Goal: Navigation & Orientation: Find specific page/section

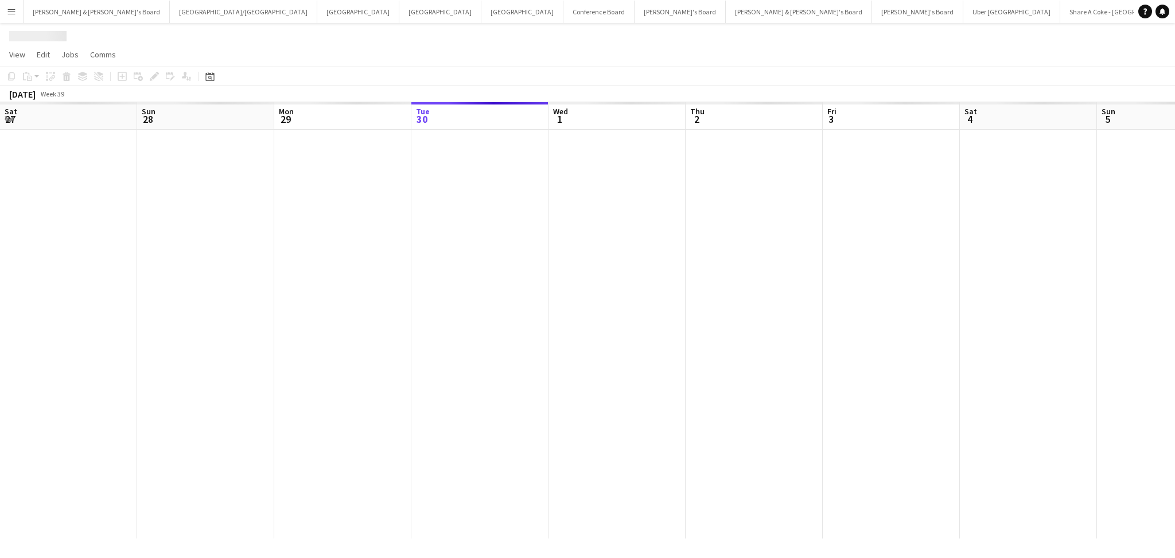
scroll to position [0, 274]
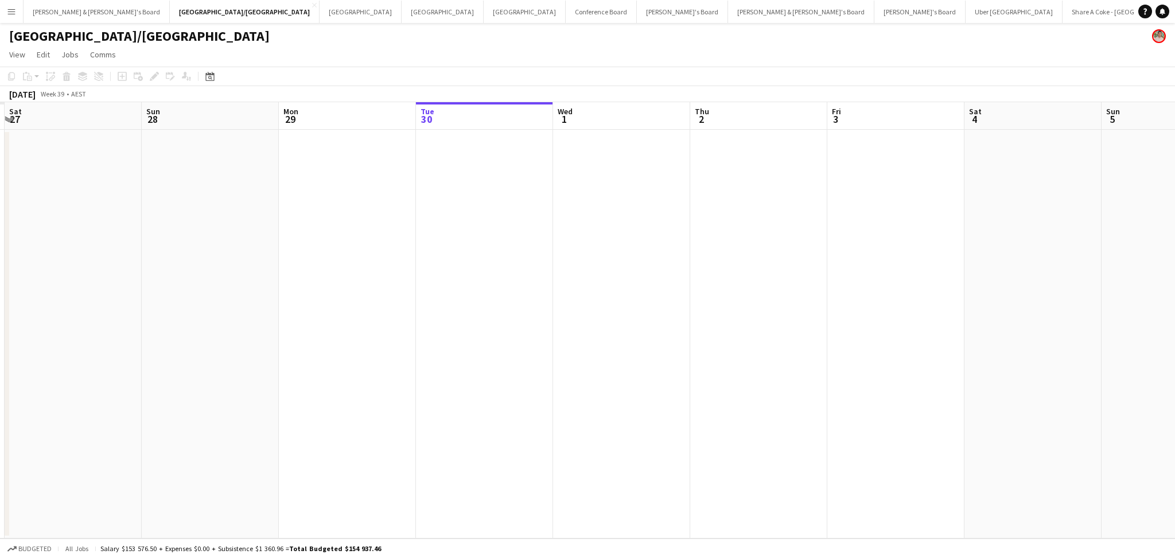
drag, startPoint x: 172, startPoint y: 319, endPoint x: 461, endPoint y: 347, distance: 290.4
click at [459, 347] on app-calendar-viewport "Thu 25 Fri 26 Sat 27 Sun 28 Mon 29 Tue 30 Wed 1 Thu 2 Fri 3 Sat 4 Sun 5 Mon 6 T…" at bounding box center [587, 320] width 1175 height 436
drag, startPoint x: 293, startPoint y: 403, endPoint x: 776, endPoint y: 395, distance: 483.6
click at [774, 396] on app-calendar-viewport "Thu 25 Fri 26 Sat 27 Sun 28 Mon 29 Tue 30 Wed 1 Thu 2 Fri 3 Sat 4 Sun 5 Mon 6 T…" at bounding box center [587, 320] width 1175 height 436
drag, startPoint x: 407, startPoint y: 395, endPoint x: 845, endPoint y: 395, distance: 438.2
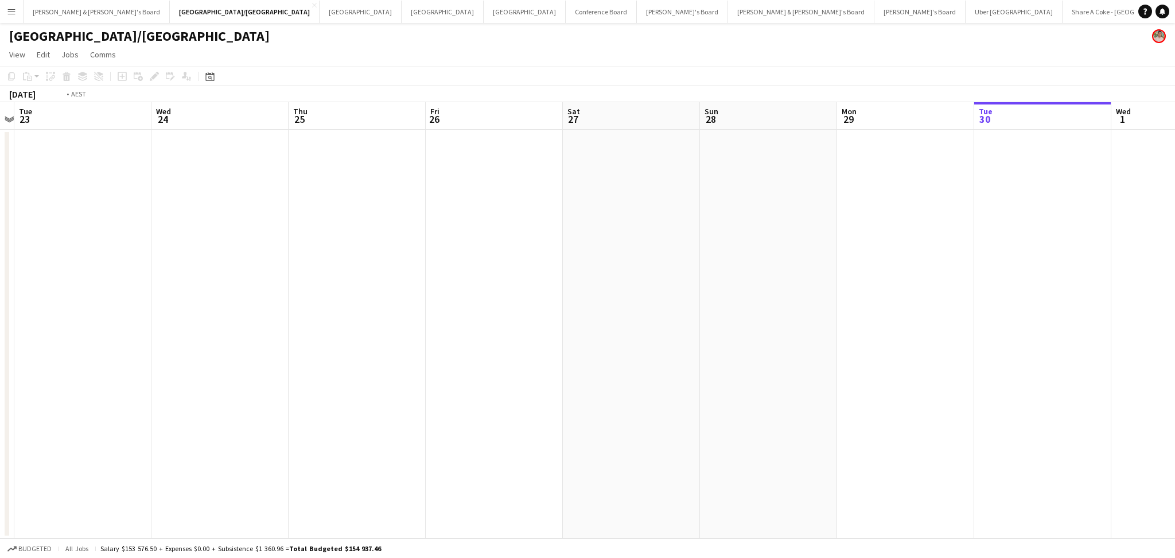
click at [845, 395] on app-calendar-viewport "Sun 21 Mon 22 Tue 23 Wed 24 Thu 25 Fri 26 Sat 27 Sun 28 Mon 29 Tue 30 Wed 1 Thu…" at bounding box center [587, 320] width 1175 height 436
drag, startPoint x: 768, startPoint y: 402, endPoint x: 1088, endPoint y: 402, distance: 320.1
click at [1088, 402] on app-calendar-viewport "Mon 15 Tue 16 Wed 17 Thu 18 Fri 19 Sat 20 Sun 21 Mon 22 Tue 23 Wed 24 Thu 25 Fr…" at bounding box center [587, 320] width 1175 height 436
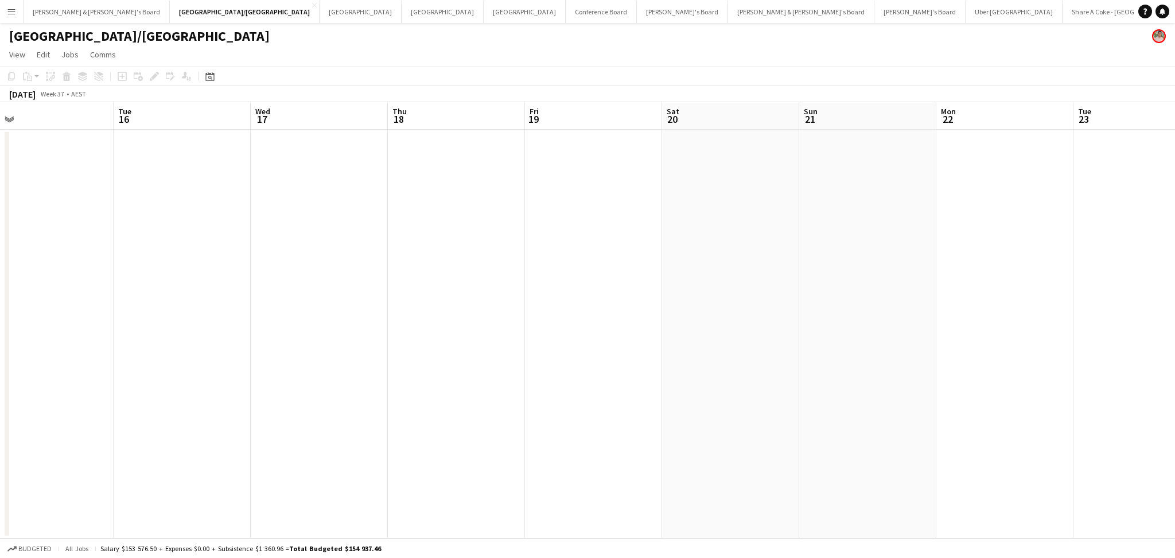
drag, startPoint x: 501, startPoint y: 391, endPoint x: 749, endPoint y: 389, distance: 247.8
click at [749, 389] on app-calendar-viewport "Sat 13 Sun 14 Mon 15 Tue 16 Wed 17 Thu 18 Fri 19 Sat 20 Sun 21 Mon 22 Tue 23 We…" at bounding box center [587, 320] width 1175 height 436
drag, startPoint x: 554, startPoint y: 382, endPoint x: 804, endPoint y: 381, distance: 250.1
click at [804, 381] on app-calendar-viewport "Fri 12 Sat 13 Sun 14 Mon 15 Tue 16 Wed 17 Thu 18 Fri 19 Sat 20 Sun 21 Mon 22 Tu…" at bounding box center [587, 320] width 1175 height 436
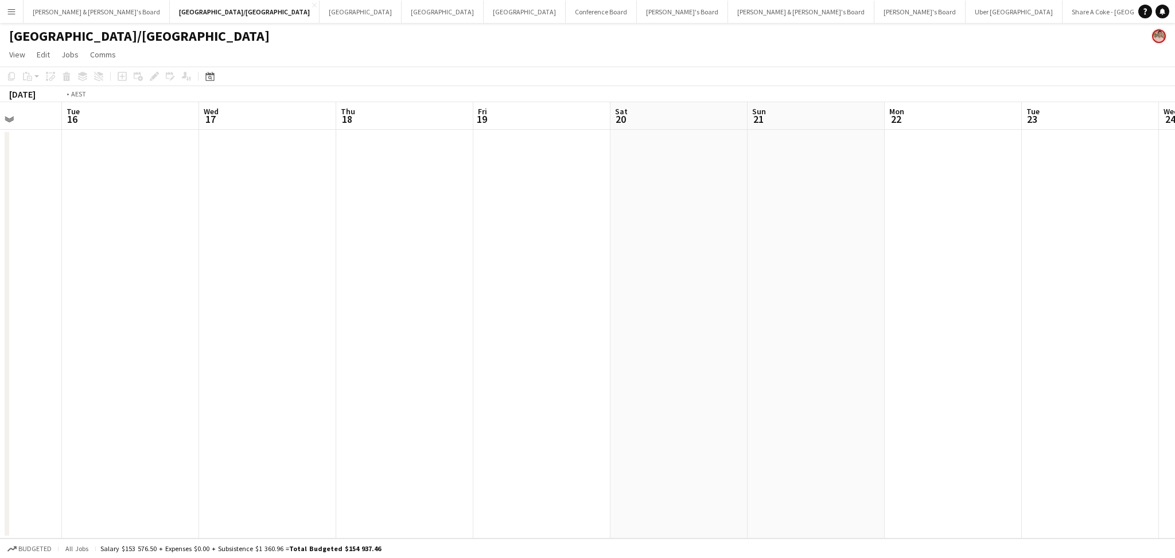
drag, startPoint x: 866, startPoint y: 394, endPoint x: 244, endPoint y: 338, distance: 623.7
click at [231, 338] on app-calendar-viewport "Fri 12 Sat 13 Sun 14 Mon 15 Tue 16 Wed 17 Thu 18 Fri 19 Sat 20 Sun 21 Mon 22 Tu…" at bounding box center [587, 320] width 1175 height 436
drag, startPoint x: 864, startPoint y: 399, endPoint x: 195, endPoint y: 341, distance: 671.9
click at [184, 342] on app-calendar-viewport "Tue 16 Wed 17 Thu 18 Fri 19 Sat 20 Sun 21 Mon 22 Tue 23 Wed 24 Thu 25 Fri 26 Sa…" at bounding box center [587, 320] width 1175 height 436
drag, startPoint x: 640, startPoint y: 393, endPoint x: 245, endPoint y: 342, distance: 398.4
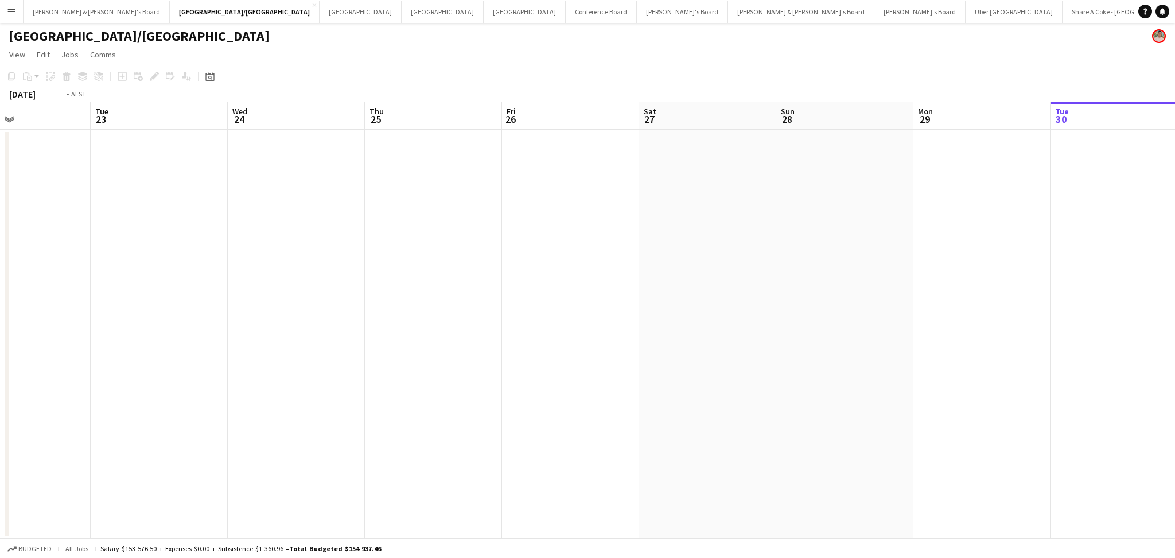
click at [245, 342] on app-calendar-viewport "Fri 19 Sat 20 Sun 21 Mon 22 Tue 23 Wed 24 Thu 25 Fri 26 Sat 27 Sun 28 Mon 29 Tu…" at bounding box center [587, 320] width 1175 height 436
drag, startPoint x: 636, startPoint y: 363, endPoint x: 537, endPoint y: 338, distance: 101.1
click at [539, 353] on app-calendar-viewport "Sun 21 Mon 22 Tue 23 Wed 24 Thu 25 Fri 26 Sat 27 Sun 28 Mon 29 Tue 30 Wed 1 Thu…" at bounding box center [587, 320] width 1175 height 436
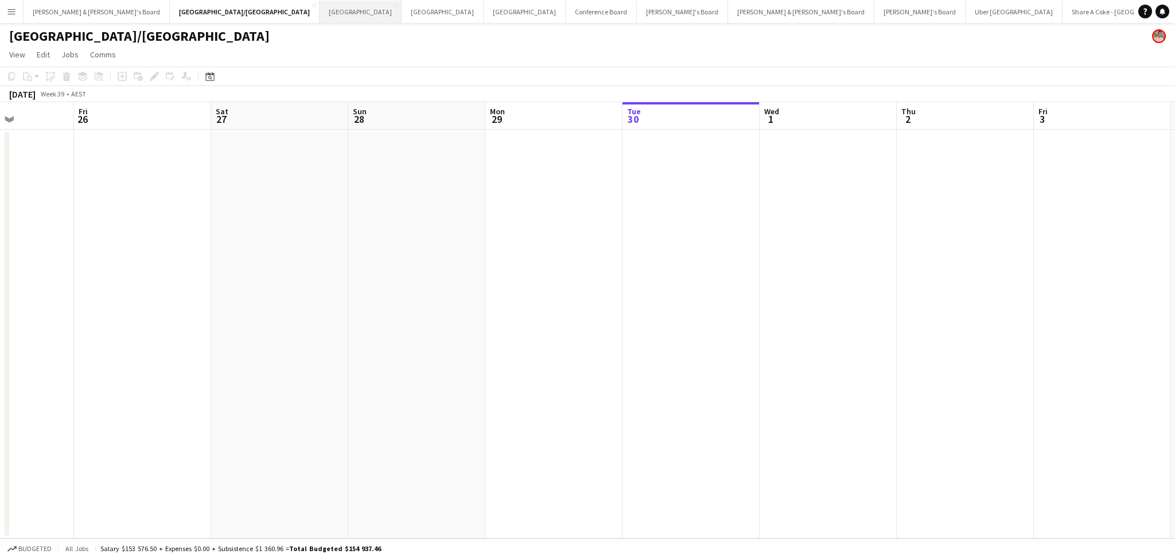
click at [319, 14] on button "Melbourne Close" at bounding box center [360, 12] width 82 height 22
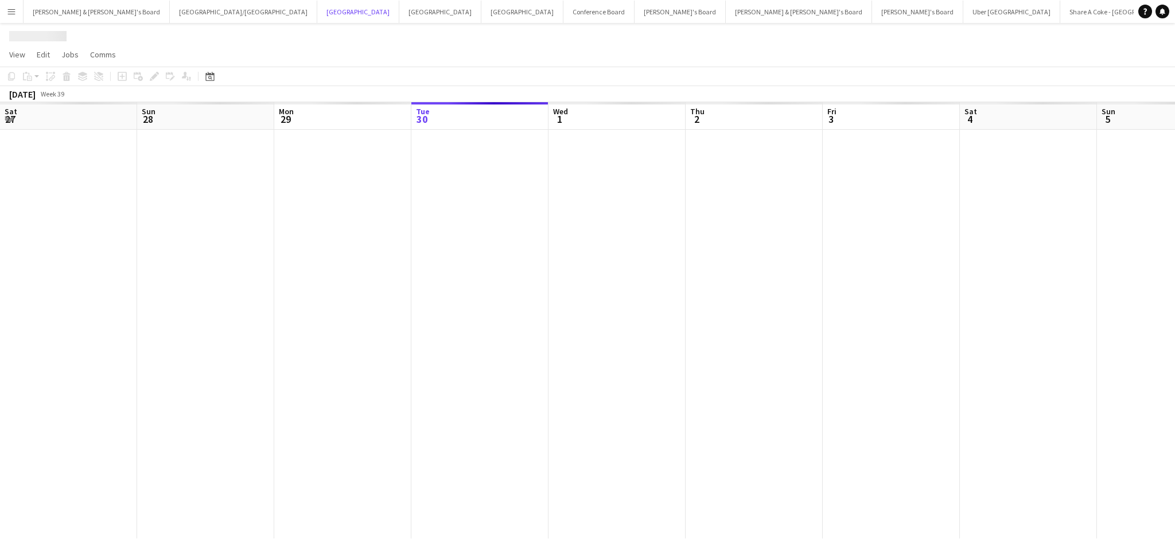
scroll to position [0, 274]
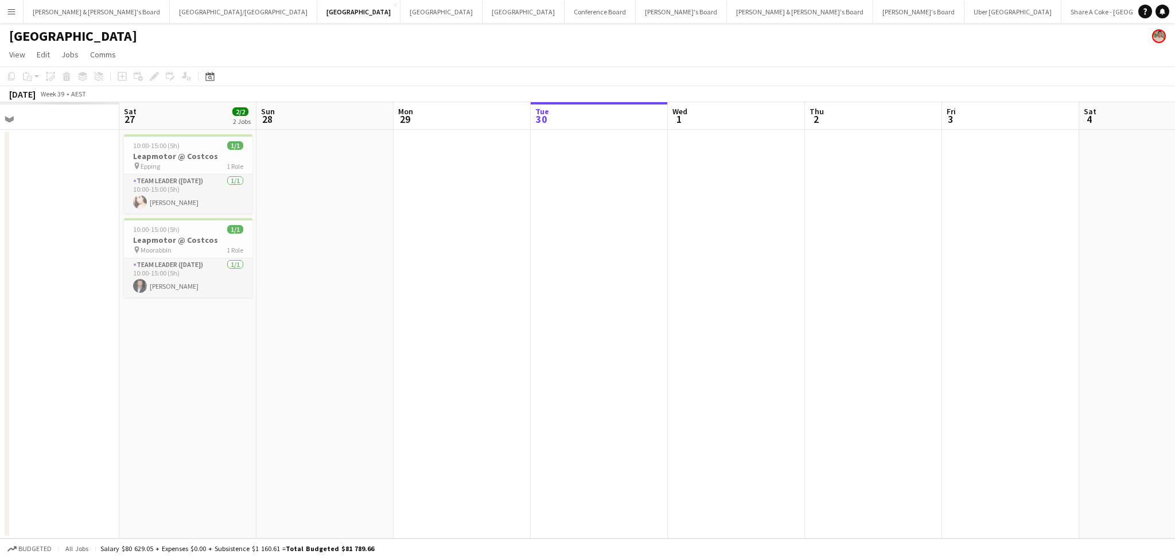
drag, startPoint x: 209, startPoint y: 343, endPoint x: 607, endPoint y: 351, distance: 397.6
click at [606, 351] on app-calendar-viewport "Wed 24 Thu 25 Fri 26 Sat 27 2/2 2 Jobs Sun 28 Mon 29 Tue 30 Wed 1 Thu 2 Fri 3 S…" at bounding box center [587, 320] width 1175 height 436
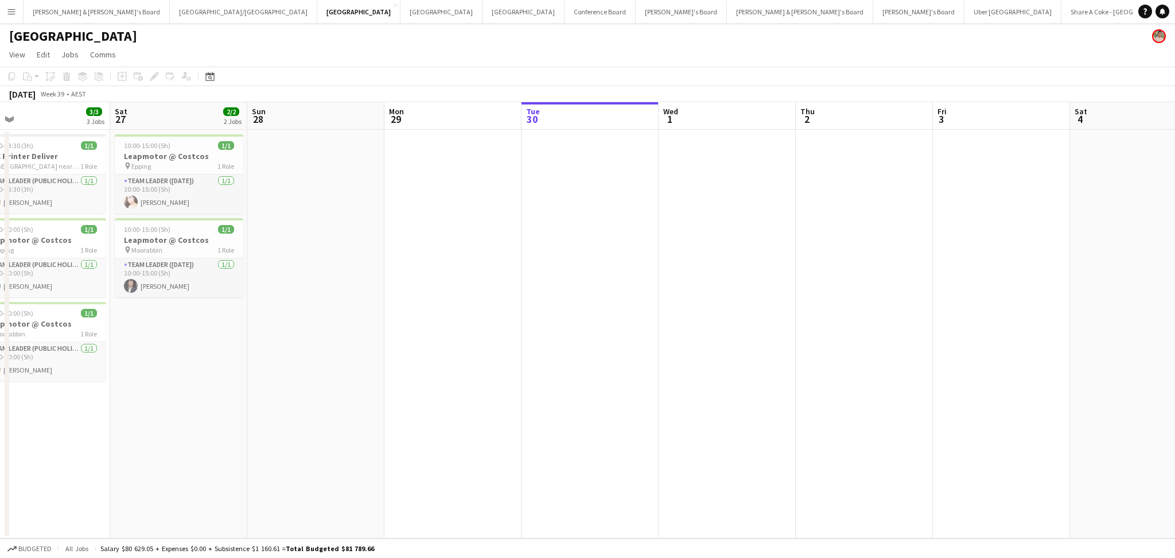
drag, startPoint x: 391, startPoint y: 353, endPoint x: 723, endPoint y: 364, distance: 332.9
click at [723, 364] on app-calendar-viewport "Wed 24 Thu 25 1/1 1 Job Fri 26 3/3 3 Jobs Sat 27 2/2 2 Jobs Sun 28 Mon 29 Tue 3…" at bounding box center [587, 320] width 1175 height 436
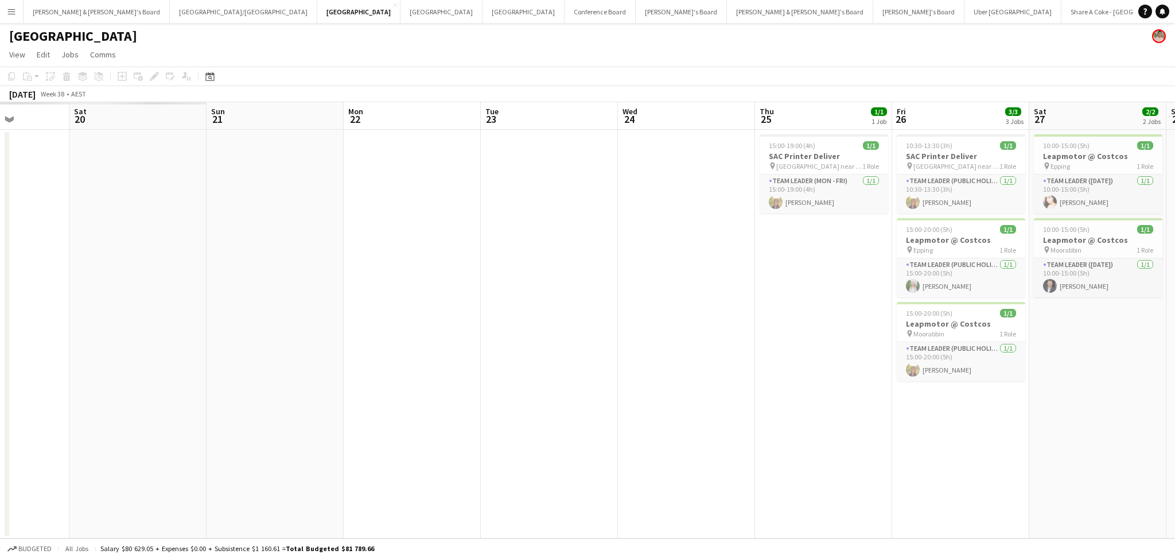
drag, startPoint x: 292, startPoint y: 431, endPoint x: 721, endPoint y: 435, distance: 429.1
click at [721, 435] on app-calendar-viewport "Thu 18 Fri 19 Sat 20 Sun 21 Mon 22 Tue 23 Wed 24 Thu 25 1/1 1 Job Fri 26 3/3 3 …" at bounding box center [587, 320] width 1175 height 436
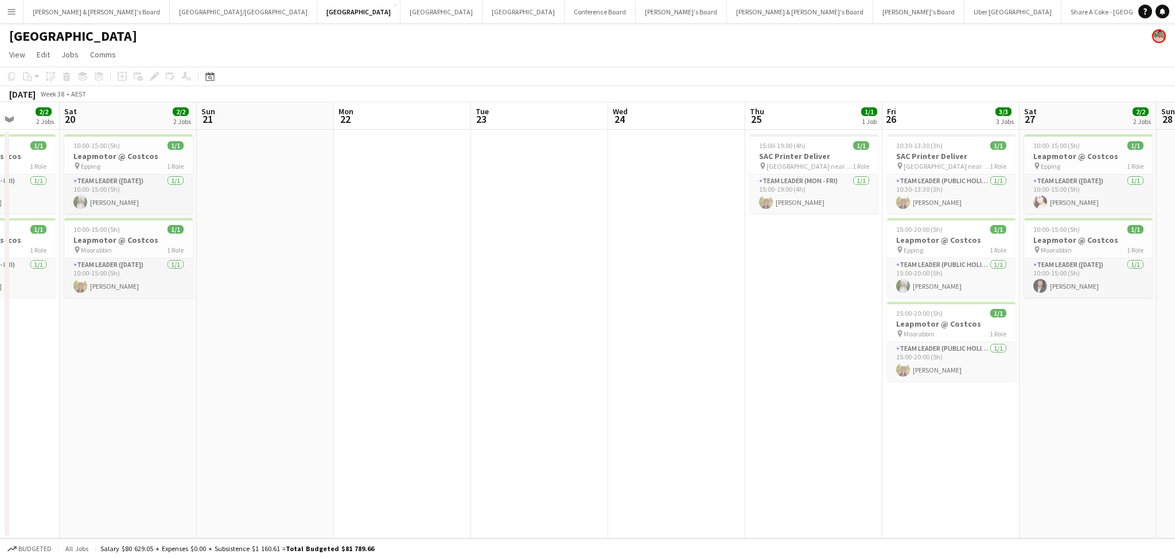
drag, startPoint x: 481, startPoint y: 441, endPoint x: 812, endPoint y: 442, distance: 330.4
click at [811, 442] on app-calendar-viewport "Thu 18 Fri 19 2/2 2 Jobs Sat 20 2/2 2 Jobs Sun 21 Mon 22 Tue 23 Wed 24 Thu 25 1…" at bounding box center [587, 320] width 1175 height 436
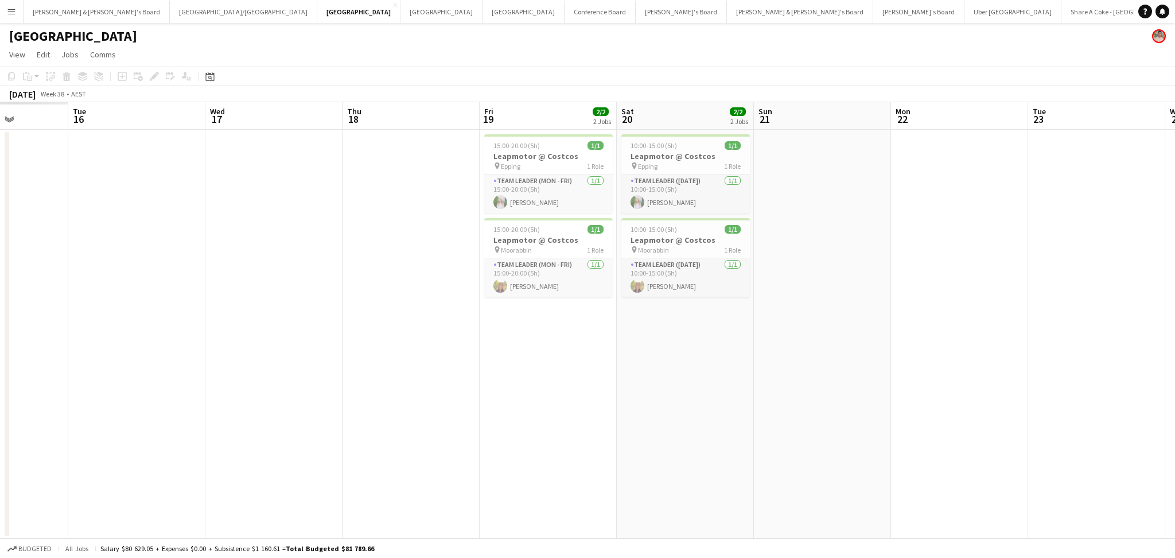
drag, startPoint x: 498, startPoint y: 419, endPoint x: 856, endPoint y: 419, distance: 358.5
click at [866, 419] on app-calendar-viewport "Sat 13 Sun 14 Mon 15 Tue 16 Wed 17 Thu 18 Fri 19 2/2 2 Jobs Sat 20 2/2 2 Jobs S…" at bounding box center [587, 320] width 1175 height 436
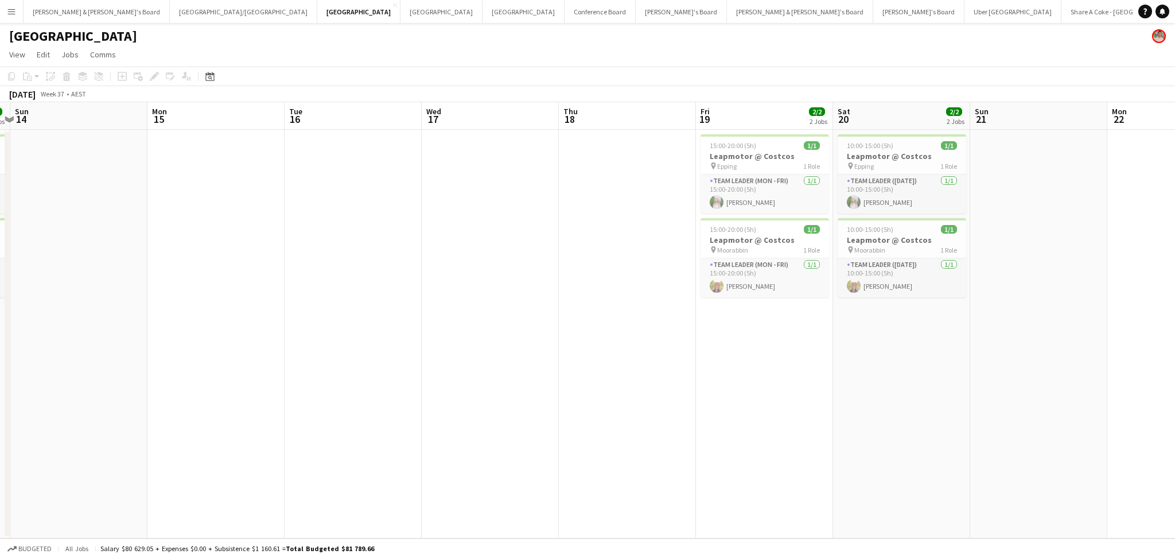
drag, startPoint x: 496, startPoint y: 419, endPoint x: 942, endPoint y: 408, distance: 446.4
click at [942, 408] on app-calendar-viewport "Fri 12 Sat 13 2/2 2 Jobs Sun 14 Mon 15 Tue 16 Wed 17 Thu 18 Fri 19 2/2 2 Jobs S…" at bounding box center [587, 320] width 1175 height 436
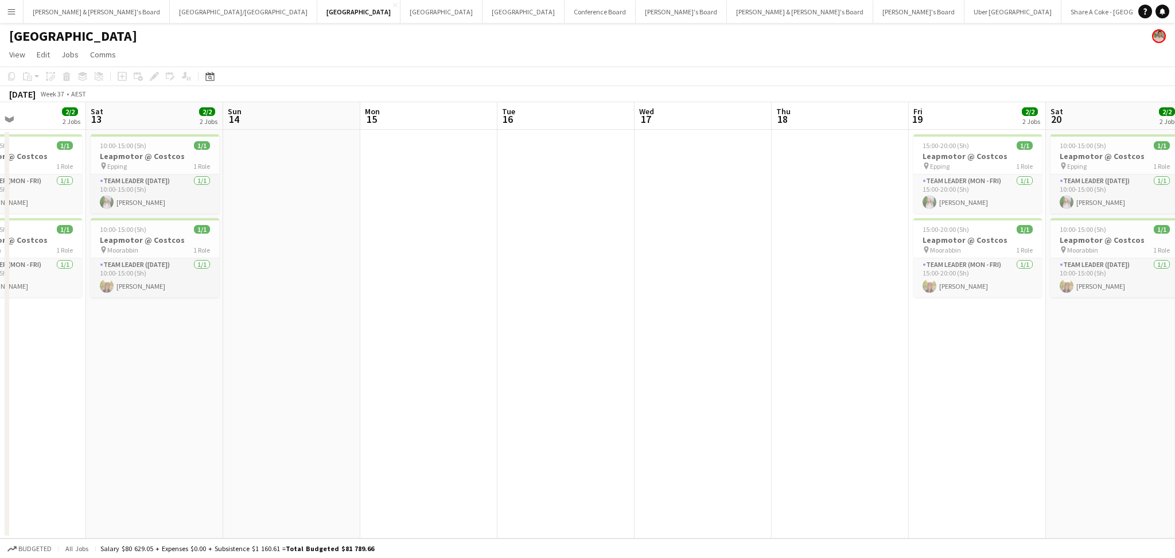
drag, startPoint x: 621, startPoint y: 407, endPoint x: 1024, endPoint y: 409, distance: 403.2
click at [1024, 409] on app-calendar-viewport "Wed 10 Thu 11 Fri 12 2/2 2 Jobs Sat 13 2/2 2 Jobs Sun 14 Mon 15 Tue 16 Wed 17 T…" at bounding box center [587, 320] width 1175 height 436
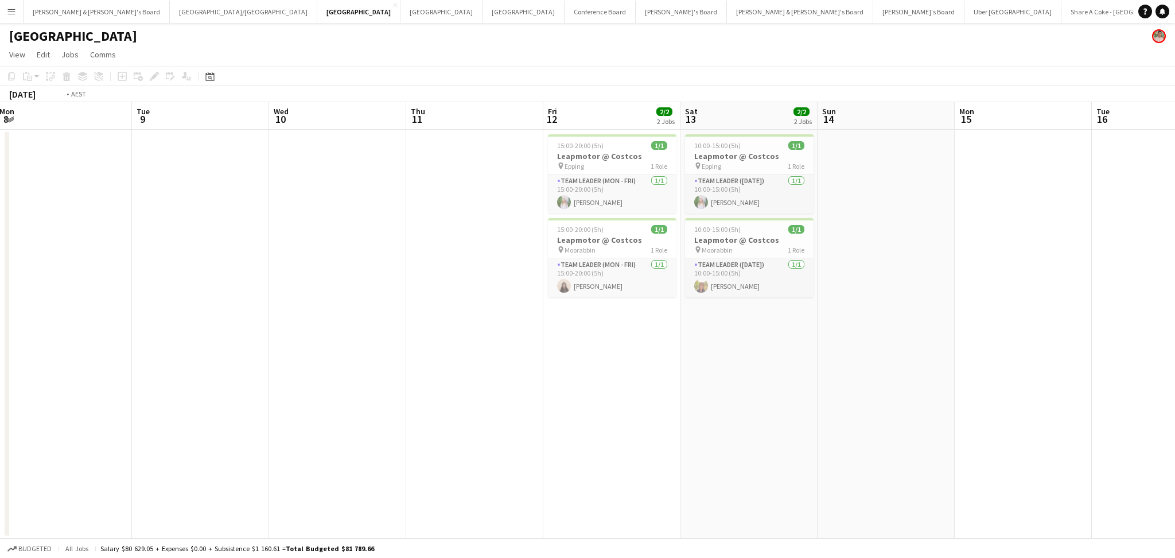
drag, startPoint x: 702, startPoint y: 418, endPoint x: 970, endPoint y: 422, distance: 267.9
click at [986, 423] on app-calendar-viewport "Sat 6 Sun 7 Mon 8 Tue 9 Wed 10 Thu 11 Fri 12 2/2 2 Jobs Sat 13 2/2 2 Jobs Sun 1…" at bounding box center [587, 320] width 1175 height 436
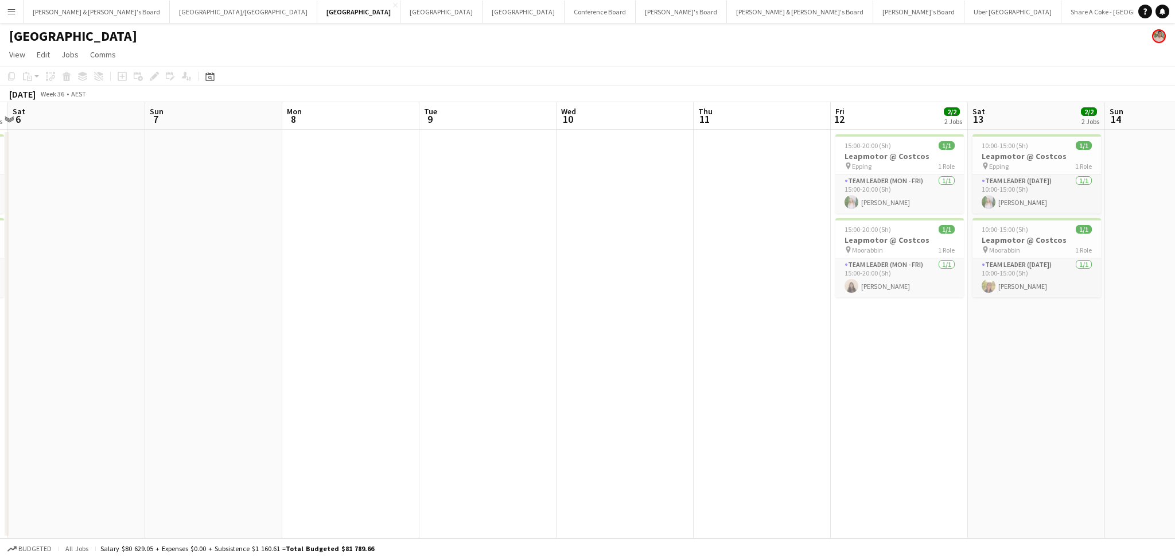
drag, startPoint x: 613, startPoint y: 418, endPoint x: 964, endPoint y: 418, distance: 351.0
click at [964, 418] on app-calendar-viewport "Thu 4 Fri 5 2/2 2 Jobs Sat 6 Sun 7 Mon 8 Tue 9 Wed 10 Thu 11 Fri 12 2/2 2 Jobs …" at bounding box center [587, 320] width 1175 height 436
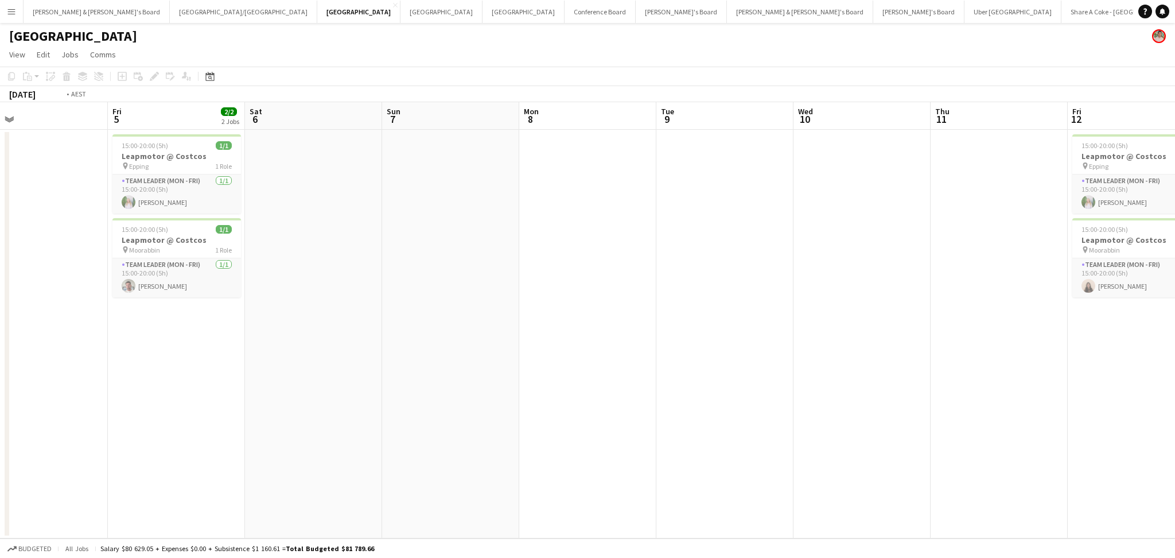
drag, startPoint x: 689, startPoint y: 418, endPoint x: 1141, endPoint y: 419, distance: 451.4
click at [1141, 419] on app-calendar-viewport "Tue 2 Wed 3 Thu 4 Fri 5 2/2 2 Jobs Sat 6 Sun 7 Mon 8 Tue 9 Wed 10 Thu 11 Fri 12…" at bounding box center [587, 320] width 1175 height 436
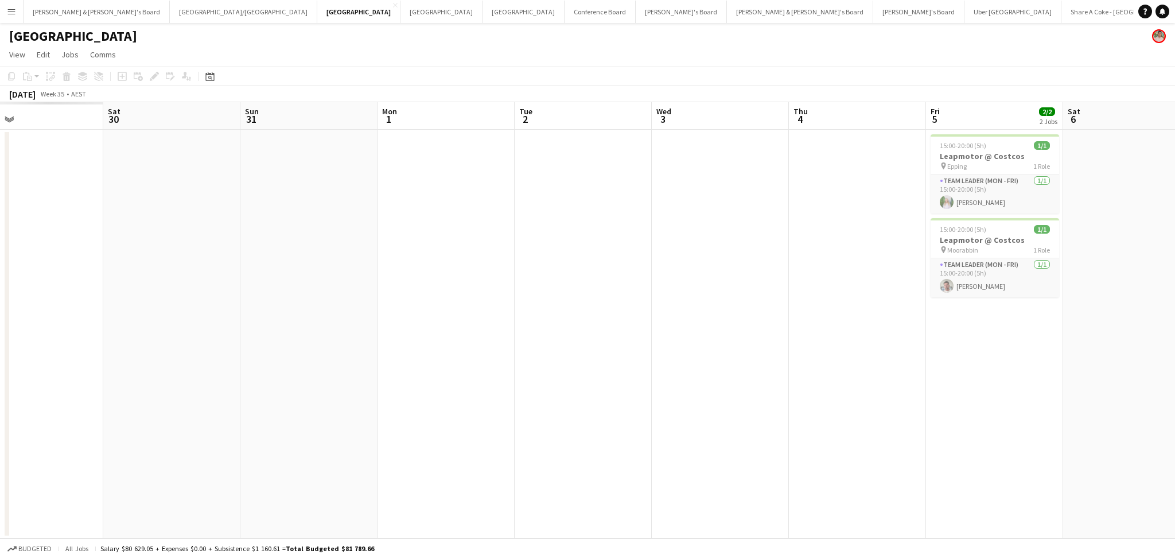
drag, startPoint x: 824, startPoint y: 420, endPoint x: 1149, endPoint y: 427, distance: 324.7
click at [1149, 427] on app-calendar-viewport "Wed 27 Thu 28 Fri 29 Sat 30 Sun 31 Mon 1 Tue 2 Wed 3 Thu 4 Fri 5 2/2 2 Jobs Sat…" at bounding box center [587, 320] width 1175 height 436
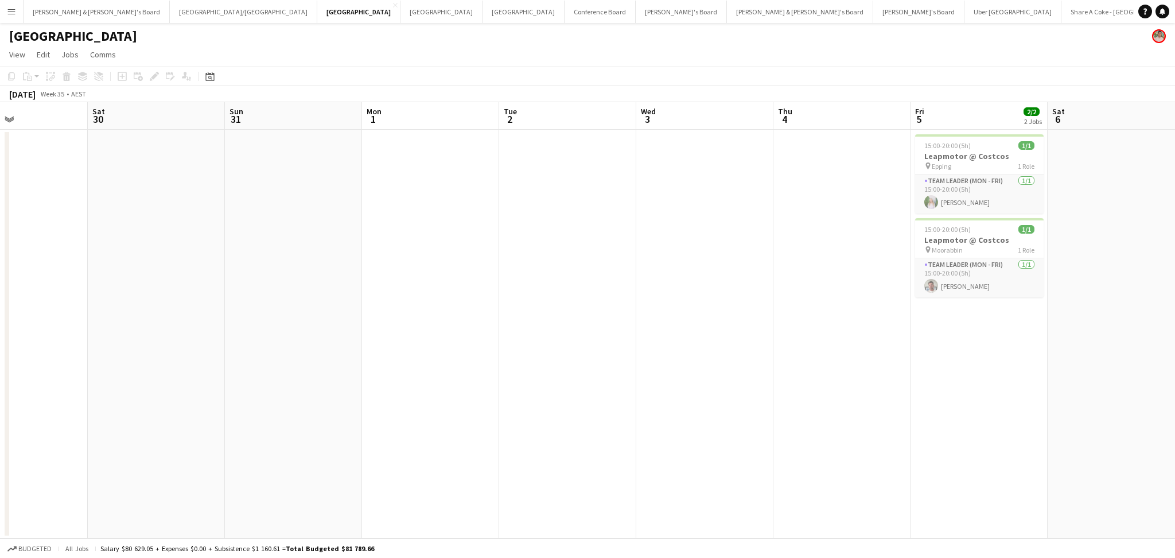
drag, startPoint x: 735, startPoint y: 429, endPoint x: 829, endPoint y: 431, distance: 94.7
click at [829, 431] on app-calendar-viewport "Wed 27 Thu 28 Fri 29 Sat 30 Sun 31 Mon 1 Tue 2 Wed 3 Thu 4 Fri 5 2/2 2 Jobs Sat…" at bounding box center [587, 320] width 1175 height 436
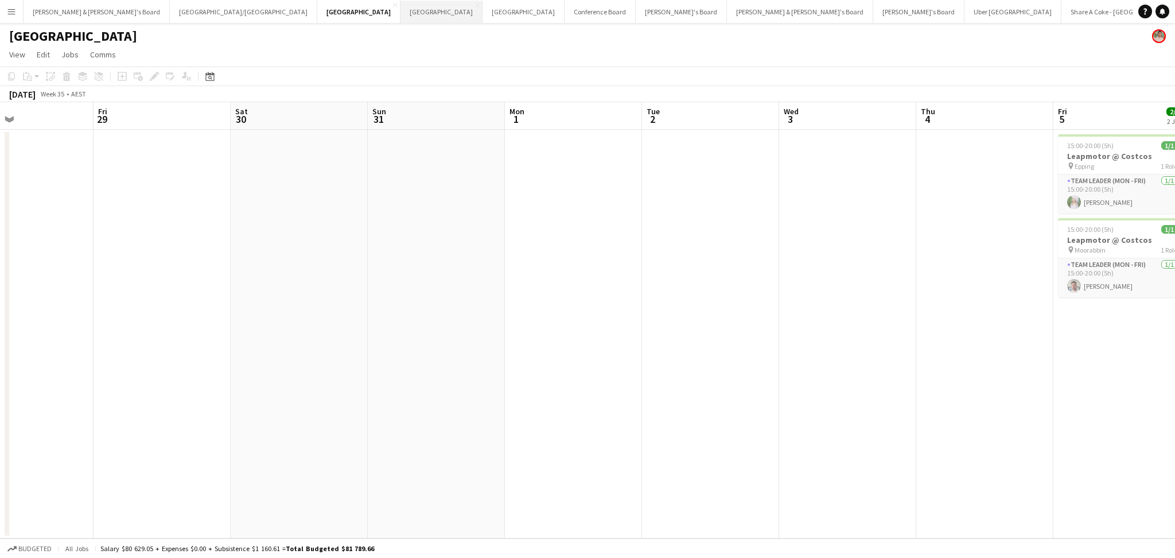
click at [400, 18] on button "Adelaide Close" at bounding box center [441, 12] width 82 height 22
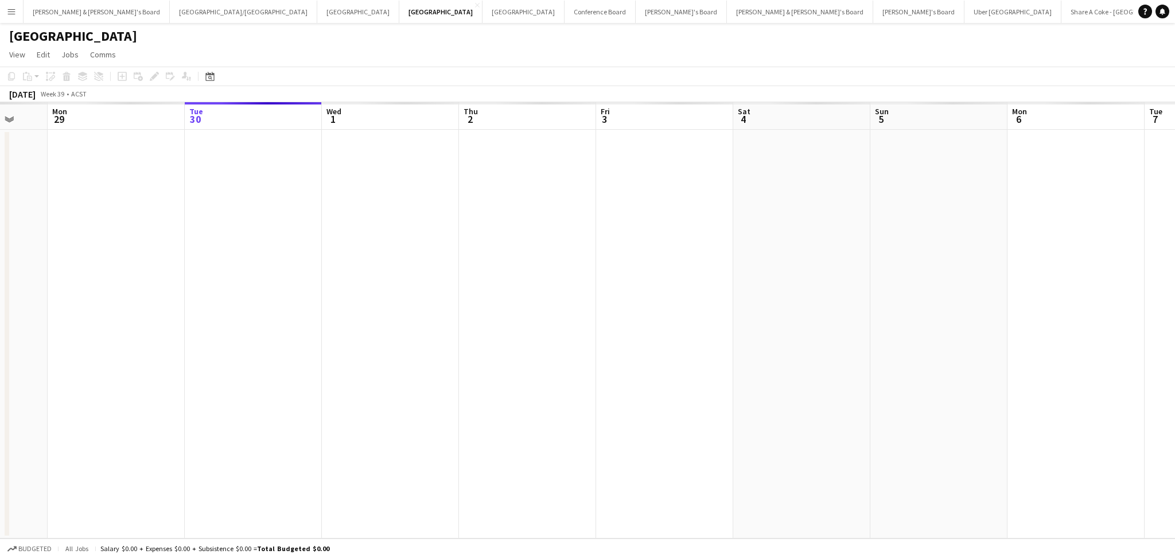
drag, startPoint x: 245, startPoint y: 291, endPoint x: 636, endPoint y: 299, distance: 390.7
click at [636, 299] on app-calendar-viewport "Sat 27 Sun 28 Mon 29 Tue 30 Wed 1 Thu 2 Fri 3 Sat 4 Sun 5 Mon 6 Tue 7 Wed 8 Thu…" at bounding box center [587, 320] width 1175 height 436
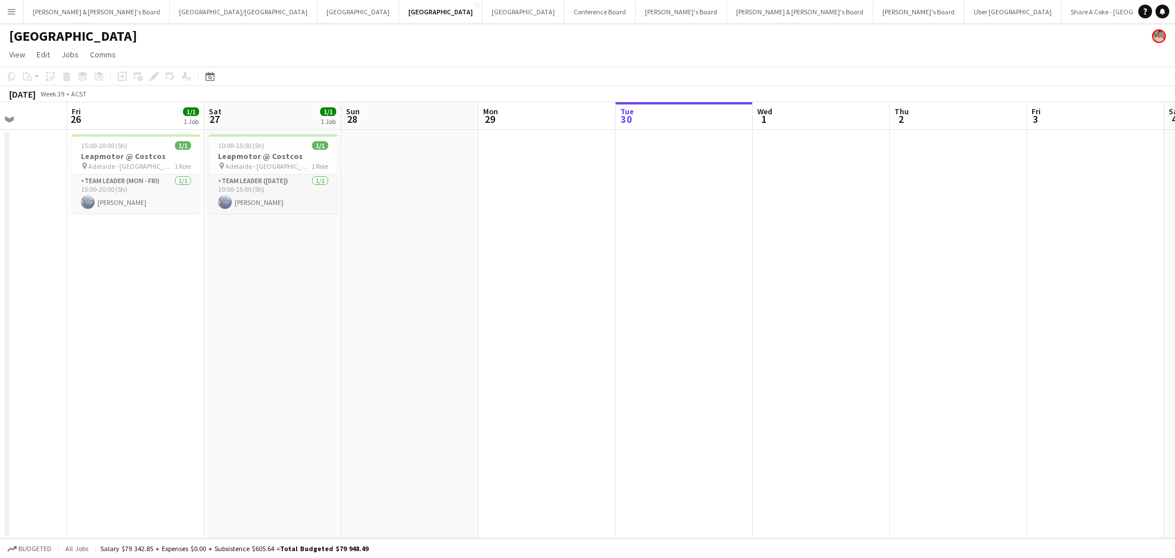
drag, startPoint x: 336, startPoint y: 299, endPoint x: 562, endPoint y: 313, distance: 225.8
click at [562, 313] on app-calendar-viewport "Tue 23 Wed 24 2/2 1 Job Thu 25 Fri 26 1/1 1 Job Sat 27 1/1 1 Job Sun 28 Mon 29 …" at bounding box center [587, 320] width 1175 height 436
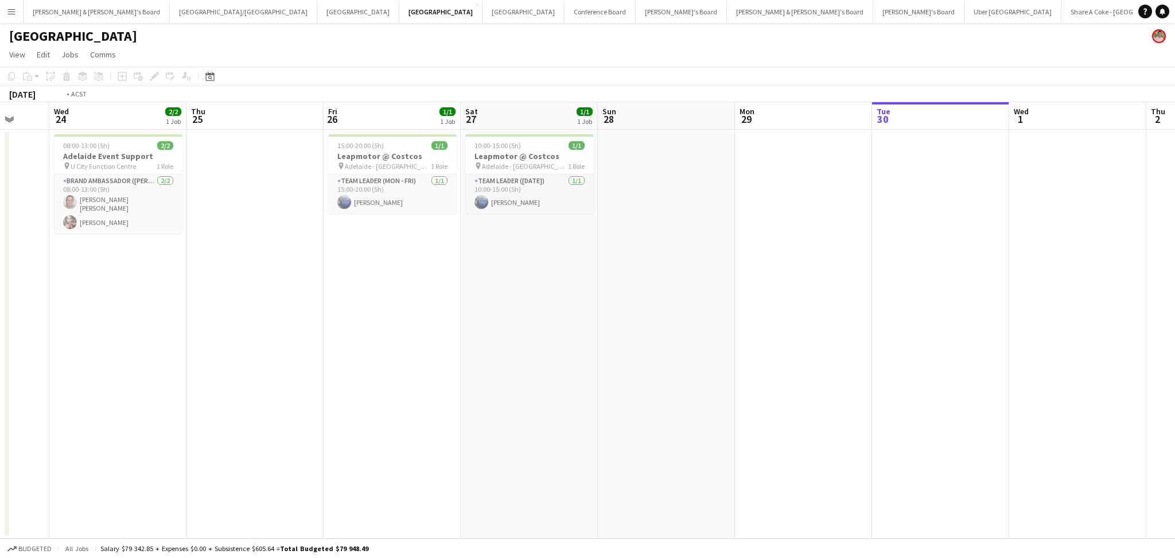
drag, startPoint x: 297, startPoint y: 315, endPoint x: 722, endPoint y: 329, distance: 424.7
click at [722, 329] on app-calendar-viewport "Mon 22 Tue 23 Wed 24 2/2 1 Job Thu 25 Fri 26 1/1 1 Job Sat 27 1/1 1 Job Sun 28 …" at bounding box center [587, 320] width 1175 height 436
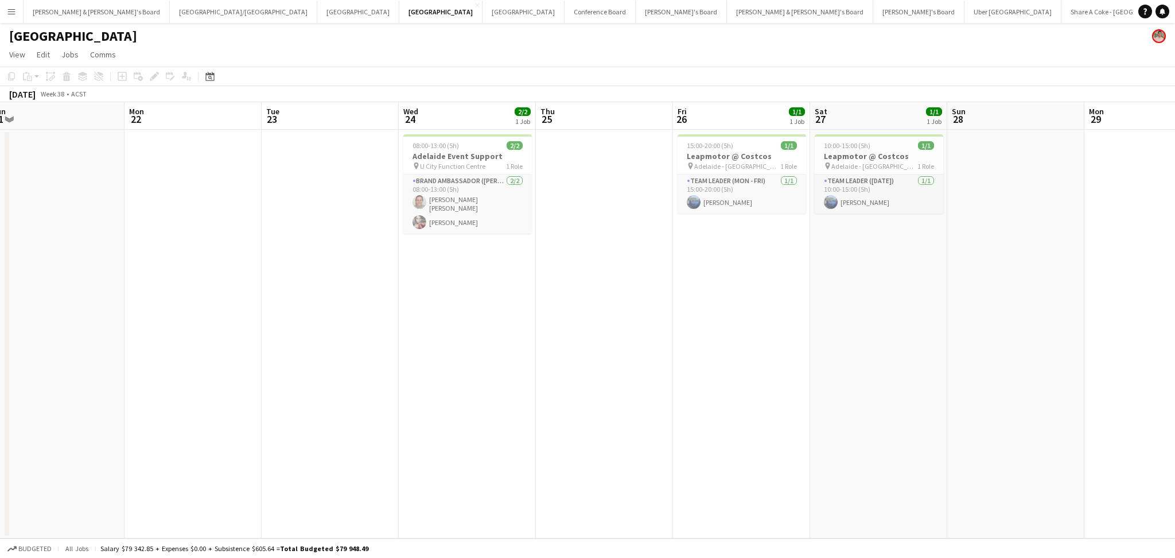
drag, startPoint x: 385, startPoint y: 330, endPoint x: 680, endPoint y: 338, distance: 294.4
click at [680, 338] on app-calendar-viewport "Fri 19 1/1 1 Job Sat 20 1/1 1 Job Sun 21 Mon 22 Tue 23 Wed 24 2/2 1 Job Thu 25 …" at bounding box center [587, 320] width 1175 height 436
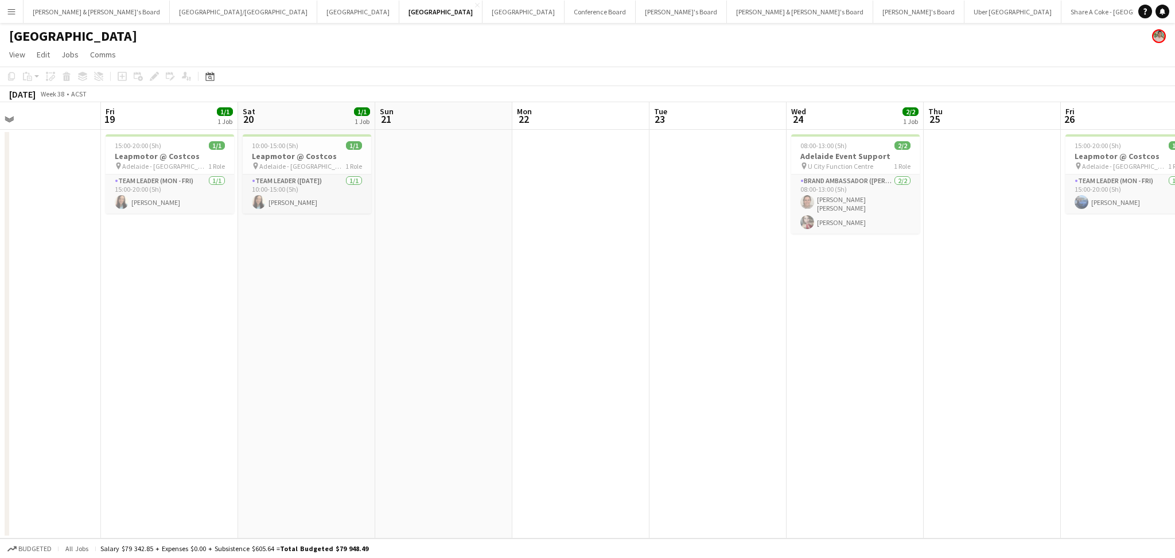
scroll to position [0, 358]
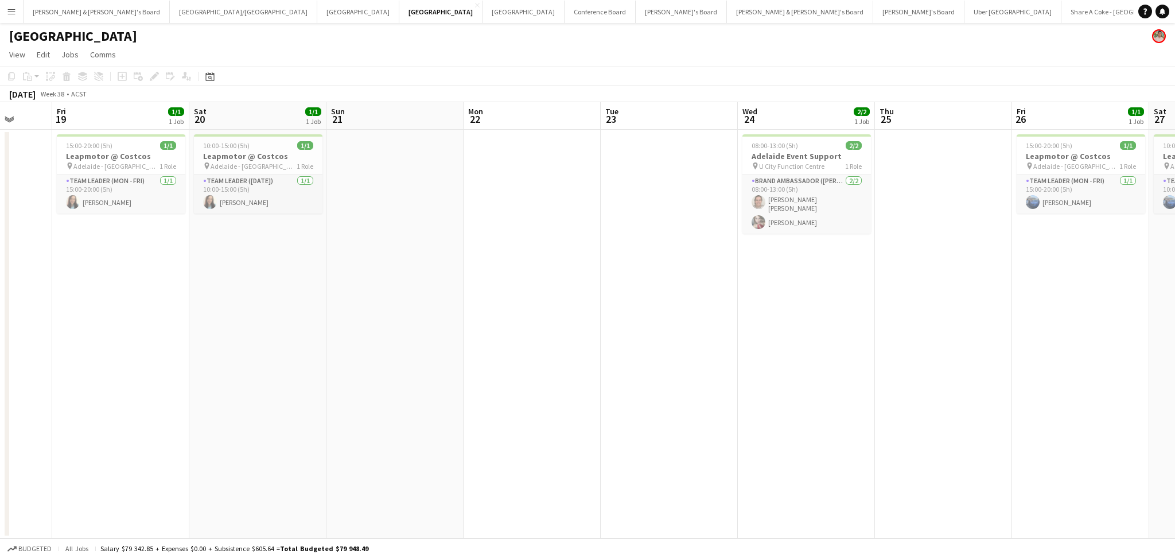
click at [759, 344] on app-calendar-viewport "Tue 16 Wed 17 Thu 18 Fri 19 1/1 1 Job Sat 20 1/1 1 Job Sun 21 Mon 22 Tue 23 Wed…" at bounding box center [587, 320] width 1175 height 436
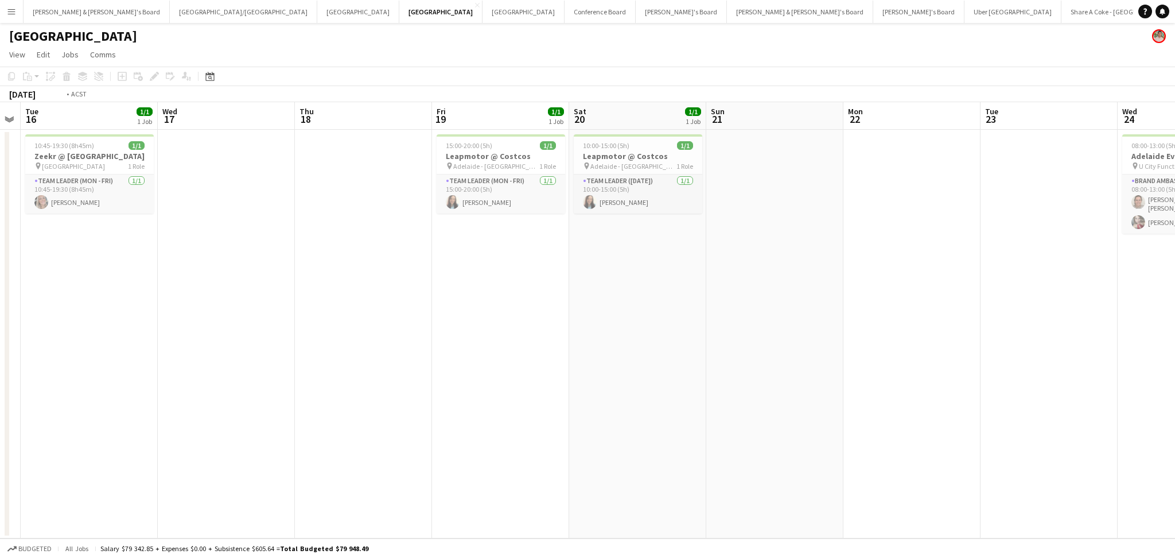
drag, startPoint x: 531, startPoint y: 368, endPoint x: 728, endPoint y: 358, distance: 197.0
click at [769, 361] on app-calendar-viewport "Sun 14 Mon 15 Tue 16 1/1 1 Job Wed 17 Thu 18 Fri 19 1/1 1 Job Sat 20 1/1 1 Job …" at bounding box center [587, 320] width 1175 height 436
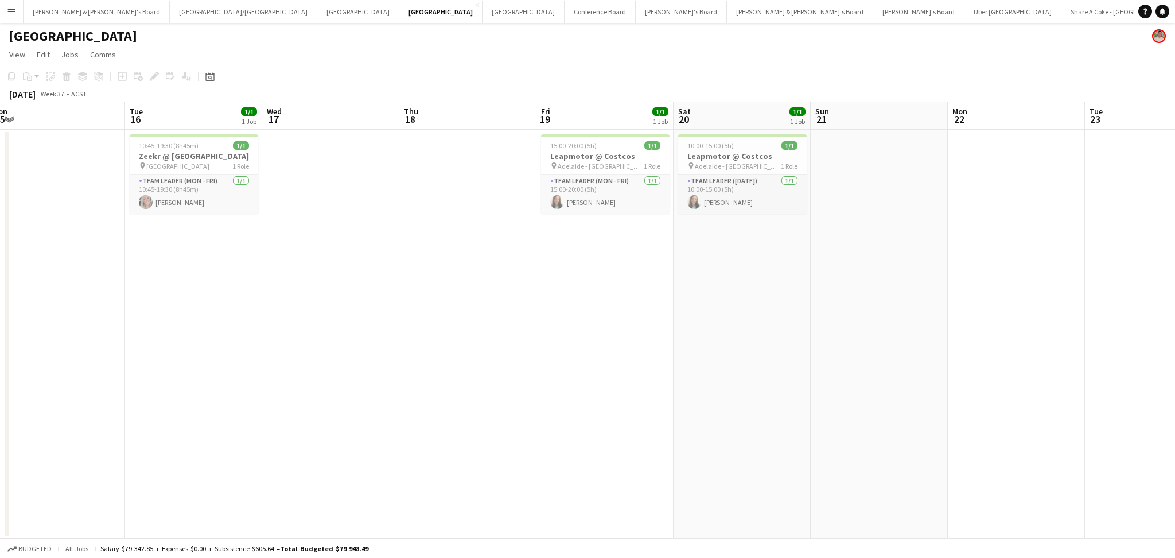
drag, startPoint x: 528, startPoint y: 353, endPoint x: 895, endPoint y: 359, distance: 366.6
click at [893, 358] on app-calendar-viewport "Sat 13 1/1 1 Job Sun 14 Mon 15 Tue 16 1/1 1 Job Wed 17 Thu 18 Fri 19 1/1 1 Job …" at bounding box center [587, 320] width 1175 height 436
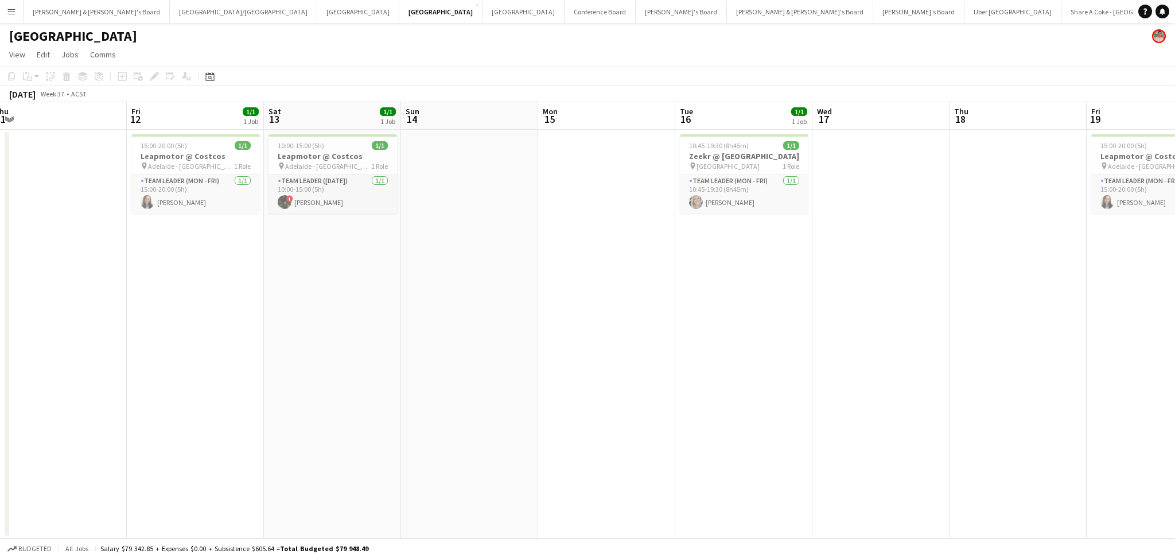
drag, startPoint x: 618, startPoint y: 361, endPoint x: 774, endPoint y: 367, distance: 156.1
click at [801, 369] on app-calendar-viewport "Tue 9 Wed 10 Thu 11 Fri 12 1/1 1 Job Sat 13 1/1 1 Job Sun 14 Mon 15 Tue 16 1/1 …" at bounding box center [587, 320] width 1175 height 436
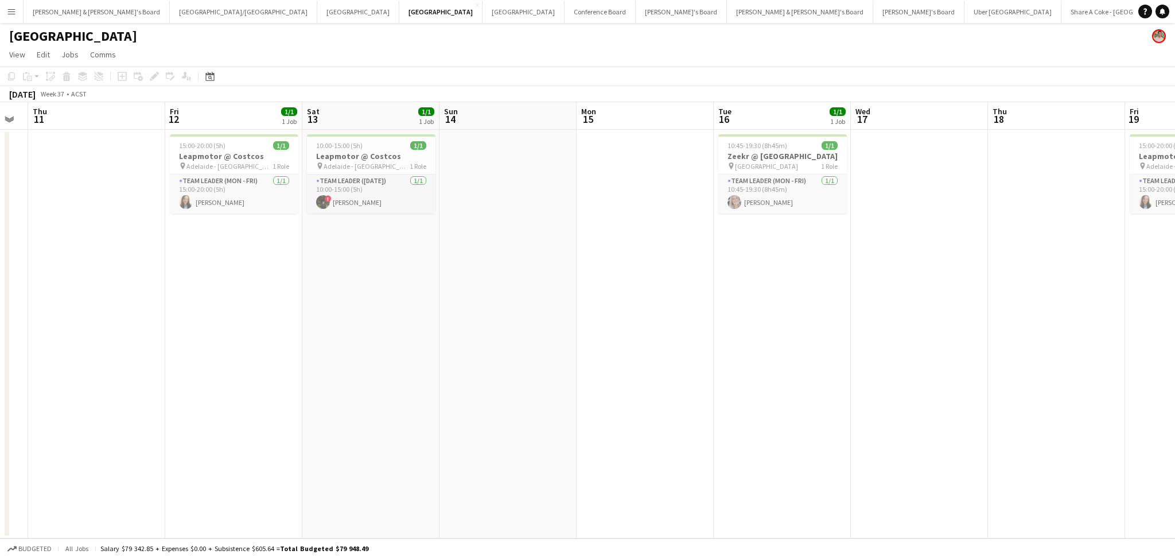
drag, startPoint x: 556, startPoint y: 361, endPoint x: 930, endPoint y: 363, distance: 374.0
click at [930, 363] on app-calendar-viewport "Tue 9 Wed 10 Thu 11 Fri 12 1/1 1 Job Sat 13 1/1 1 Job Sun 14 Mon 15 Tue 16 1/1 …" at bounding box center [587, 320] width 1175 height 436
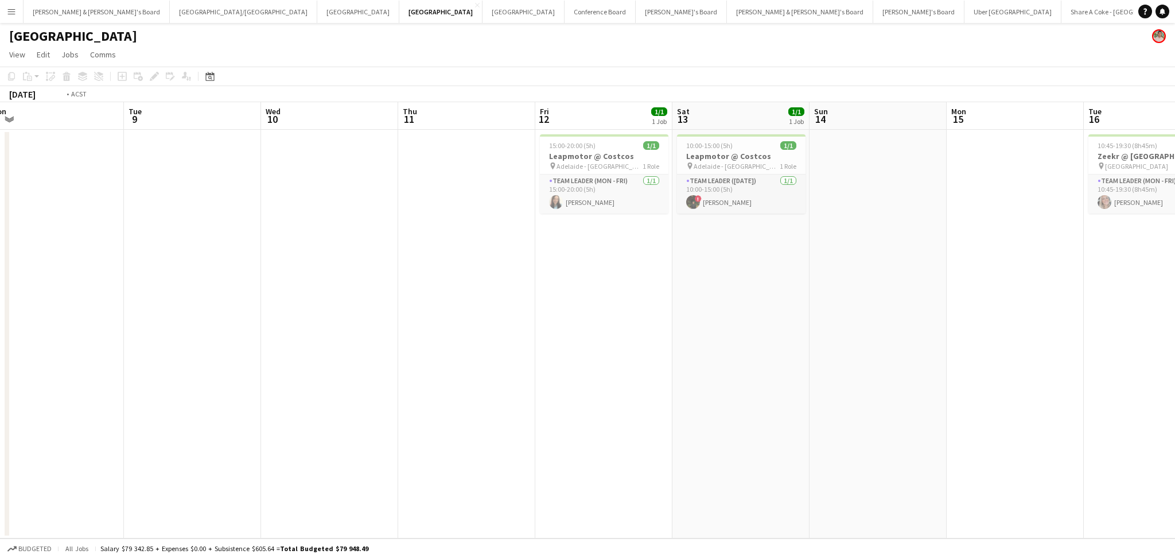
drag
click at [1085, 372] on app-calendar-viewport "Sat 6 Sun 7 Mon 8 Tue 9 Wed 10 Thu 11 Fri 12 1/1 1 Job Sat 13 1/1 1 Job Sun 14 …" at bounding box center [587, 320] width 1175 height 436
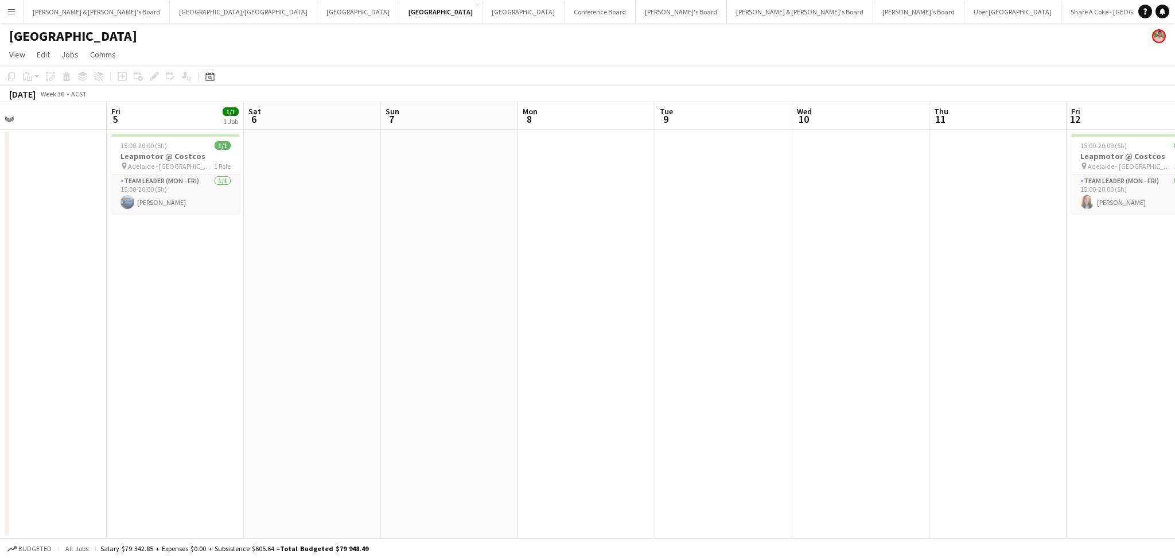
click at [994, 365] on app-calendar-viewport "Tue 2 Wed 3 Thu 4 Fri 5 1/1 1 Job Sat 6 Sun 7 Mon 8 Tue 9 Wed 10 Thu 11 Fri 12 …" at bounding box center [587, 320] width 1175 height 436
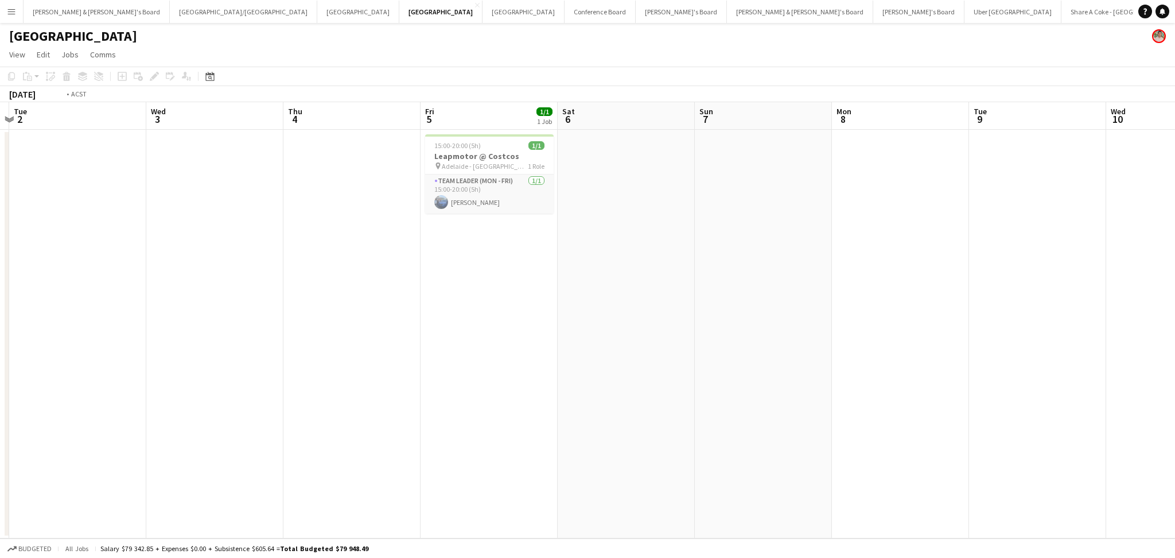
click at [1016, 349] on app-calendar-viewport "Sun 31 Mon 1 Tue 2 Wed 3 Thu 4 Fri 5 1/1 1 Job Sat 6 Sun 7 Mon 8 Tue 9 Wed 10 T…" at bounding box center [587, 320] width 1175 height 436
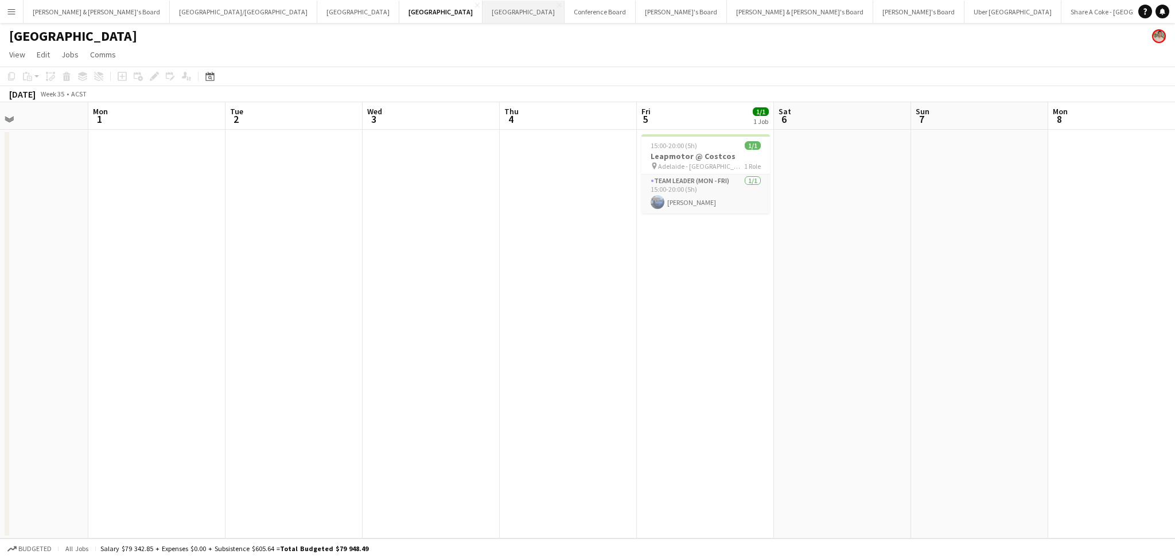
click at [482, 21] on button "Perth Close" at bounding box center [523, 12] width 82 height 22
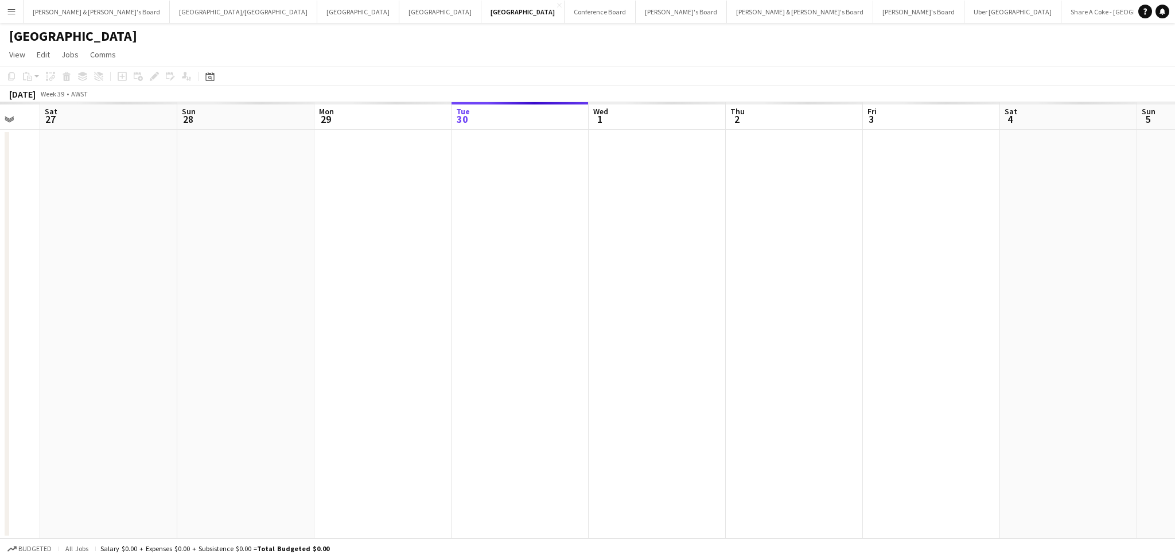
click at [723, 303] on app-calendar-viewport "Wed 24 Thu 25 Fri 26 Sat 27 Sun 28 Mon 29 Tue 30 Wed 1 Thu 2 Fri 3 Sat 4 Sun 5 …" at bounding box center [587, 320] width 1175 height 436
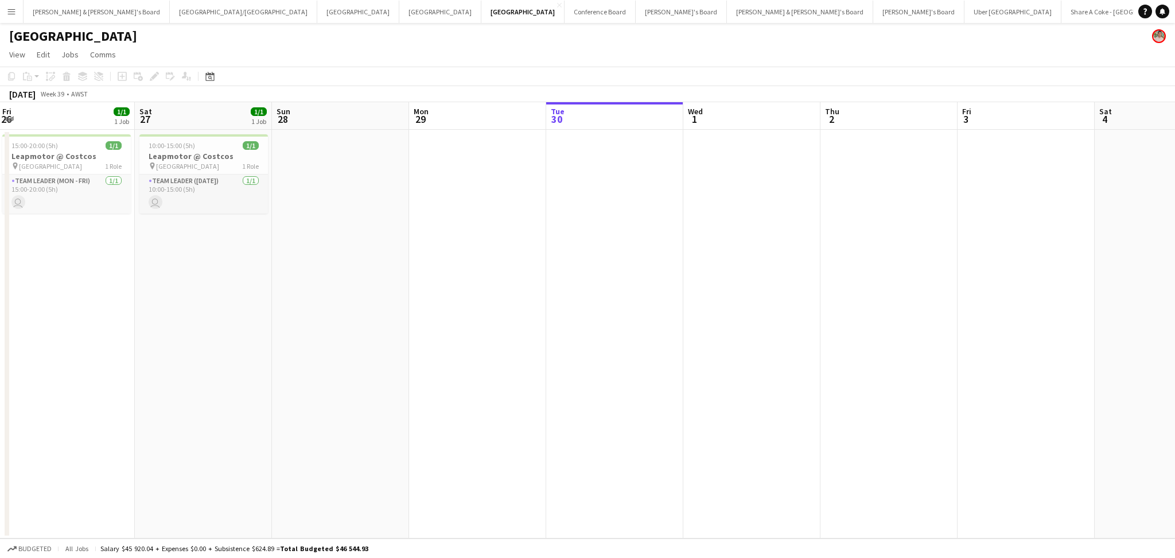
click at [872, 378] on app-calendar-viewport "Wed 24 Thu 25 Fri 26 1/1 1 Job Sat 27 1/1 1 Job Sun 28 Mon 29 Tue 30 Wed 1 Thu …" at bounding box center [587, 320] width 1175 height 436
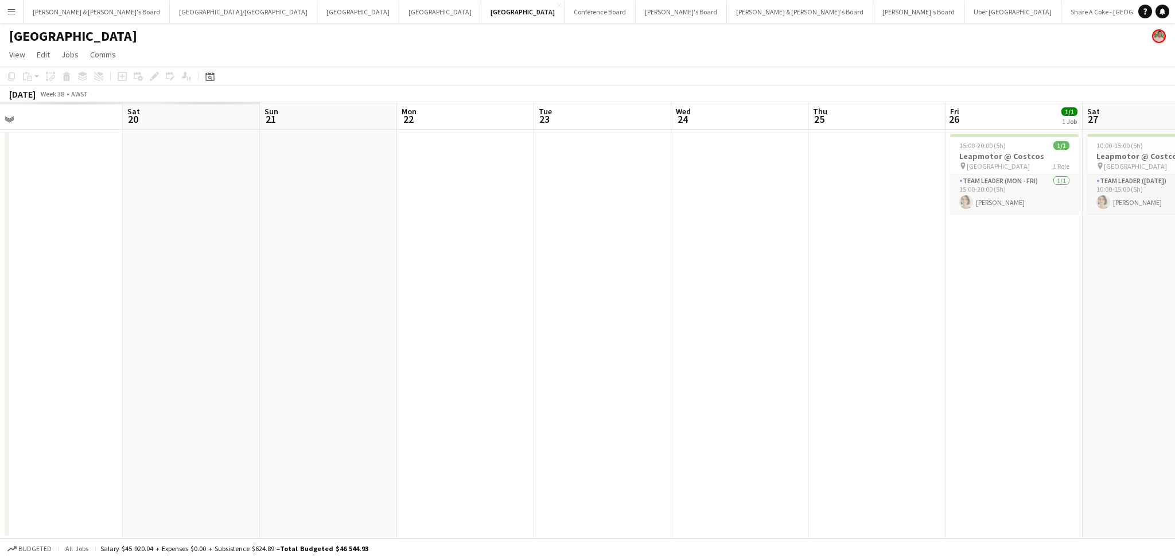
click at [990, 394] on app-calendar-viewport "Wed 17 Thu 18 Fri 19 Sat 20 Sun 21 Mon 22 Tue 23 Wed 24 Thu 25 Fri 26 1/1 1 Job…" at bounding box center [587, 320] width 1175 height 436
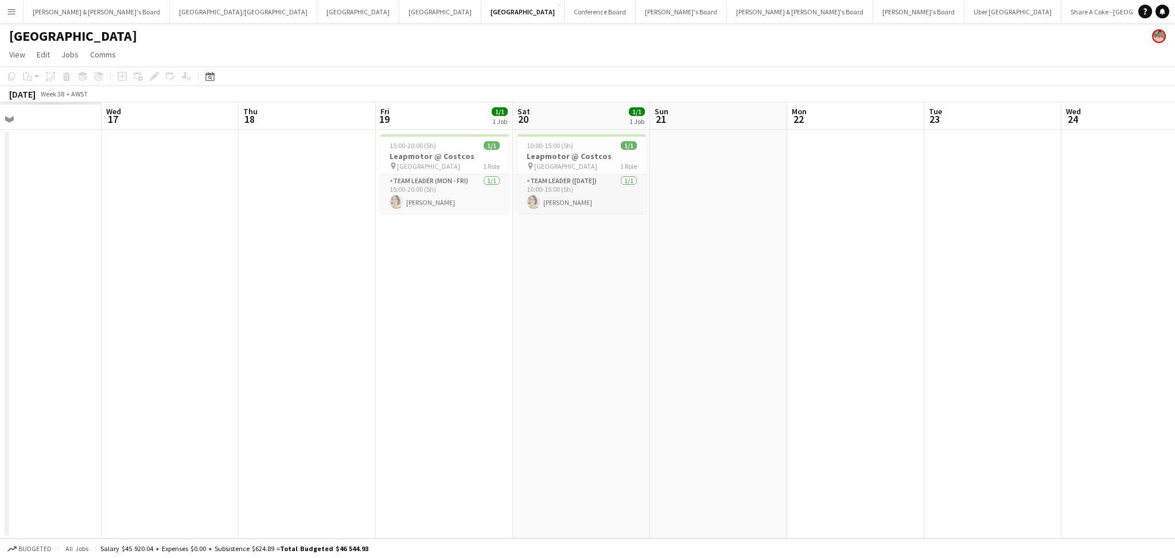
click at [991, 452] on app-calendar-viewport "Sun 14 Mon 15 Tue 16 Wed 17 Thu 18 Fri 19 1/1 1 Job Sat 20 1/1 1 Job Sun 21 Mon…" at bounding box center [587, 320] width 1175 height 436
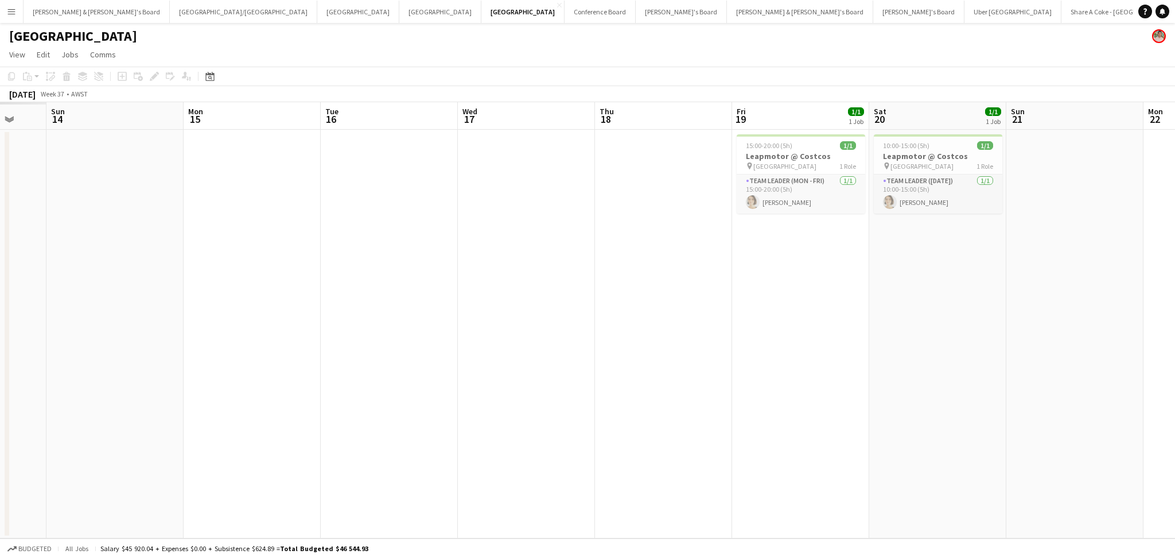
click at [996, 397] on app-calendar-viewport "Fri 12 Sat 13 Sun 14 Mon 15 Tue 16 Wed 17 Thu 18 Fri 19 1/1 1 Job Sat 20 1/1 1 …" at bounding box center [587, 320] width 1175 height 436
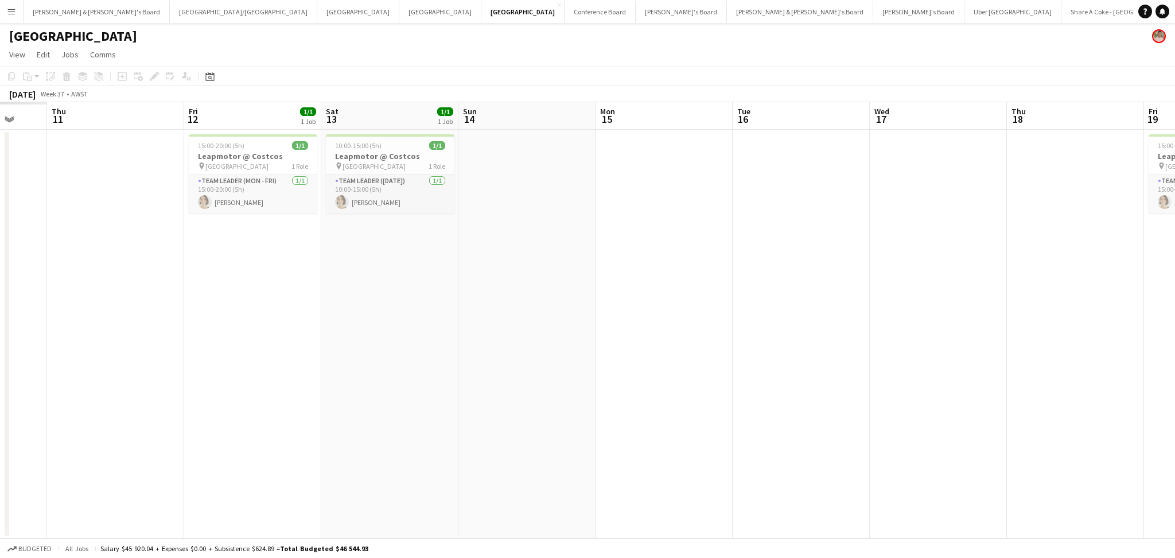
click at [1000, 360] on app-calendar-viewport "Mon 8 Tue 9 Wed 10 Thu 11 Fri 12 1/1 1 Job Sat 13 1/1 1 Job Sun 14 Mon 15 Tue 1…" at bounding box center [587, 320] width 1175 height 436
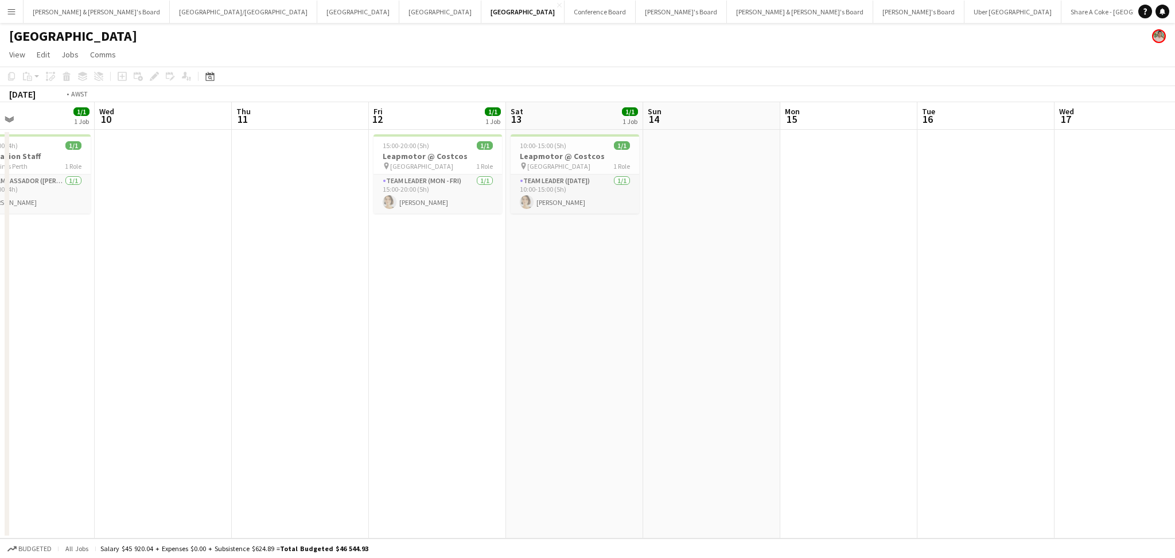
click at [846, 341] on app-calendar-viewport "Sun 7 Mon 8 Tue 9 1/1 1 Job Wed 10 Thu 11 Fri 12 1/1 1 Job Sat 13 1/1 1 Job Sun…" at bounding box center [587, 320] width 1175 height 436
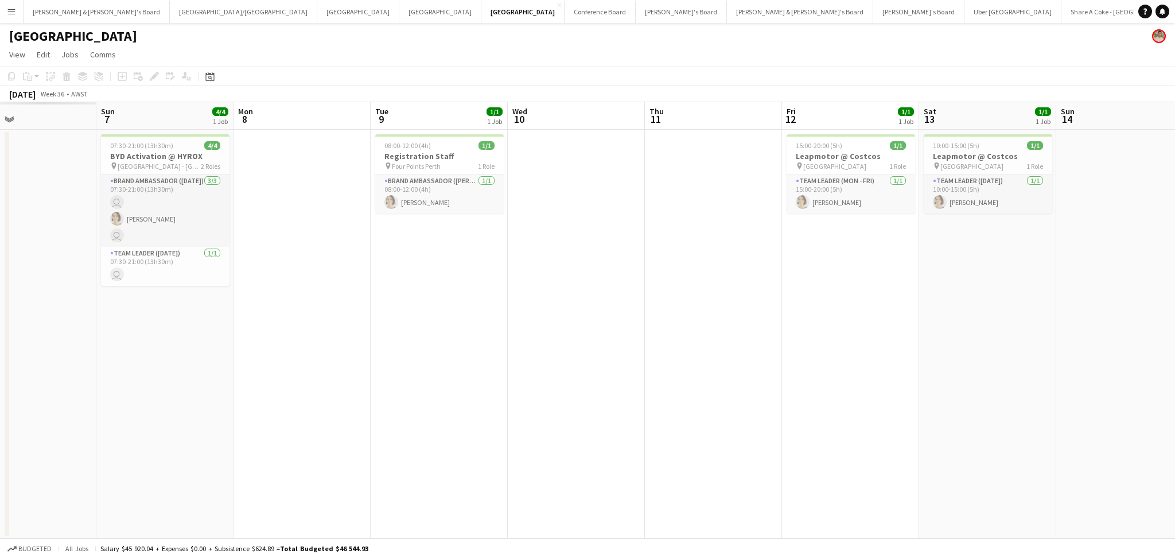
click at [906, 357] on app-calendar-viewport "Thu 4 Fri 5 Sat 6 Sun 7 4/4 1 Job Mon 8 Tue 9 1/1 1 Job Wed 10 Thu 11 Fri 12 1/…" at bounding box center [587, 320] width 1175 height 436
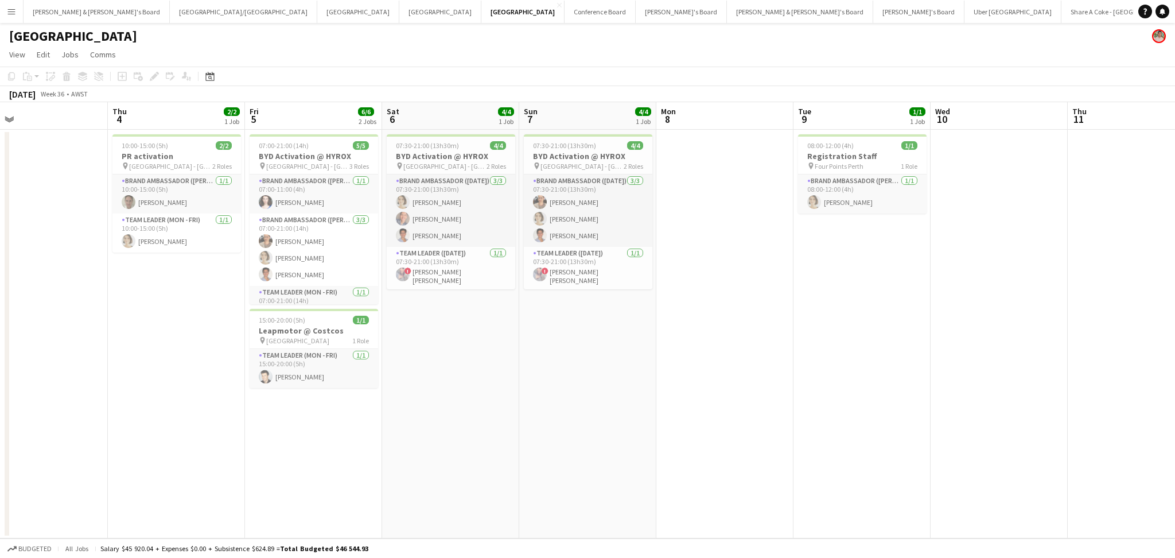
click at [650, 396] on app-calendar-viewport "Mon 1 Tue 2 Wed 3 Thu 4 2/2 1 Job Fri 5 6/6 2 Jobs Sat 6 4/4 1 Job Sun 7 4/4 1 …" at bounding box center [587, 320] width 1175 height 436
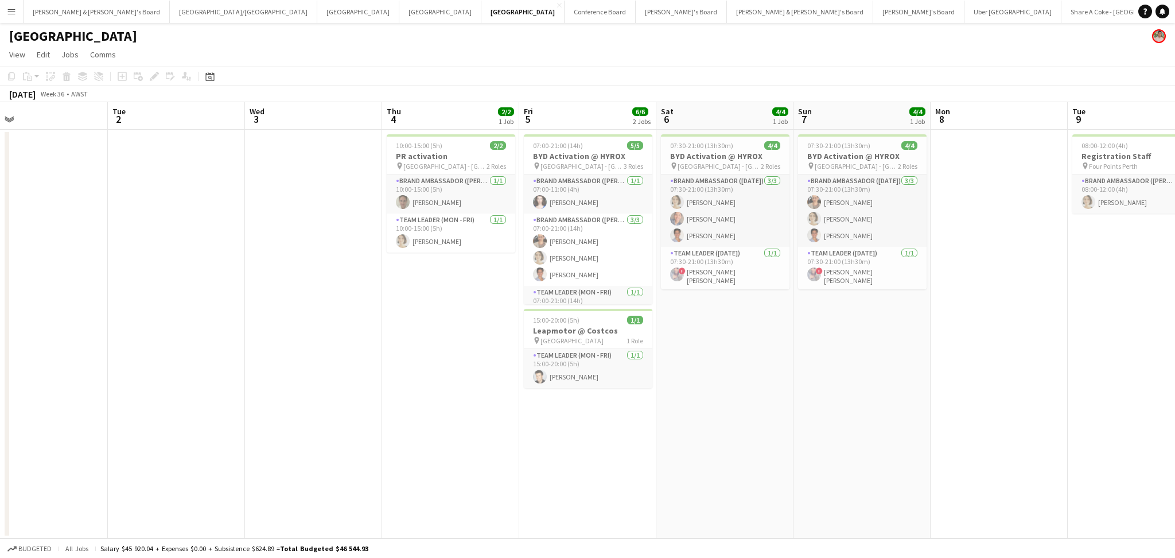
scroll to position [0, 302]
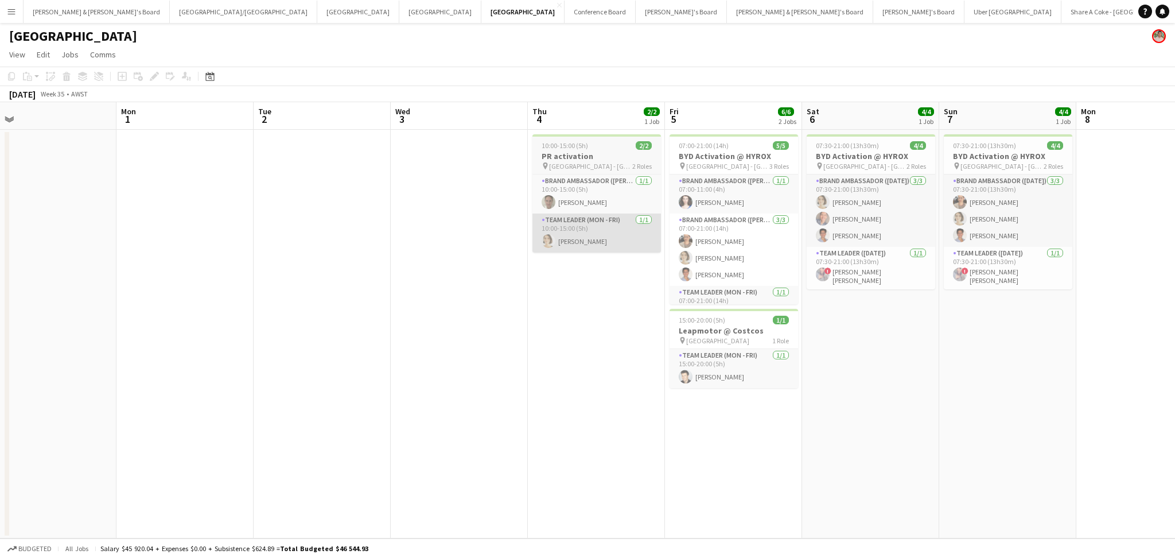
click at [540, 390] on app-calendar-viewport "Fri 29 Sat 30 Sun 31 Mon 1 Tue 2 Wed 3 Thu 4 2/2 1 Job Fri 5 6/6 2 Jobs Sat 6 4…" at bounding box center [587, 320] width 1175 height 436
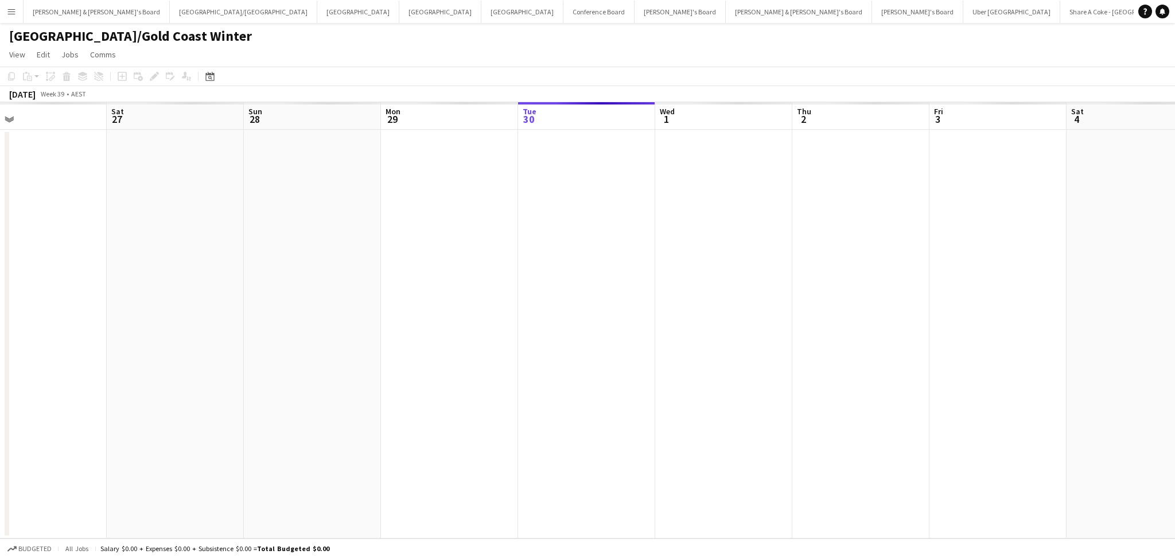
click at [831, 395] on app-calendar-viewport "Wed 24 Thu 25 Fri 26 Sat 27 Sun 28 Mon 29 Tue 30 Wed 1 Thu 2 Fri 3 Sat 4 Sun 5 …" at bounding box center [587, 320] width 1175 height 436
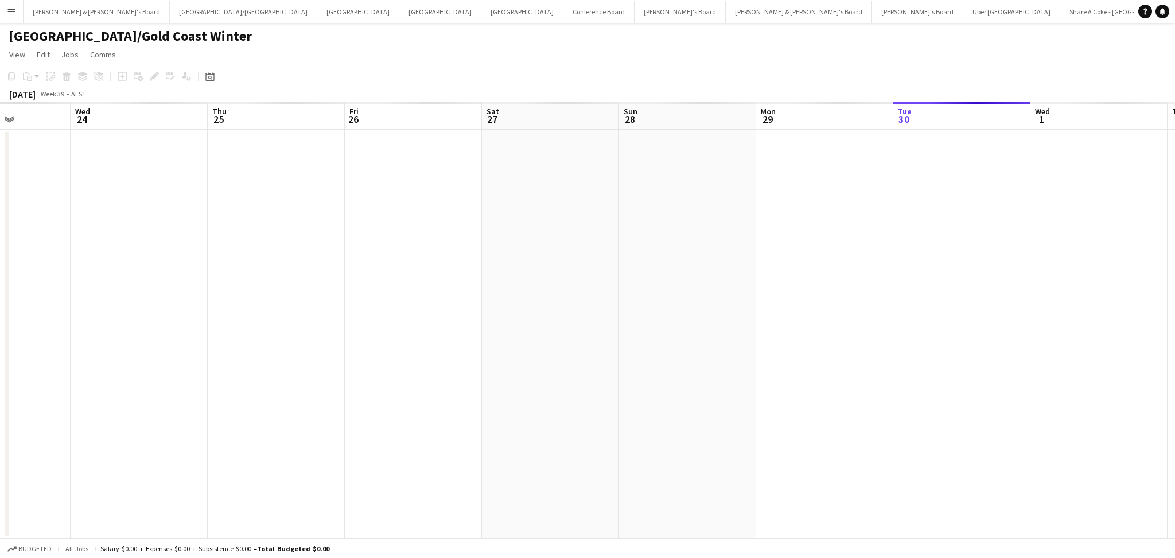
click at [761, 412] on app-calendar-viewport "Sun 21 Mon 22 Tue 23 Wed 24 Thu 25 Fri 26 Sat 27 Sun 28 Mon 29 Tue 30 Wed 1 Thu…" at bounding box center [587, 320] width 1175 height 436
click at [695, 386] on app-calendar-viewport "Sun 21 Mon 22 Tue 23 Wed 24 Thu 25 Fri 26 Sat 27 Sun 28 Mon 29 Tue 30 Wed 1 Thu…" at bounding box center [587, 320] width 1175 height 436
click at [803, 372] on app-calendar-viewport "Thu 18 Fri 19 Sat 20 Sun 21 Mon 22 Tue 23 Wed 24 Thu 25 Fri 26 Sat 27 Sun 28 Mo…" at bounding box center [587, 320] width 1175 height 436
click at [900, 349] on app-calendar-viewport "Wed 17 Thu 18 Fri 19 Sat 20 Sun 21 Mon 22 Tue 23 Wed 24 Thu 25 Fri 26 Sat 27 Su…" at bounding box center [587, 320] width 1175 height 436
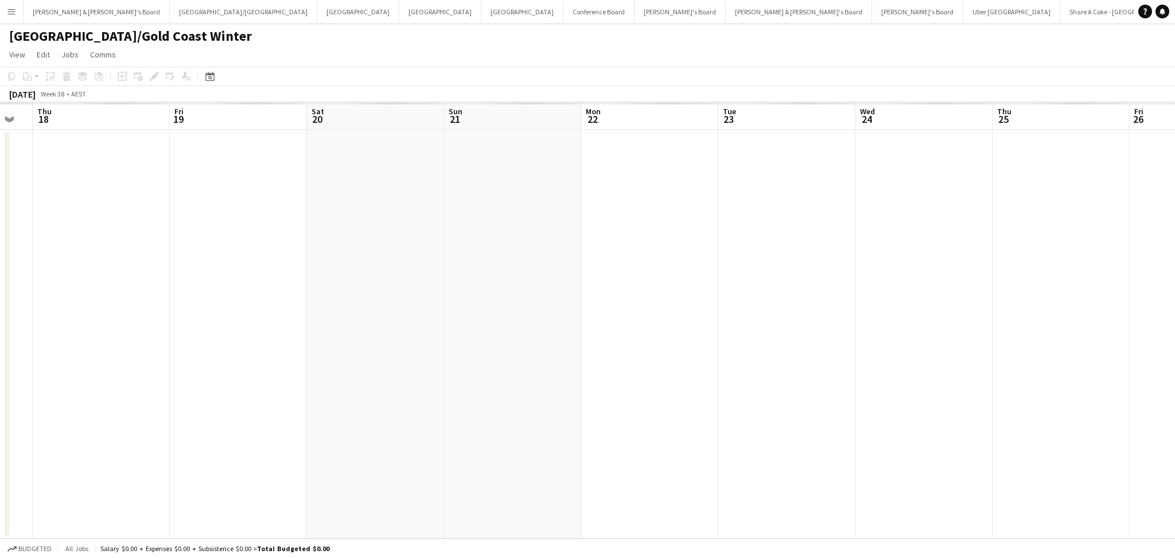
click at [611, 334] on app-date-cell at bounding box center [649, 334] width 137 height 408
click at [399, 294] on app-calendar-viewport "Thu 18 Fri 19 Sat 20 Sun 21 Mon 22 Tue 23 Wed 24 Thu 25 Fri 26 Sat 27 Sun 28 Mo…" at bounding box center [587, 320] width 1175 height 436
click at [712, 322] on app-calendar-viewport "Thu 18 Fri 19 Sat 20 Sun 21 Mon 22 Tue 23 Wed 24 Thu 25 Fri 26 Sat 27 Sun 28 Mo…" at bounding box center [587, 320] width 1175 height 436
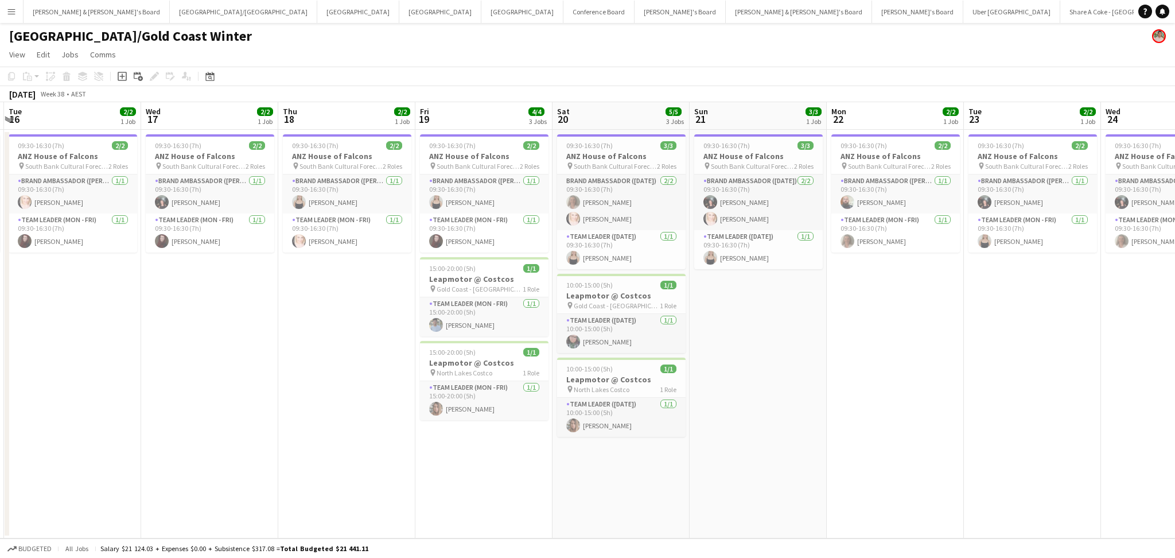
drag, startPoint x: 486, startPoint y: 344, endPoint x: 859, endPoint y: 405, distance: 377.3
click at [859, 405] on app-calendar-viewport "Sun 14 Mon 15 2/2 1 Job Tue 16 2/2 1 Job Wed 17 2/2 1 Job Thu 18 2/2 1 Job Fri …" at bounding box center [587, 320] width 1175 height 436
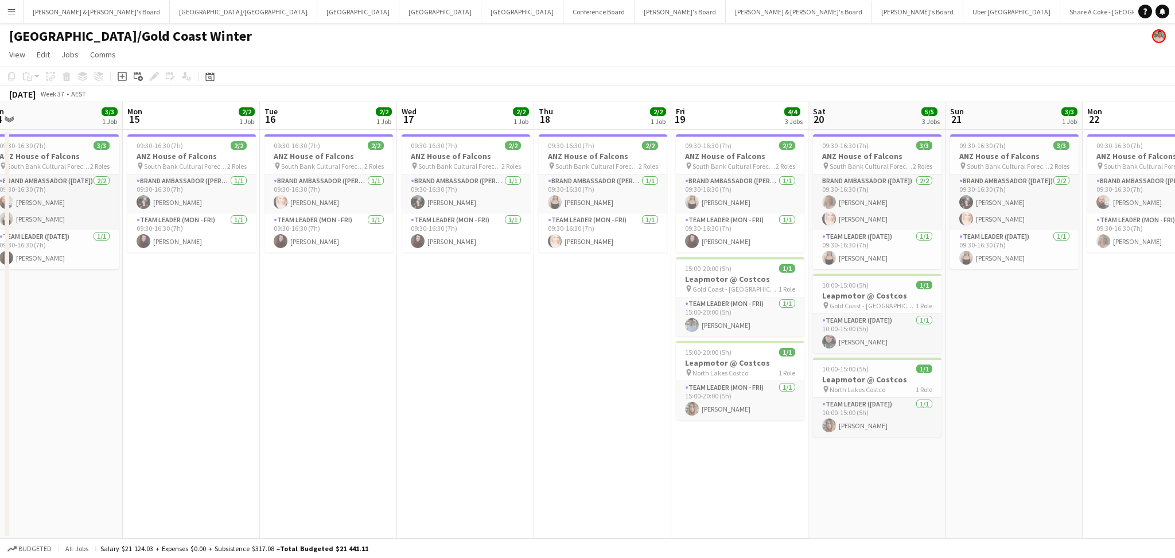
drag, startPoint x: 790, startPoint y: 406, endPoint x: 1061, endPoint y: 434, distance: 272.2
click at [1061, 434] on app-calendar-viewport "Fri 12 Sat 13 5/5 3 Jobs Sun 14 3/3 1 Job Mon 15 2/2 1 Job Tue 16 2/2 1 Job Wed…" at bounding box center [587, 320] width 1175 height 436
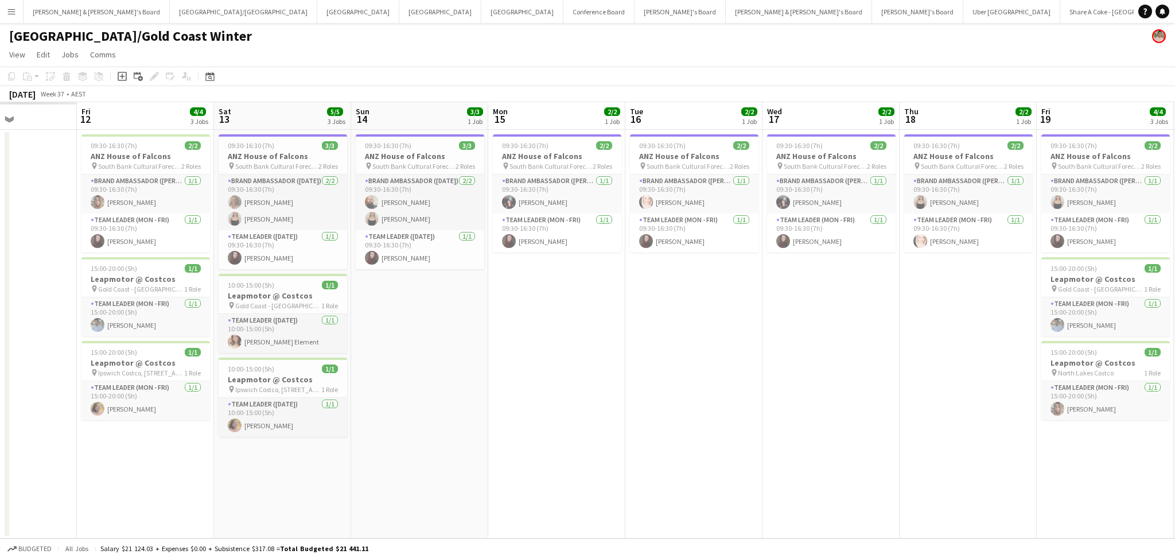
drag, startPoint x: 805, startPoint y: 420, endPoint x: 1188, endPoint y: 412, distance: 383.2
click at [1174, 412] on html "Menu Boards Boards Boards All jobs Status Workforce Workforce My Workforce Recr…" at bounding box center [587, 286] width 1175 height 572
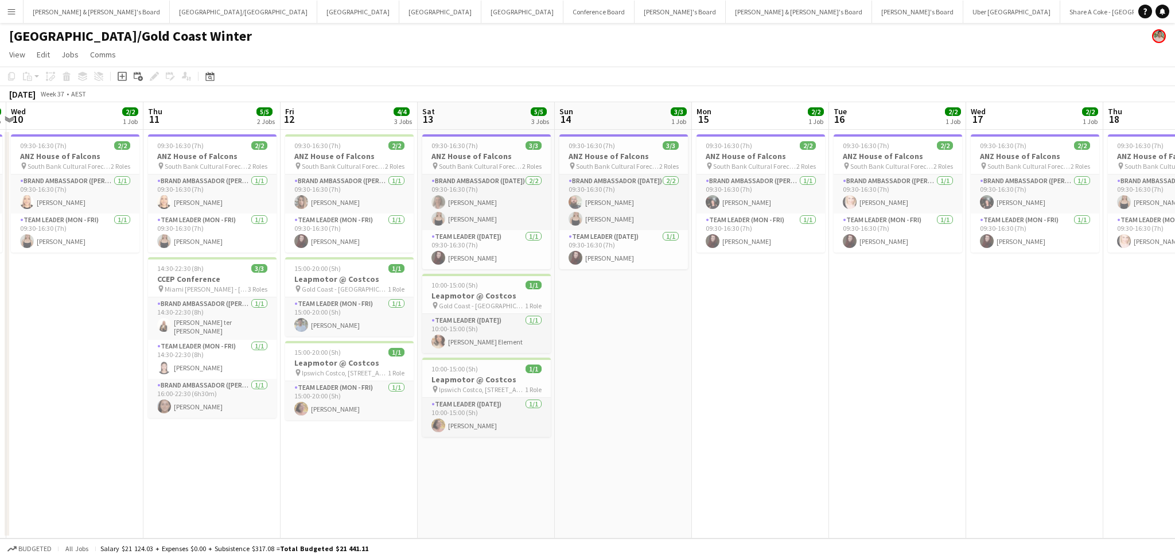
drag, startPoint x: 802, startPoint y: 389, endPoint x: 1006, endPoint y: 387, distance: 203.6
click at [1006, 387] on app-calendar-viewport "Mon 8 2/2 1 Job Tue 9 2/2 1 Job Wed 10 2/2 1 Job Thu 11 5/5 2 Jobs Fri 12 4/4 3…" at bounding box center [587, 320] width 1175 height 436
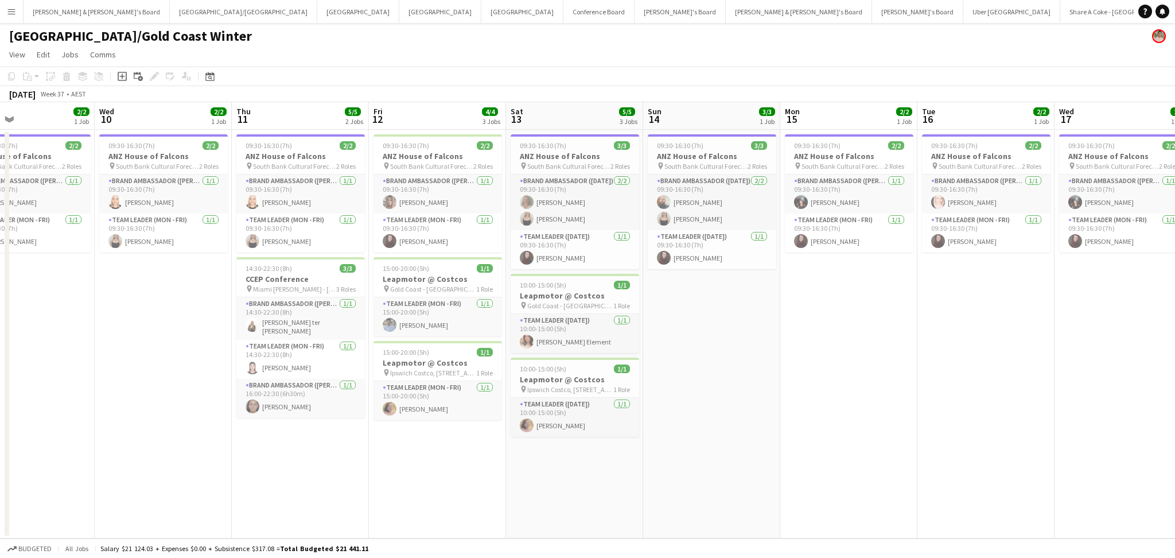
drag, startPoint x: 1049, startPoint y: 392, endPoint x: 1078, endPoint y: 423, distance: 42.2
click at [1138, 422] on app-calendar-viewport "Sun 7 Mon 8 2/2 1 Job Tue 9 2/2 1 Job Wed 10 2/2 1 Job Thu 11 5/5 2 Jobs Fri 12…" at bounding box center [587, 320] width 1175 height 436
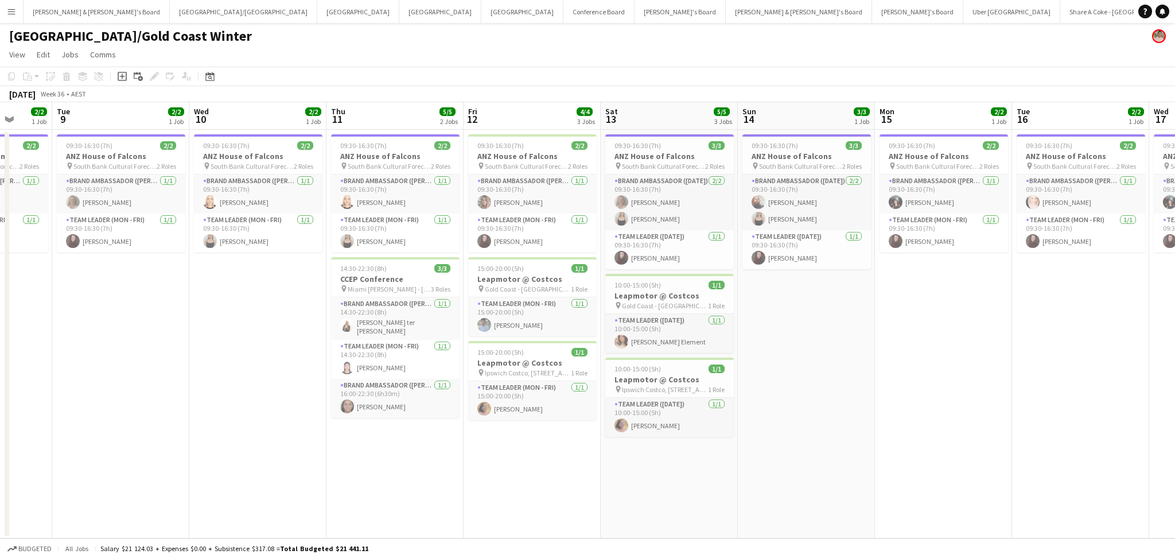
drag, startPoint x: 826, startPoint y: 423, endPoint x: 1058, endPoint y: 422, distance: 231.7
click at [1068, 418] on app-calendar-viewport "Sat 6 3/3 1 Job Sun 7 3/3 1 Job Mon 8 2/2 1 Job Tue 9 2/2 1 Job Wed 10 2/2 1 Jo…" at bounding box center [587, 320] width 1175 height 436
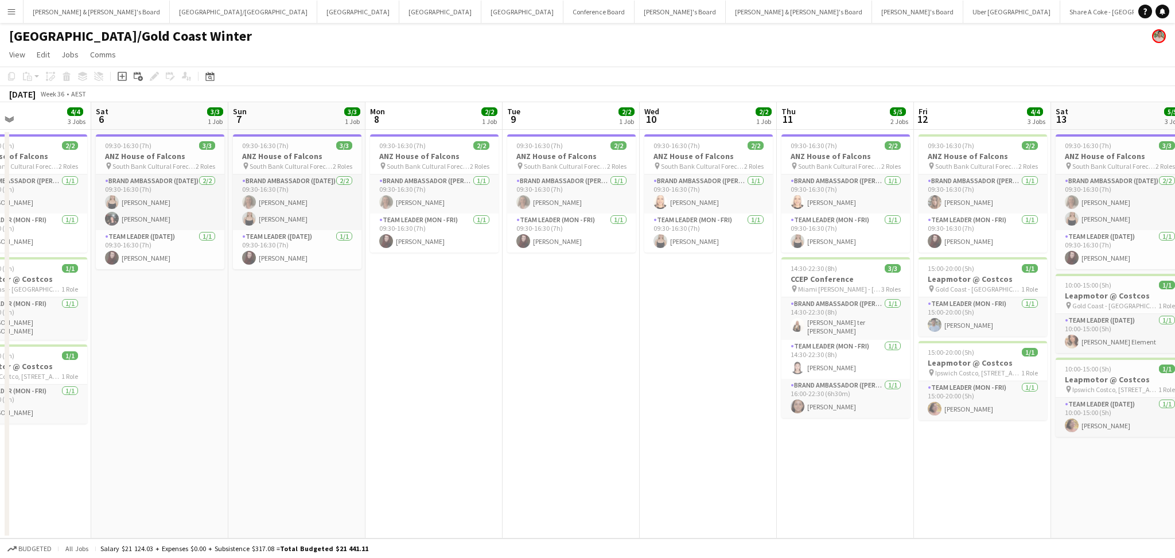
drag, startPoint x: 1203, startPoint y: 446, endPoint x: 691, endPoint y: 450, distance: 511.6
click at [1174, 446] on html "Menu Boards Boards Boards All jobs Status Workforce Workforce My Workforce Recr…" at bounding box center [587, 286] width 1175 height 572
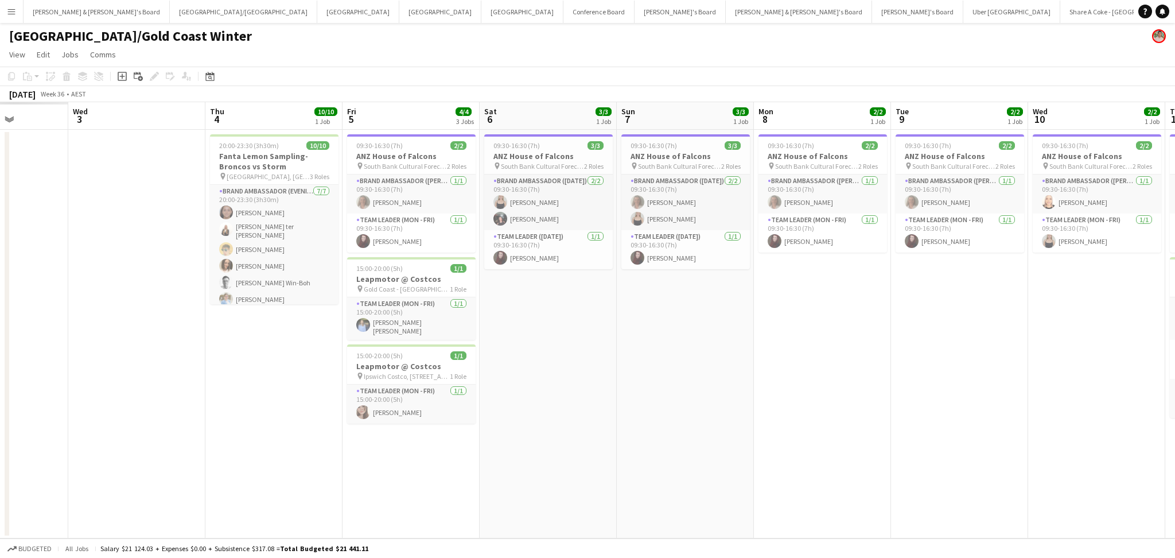
drag, startPoint x: 563, startPoint y: 437, endPoint x: 922, endPoint y: 434, distance: 359.1
click at [922, 434] on app-calendar-viewport "Sun 31 Mon 1 Tue 2 Wed 3 Thu 4 10/10 1 Job Fri 5 4/4 3 Jobs Sat 6 3/3 1 Job Sun…" at bounding box center [587, 320] width 1175 height 436
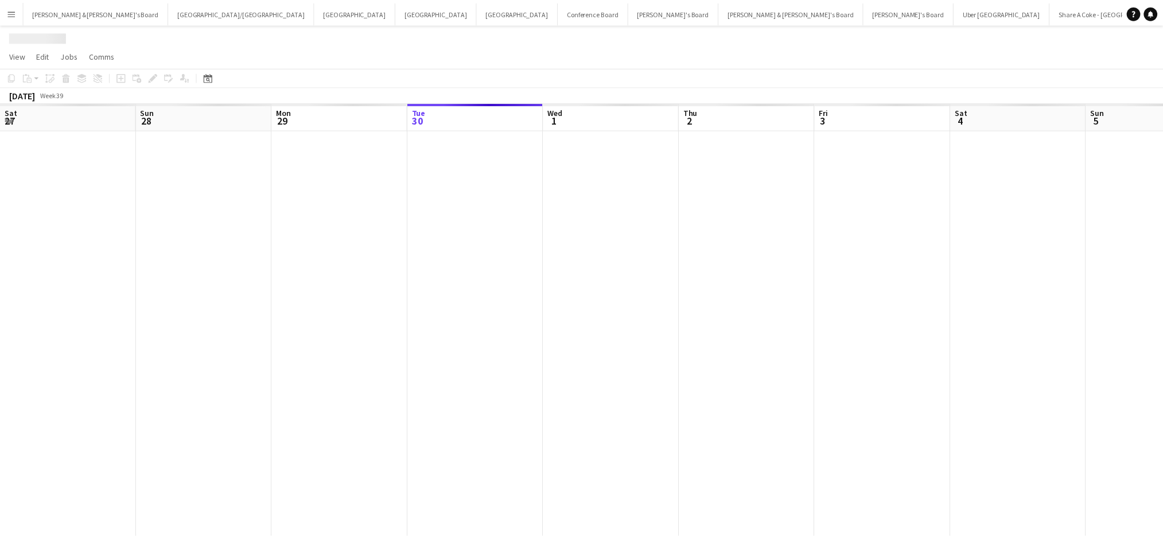
scroll to position [0, 274]
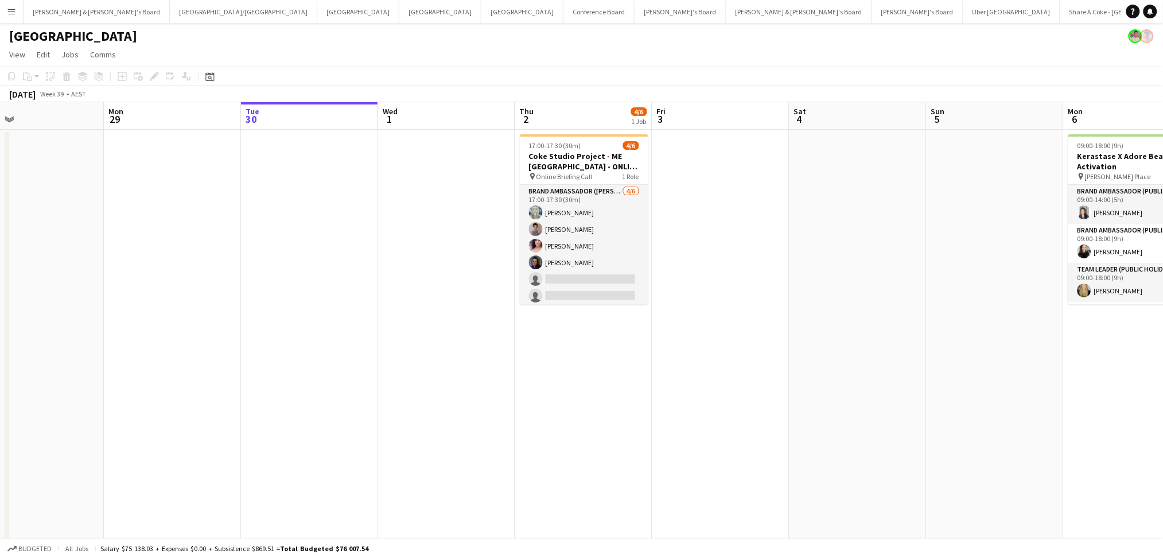
drag, startPoint x: 315, startPoint y: 356, endPoint x: 645, endPoint y: 389, distance: 331.4
click at [645, 389] on app-calendar-viewport "Fri 26 Sat 27 1/1 1 Job Sun 28 Mon 29 Tue 30 Wed 1 Thu 2 4/6 1 Job Fri 3 Sat 4 …" at bounding box center [581, 366] width 1163 height 528
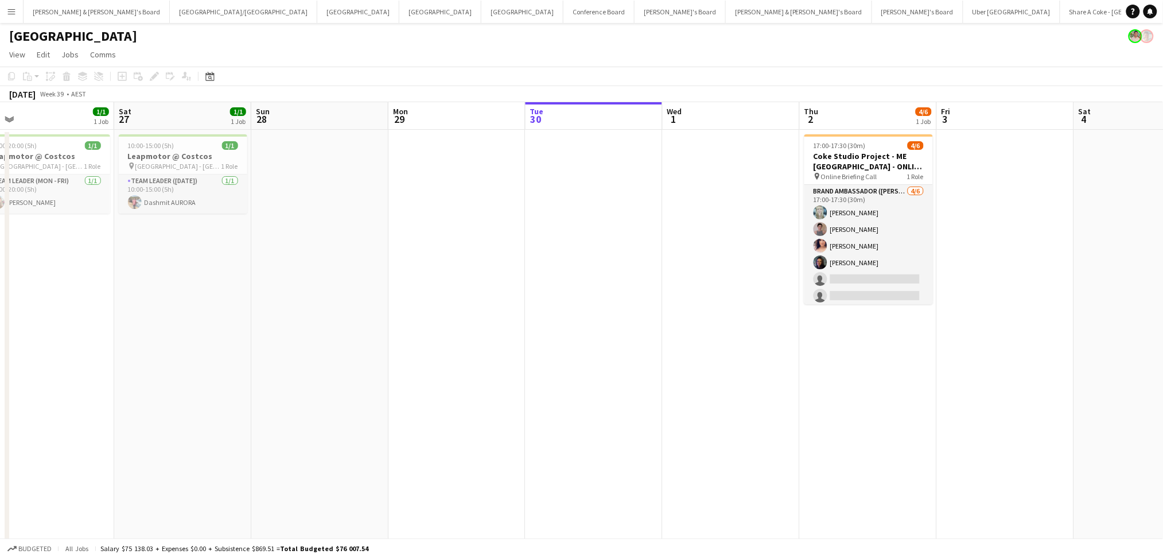
drag, startPoint x: 400, startPoint y: 397, endPoint x: 720, endPoint y: 416, distance: 320.7
click at [720, 416] on app-calendar-viewport "Wed 24 Thu 25 Fri 26 1/1 1 Job Sat 27 1/1 1 Job Sun 28 Mon 29 Tue 30 Wed 1 Thu …" at bounding box center [581, 366] width 1163 height 528
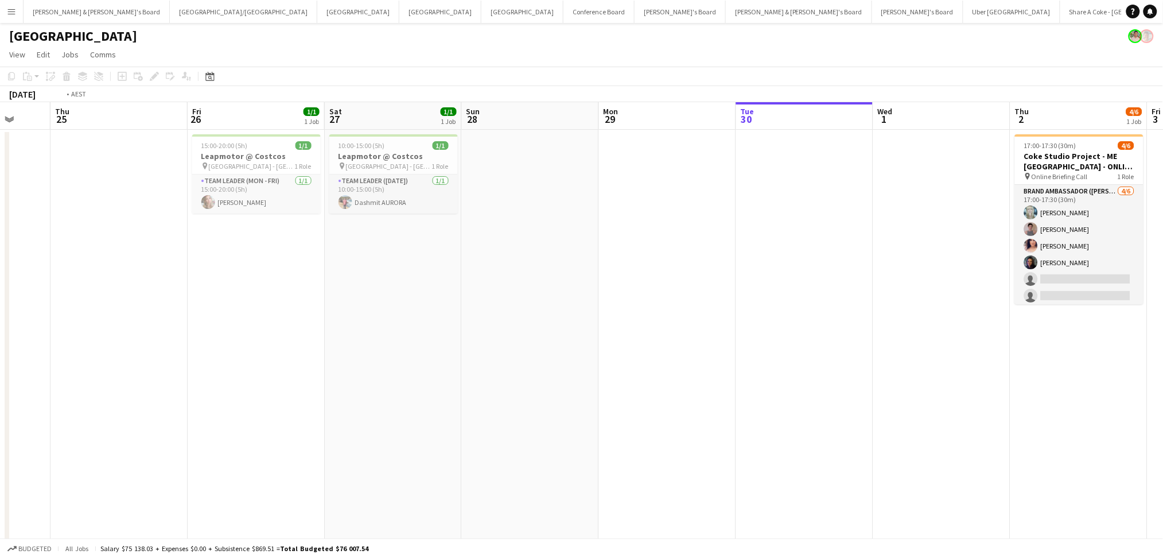
drag, startPoint x: 434, startPoint y: 415, endPoint x: 847, endPoint y: 411, distance: 413.0
click at [847, 411] on app-calendar-viewport "Mon 22 Tue 23 Wed 24 Thu 25 Fri 26 1/1 1 Job Sat 27 1/1 1 Job Sun 28 Mon 29 Tue…" at bounding box center [581, 366] width 1163 height 528
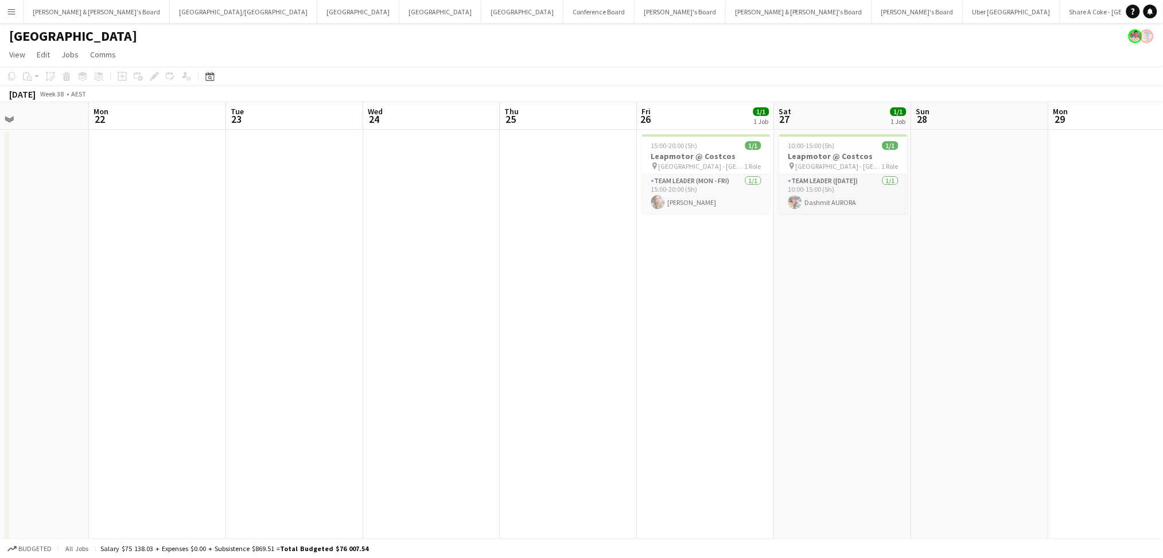
drag, startPoint x: 410, startPoint y: 406, endPoint x: 784, endPoint y: 393, distance: 374.2
click at [782, 393] on app-calendar-viewport "Fri 19 1/1 1 Job Sat 20 1/1 1 Job Sun 21 Mon 22 Tue 23 Wed 24 Thu 25 Fri 26 1/1…" at bounding box center [581, 366] width 1163 height 528
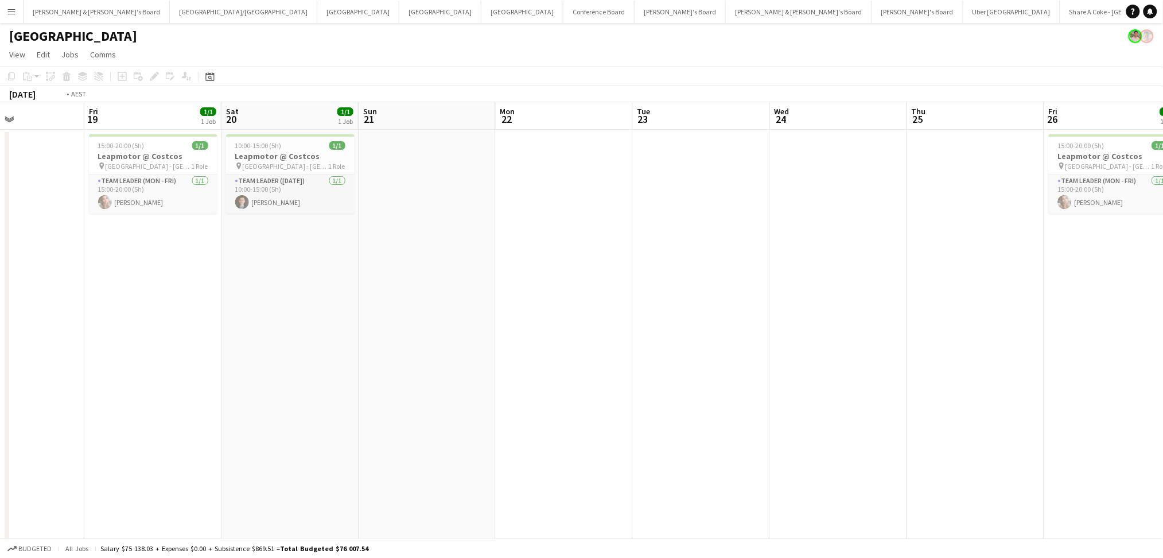
drag, startPoint x: 848, startPoint y: 408, endPoint x: 832, endPoint y: 411, distance: 16.3
click at [860, 408] on app-calendar-viewport "Tue 16 Wed 17 Thu 18 Fri 19 1/1 1 Job Sat 20 1/1 1 Job Sun 21 Mon 22 Tue 23 Wed…" at bounding box center [581, 366] width 1163 height 528
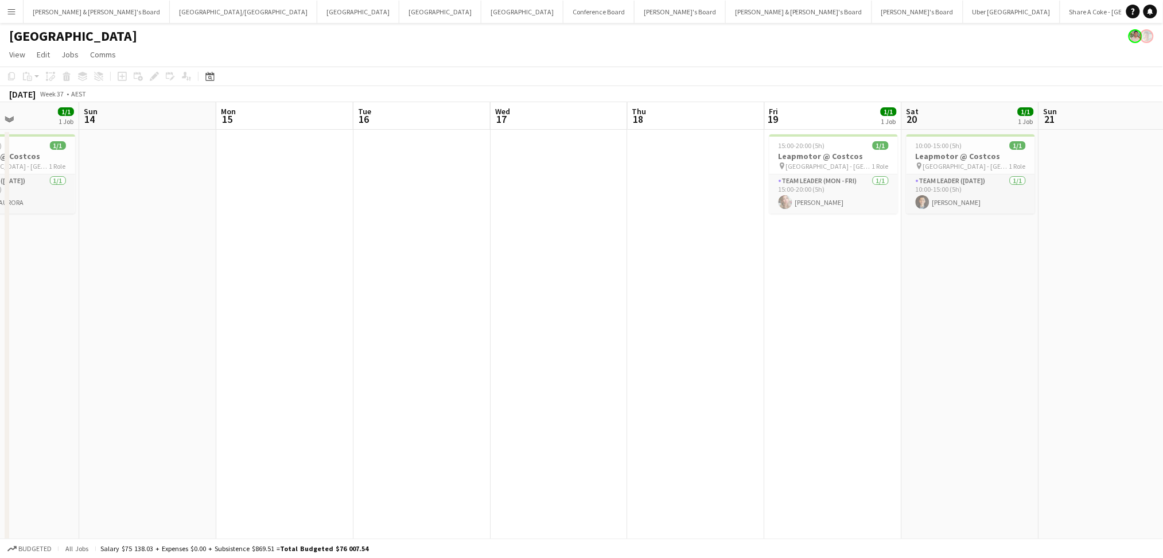
drag, startPoint x: 369, startPoint y: 412, endPoint x: 970, endPoint y: 422, distance: 600.6
click at [970, 422] on app-calendar-viewport "Fri 12 1/1 1 Job Sat 13 1/1 1 Job Sun 14 Mon 15 Tue 16 Wed 17 Thu 18 Fri 19 1/1…" at bounding box center [581, 366] width 1163 height 528
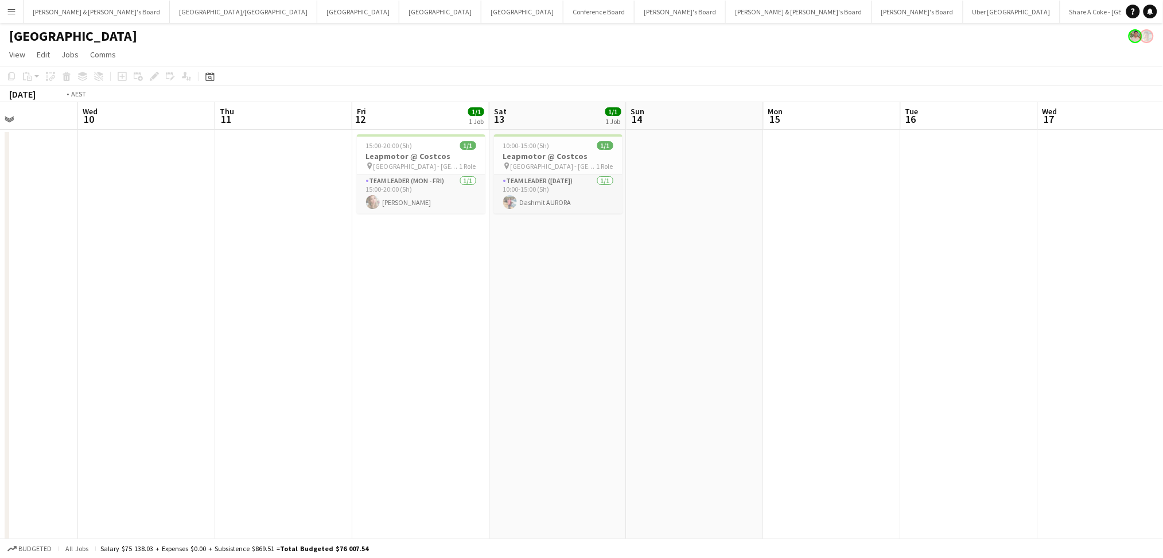
drag, startPoint x: 497, startPoint y: 396, endPoint x: 917, endPoint y: 394, distance: 419.9
click at [917, 394] on app-calendar-viewport "Mon 8 Tue 9 Wed 10 Thu 11 Fri 12 1/1 1 Job Sat 13 1/1 1 Job Sun 14 Mon 15 Tue 1…" at bounding box center [581, 366] width 1163 height 528
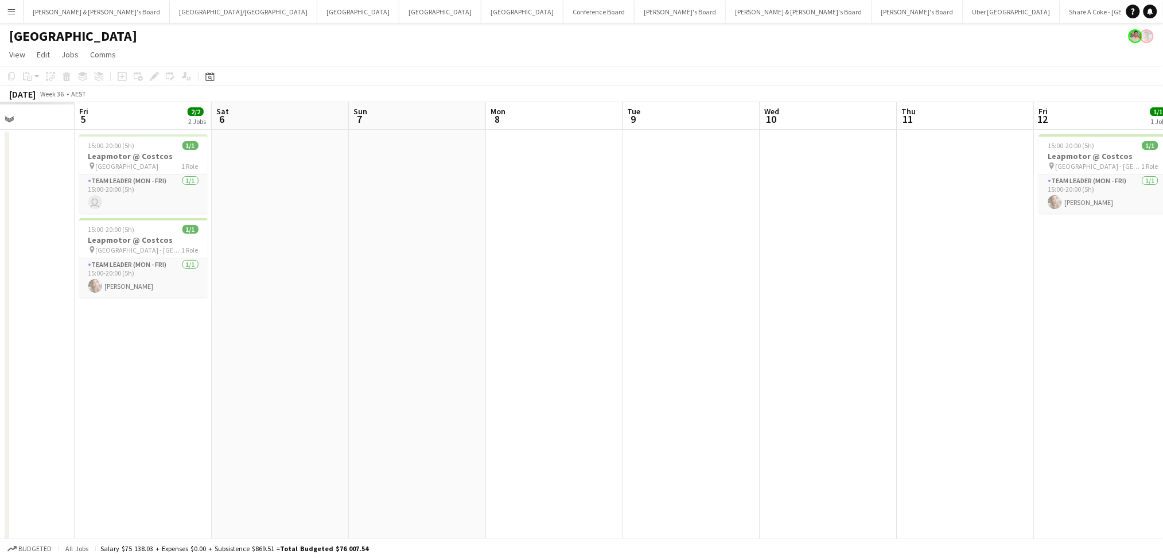
drag, startPoint x: 540, startPoint y: 371, endPoint x: 866, endPoint y: 363, distance: 325.9
click at [858, 365] on app-calendar-viewport "Wed 3 Thu 4 Fri 5 2/2 2 Jobs Sat 6 Sun 7 Mon 8 Tue 9 Wed 10 Thu 11 Fri 12 1/1 1…" at bounding box center [581, 366] width 1163 height 528
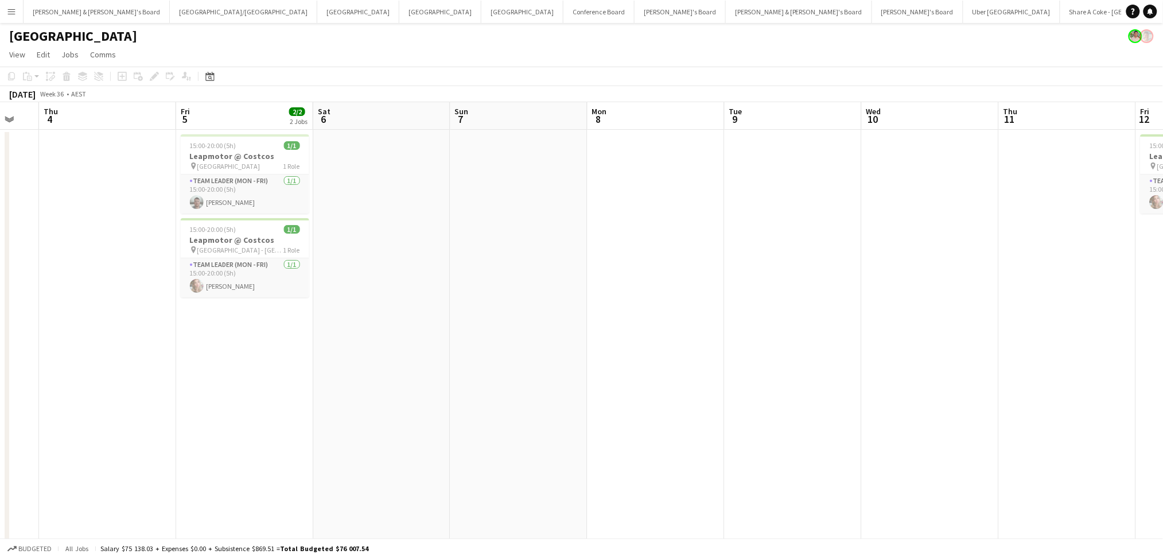
drag, startPoint x: 786, startPoint y: 372, endPoint x: 829, endPoint y: 372, distance: 43.0
click at [829, 372] on app-calendar-viewport "Mon 1 Tue 2 Wed 3 Thu 4 Fri 5 2/2 2 Jobs Sat 6 Sun 7 Mon 8 Tue 9 Wed 10 Thu 11 …" at bounding box center [581, 366] width 1163 height 528
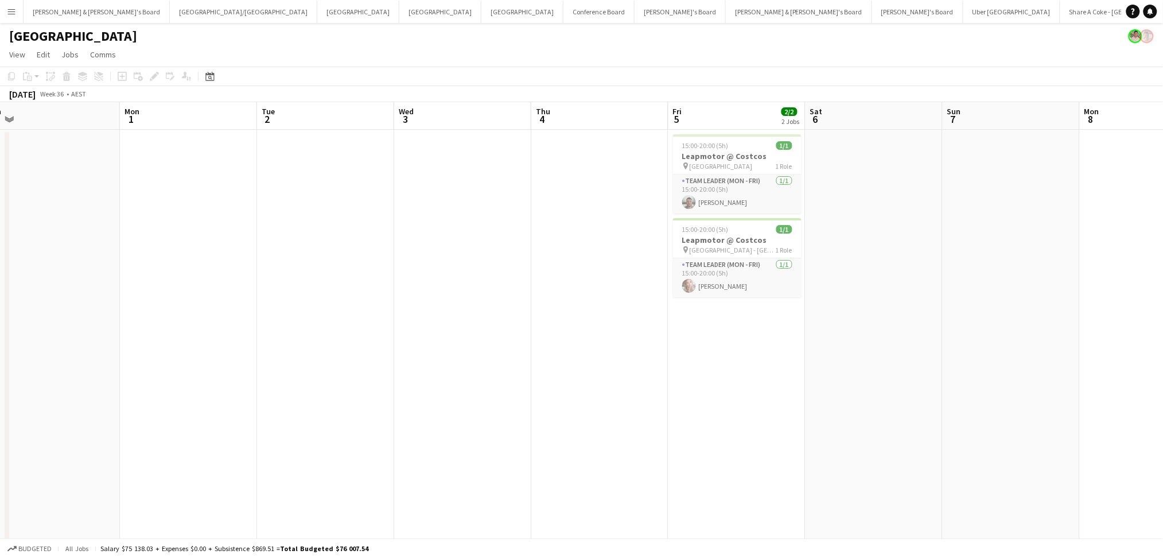
drag, startPoint x: 455, startPoint y: 398, endPoint x: 962, endPoint y: 396, distance: 507.0
click at [962, 396] on app-calendar-viewport "Sat 30 Sun 31 Mon 1 Tue 2 Wed 3 Thu 4 Fri 5 2/2 2 Jobs Sat 6 Sun 7 Mon 8 Tue 9 …" at bounding box center [581, 366] width 1163 height 528
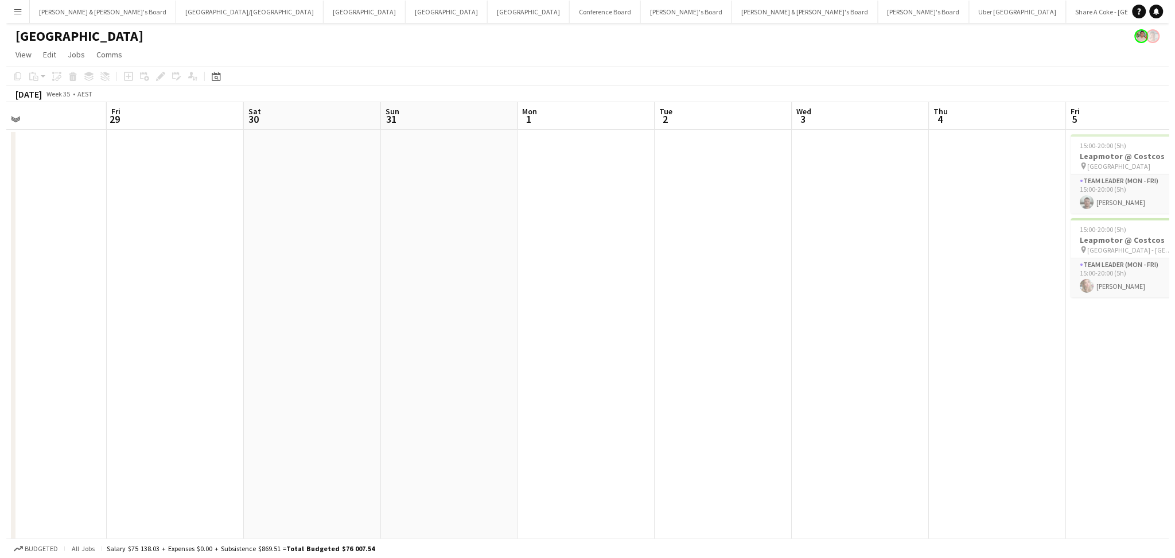
scroll to position [0, 243]
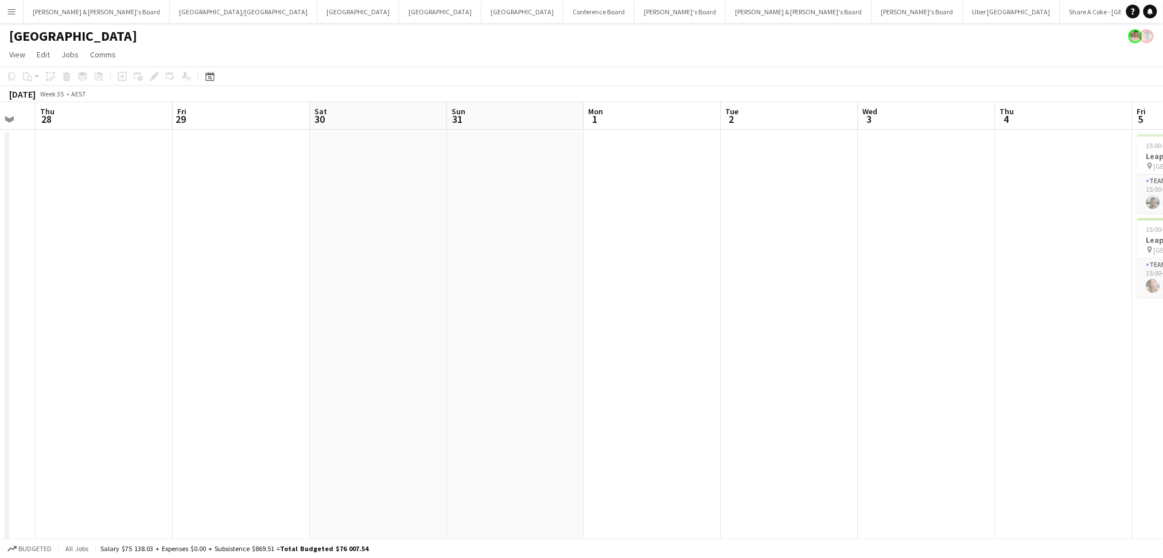
drag, startPoint x: 489, startPoint y: 397, endPoint x: 812, endPoint y: 397, distance: 322.9
click at [825, 397] on app-calendar-viewport "Tue 26 Wed 27 Thu 28 Fri 29 Sat 30 Sun 31 Mon 1 Tue 2 Wed 3 Thu 4 Fri 5 2/2 2 J…" at bounding box center [581, 366] width 1163 height 528
click at [71, 11] on button "[PERSON_NAME] & [PERSON_NAME]'s Board Close" at bounding box center [97, 12] width 146 height 22
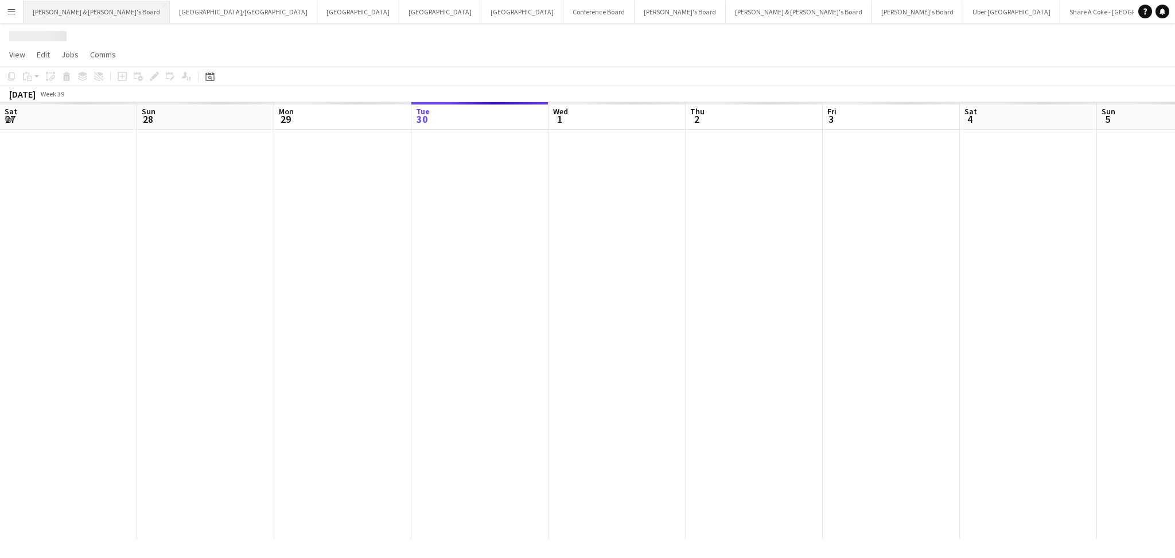
scroll to position [0, 274]
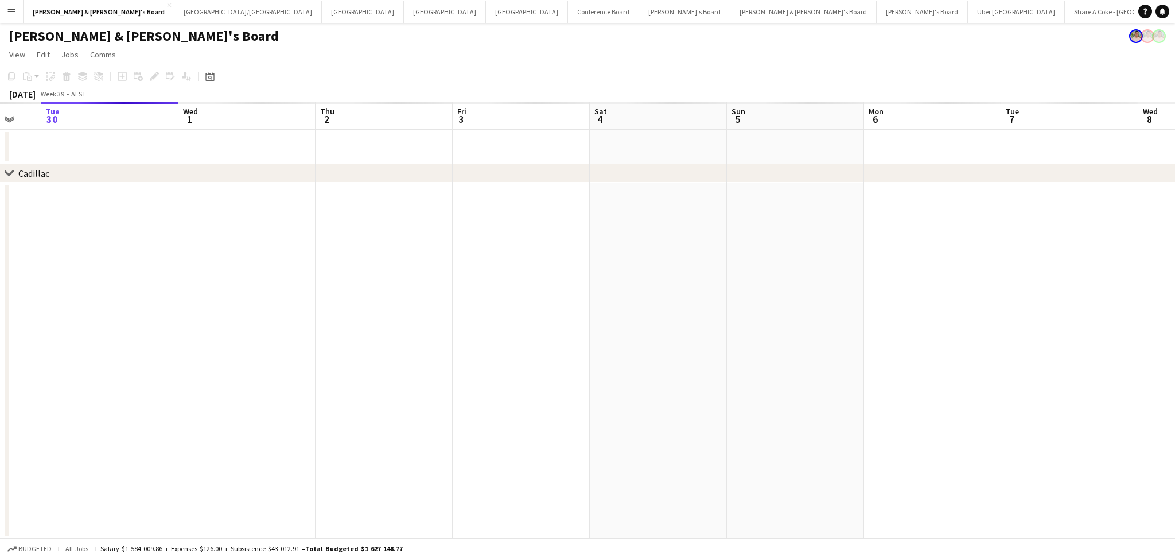
drag, startPoint x: 185, startPoint y: 221, endPoint x: 661, endPoint y: 276, distance: 479.2
click at [661, 276] on app-calendar-viewport "Sat 27 Sun 28 Mon 29 Tue 30 Wed 1 Thu 2 Fri 3 Sat 4 Sun 5 Mon 6 Tue 7 Wed 8 Thu…" at bounding box center [587, 320] width 1175 height 436
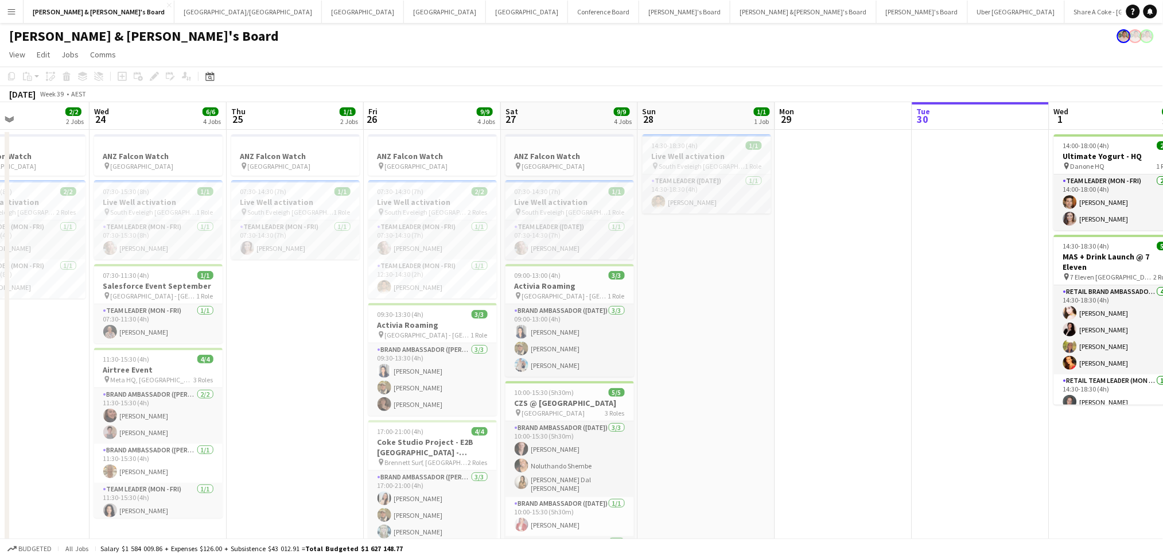
scroll to position [0, 297]
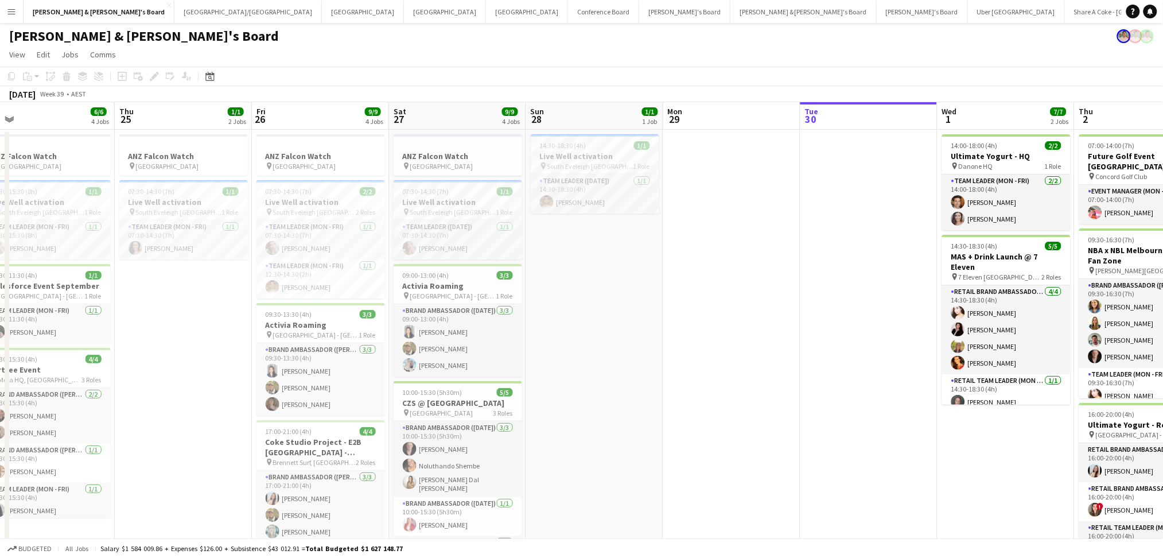
drag, startPoint x: 505, startPoint y: 322, endPoint x: 691, endPoint y: 327, distance: 186.5
click at [691, 327] on app-calendar-viewport "Mon 22 Tue 23 2/2 2 Jobs Wed 24 6/6 4 Jobs Thu 25 1/1 2 Jobs Fri 26 9/9 4 Jobs …" at bounding box center [581, 381] width 1163 height 558
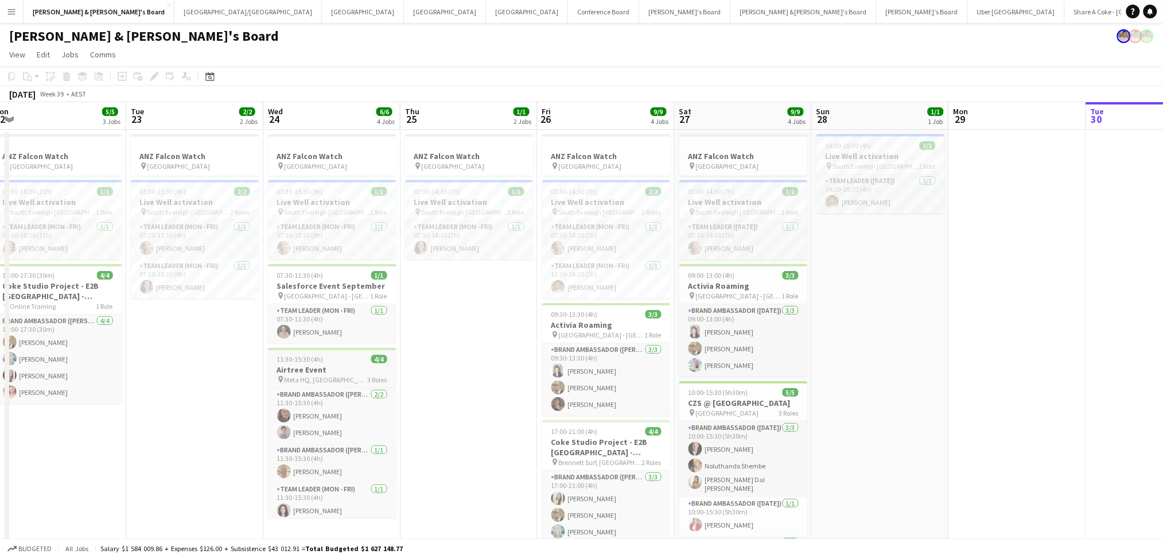
drag, startPoint x: 138, startPoint y: 451, endPoint x: 400, endPoint y: 449, distance: 261.6
click at [430, 449] on app-calendar-viewport "Sat 20 Sun 21 1/1 2 Jobs Mon 22 5/5 3 Jobs Tue 23 2/2 2 Jobs Wed 24 6/6 4 Jobs …" at bounding box center [581, 422] width 1163 height 641
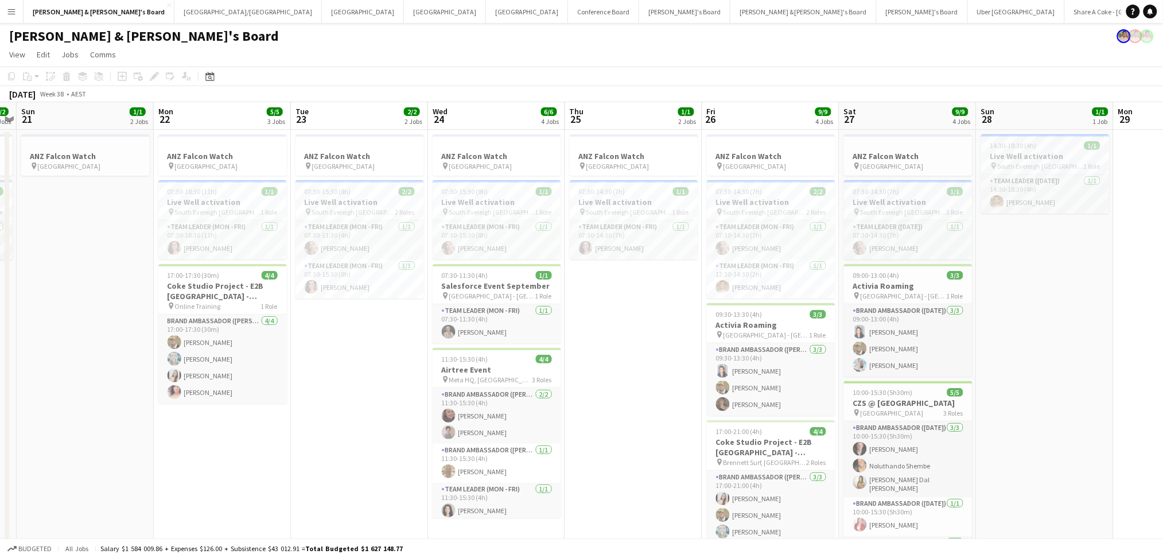
drag, startPoint x: 215, startPoint y: 439, endPoint x: 376, endPoint y: 424, distance: 162.4
click at [374, 426] on app-calendar-viewport "Fri 19 Sat 20 2/2 3 Jobs Sun 21 1/1 2 Jobs Mon 22 5/5 3 Jobs Tue 23 2/2 2 Jobs …" at bounding box center [581, 422] width 1163 height 641
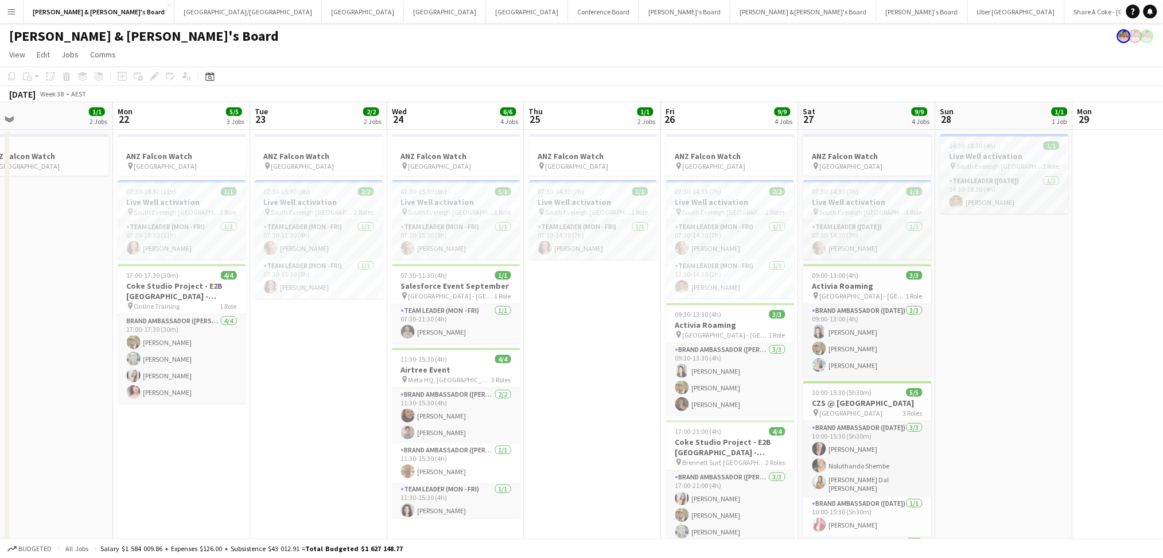
drag, startPoint x: 279, startPoint y: 463, endPoint x: 539, endPoint y: 445, distance: 261.0
click at [536, 446] on app-calendar-viewport "Fri 19 2/2 3 Jobs Sat 20 2/2 3 Jobs Sun 21 1/1 2 Jobs Mon 22 5/5 3 Jobs Tue 23 …" at bounding box center [581, 422] width 1163 height 641
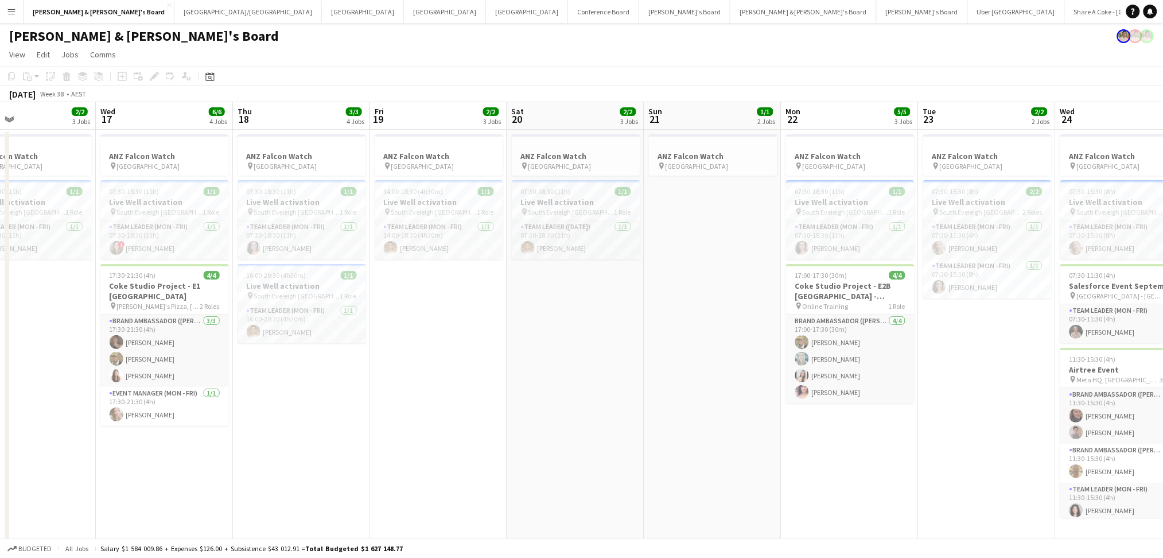
drag, startPoint x: 356, startPoint y: 450, endPoint x: 629, endPoint y: 439, distance: 273.8
click at [629, 440] on app-calendar-viewport "Sun 14 Mon 15 Tue 16 2/2 3 Jobs Wed 17 6/6 4 Jobs Thu 18 3/3 4 Jobs Fri 19 2/2 …" at bounding box center [581, 422] width 1163 height 641
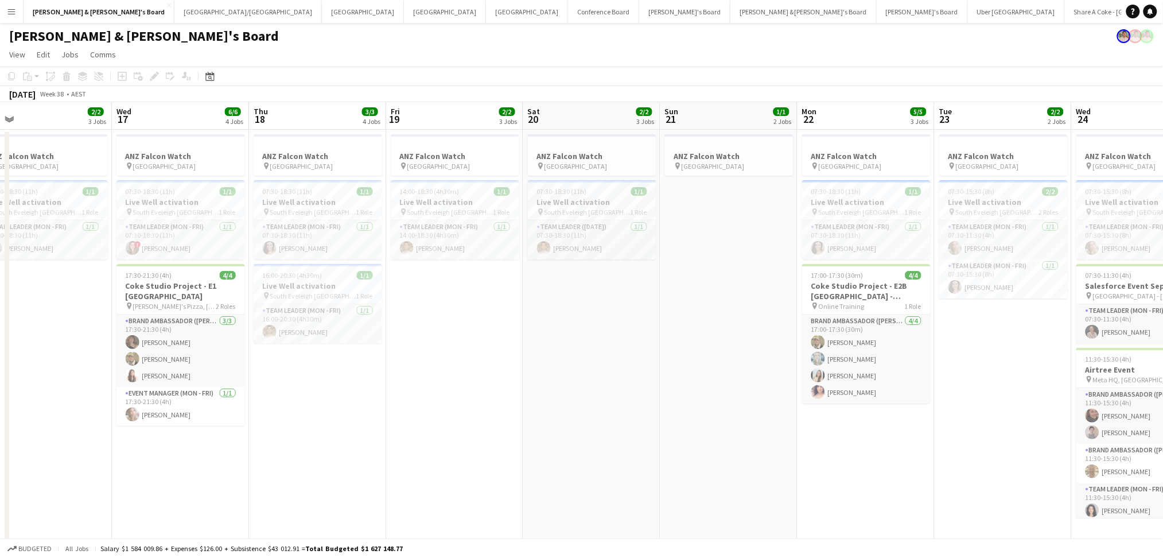
scroll to position [0, 278]
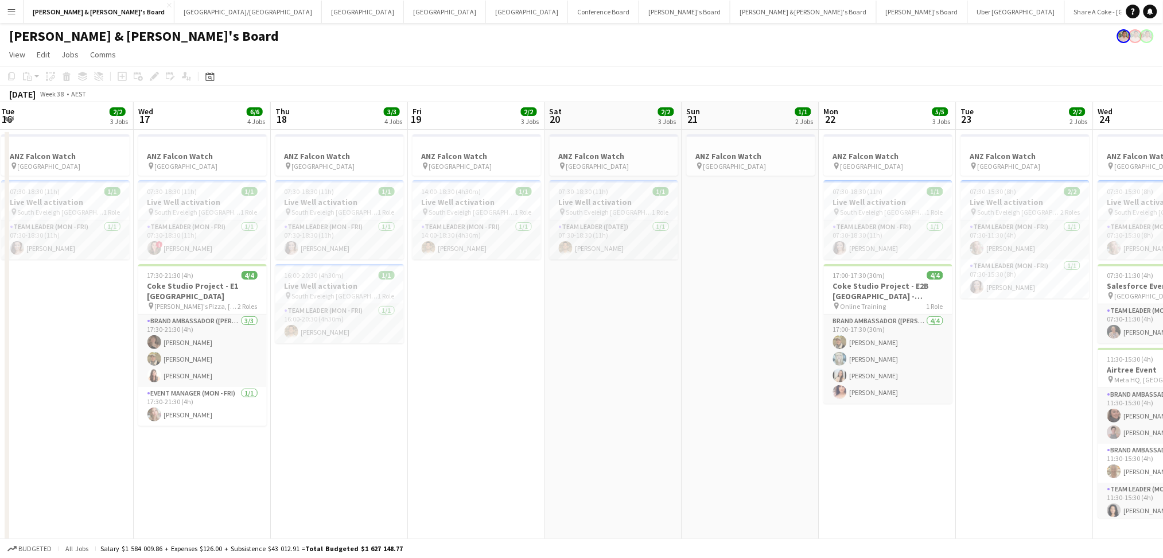
drag, startPoint x: 449, startPoint y: 446, endPoint x: 607, endPoint y: 443, distance: 158.9
click at [607, 443] on app-calendar-viewport "Sun 14 1/1 2 Jobs Mon 15 6/6 4 Jobs Tue 16 2/2 3 Jobs Wed 17 6/6 4 Jobs Thu 18 …" at bounding box center [581, 422] width 1163 height 641
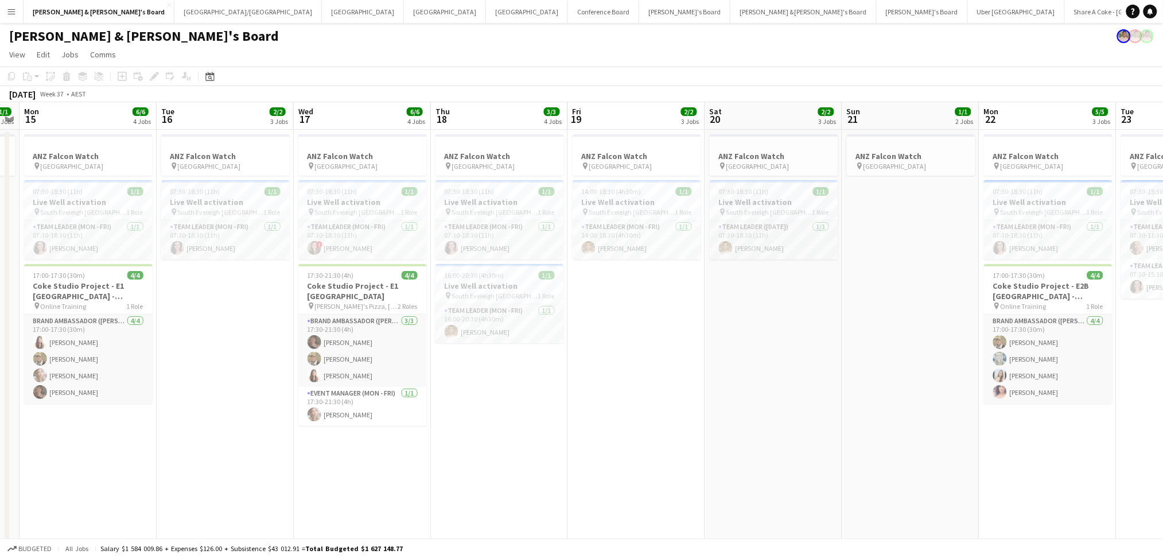
drag, startPoint x: 597, startPoint y: 449, endPoint x: 729, endPoint y: 435, distance: 133.2
click at [727, 438] on app-calendar-viewport "Sat 13 1/1 2 Jobs Sun 14 1/1 2 Jobs Mon 15 6/6 4 Jobs Tue 16 2/2 3 Jobs Wed 17 …" at bounding box center [581, 422] width 1163 height 641
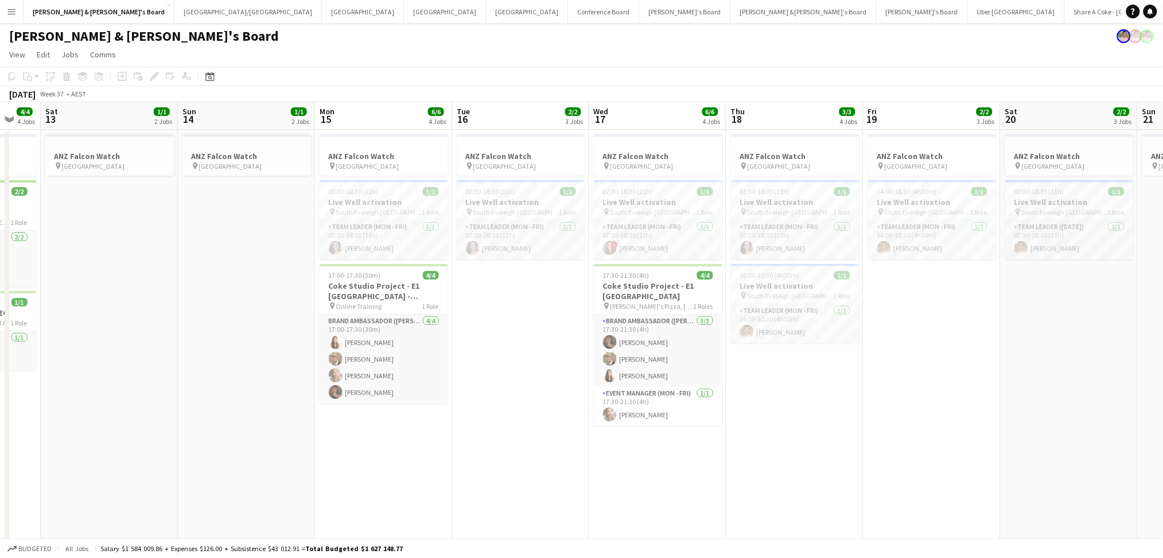
drag, startPoint x: 485, startPoint y: 463, endPoint x: 732, endPoint y: 459, distance: 247.3
click at [732, 459] on app-calendar-viewport "Thu 11 11/14 6 Jobs Fri 12 4/4 4 Jobs Sat 13 1/1 2 Jobs Sun 14 1/1 2 Jobs Mon 1…" at bounding box center [581, 496] width 1163 height 788
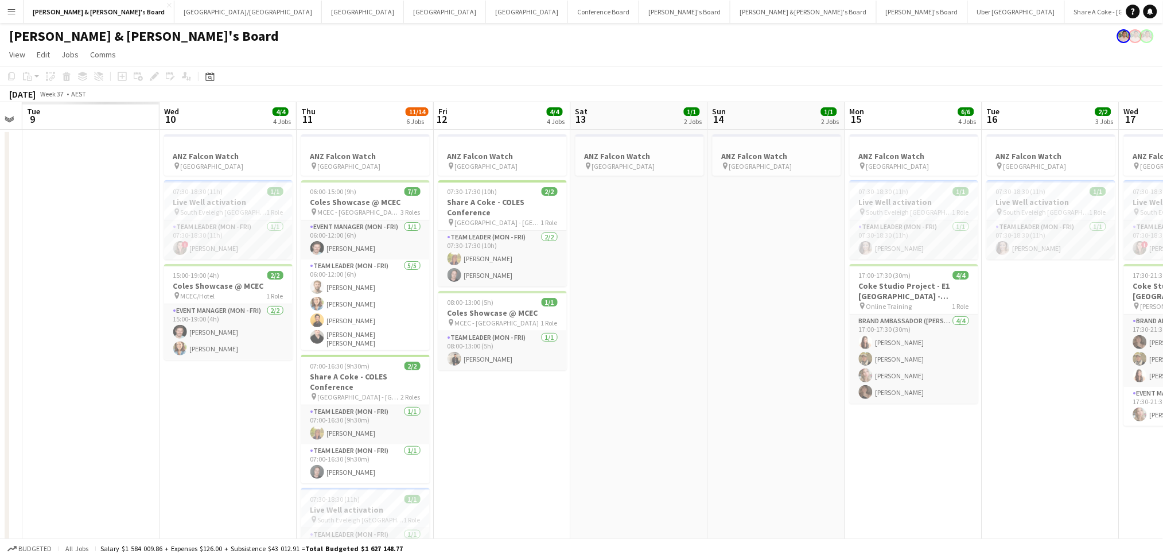
drag, startPoint x: 539, startPoint y: 469, endPoint x: 944, endPoint y: 454, distance: 405.2
click at [944, 454] on app-calendar-viewport "Sun 7 Mon 8 Tue 9 Wed 10 4/4 4 Jobs Thu 11 11/14 6 Jobs Fri 12 4/4 4 Jobs Sat 1…" at bounding box center [581, 496] width 1163 height 788
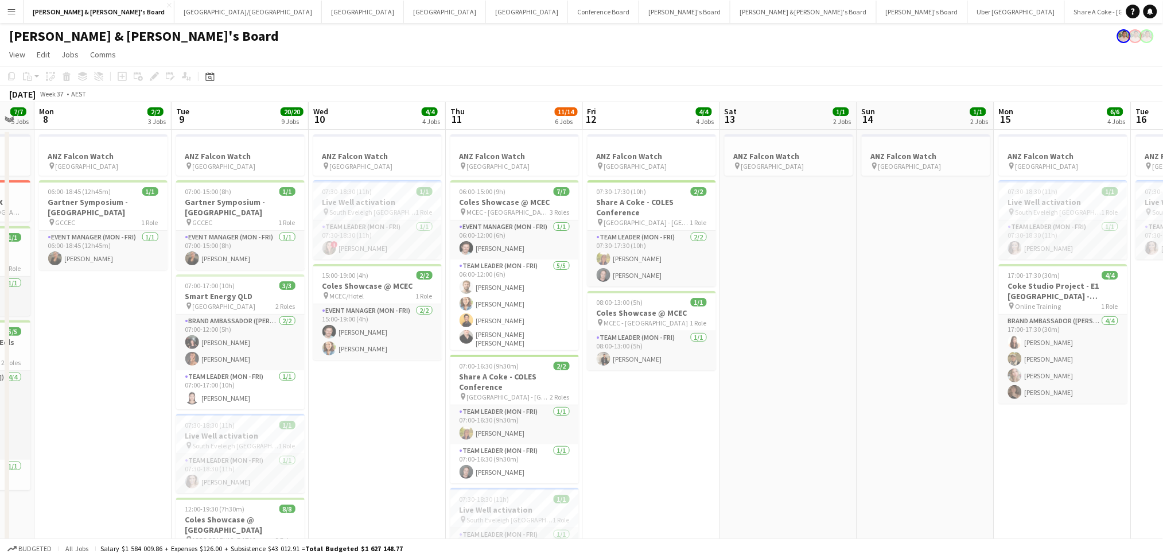
scroll to position [0, 291]
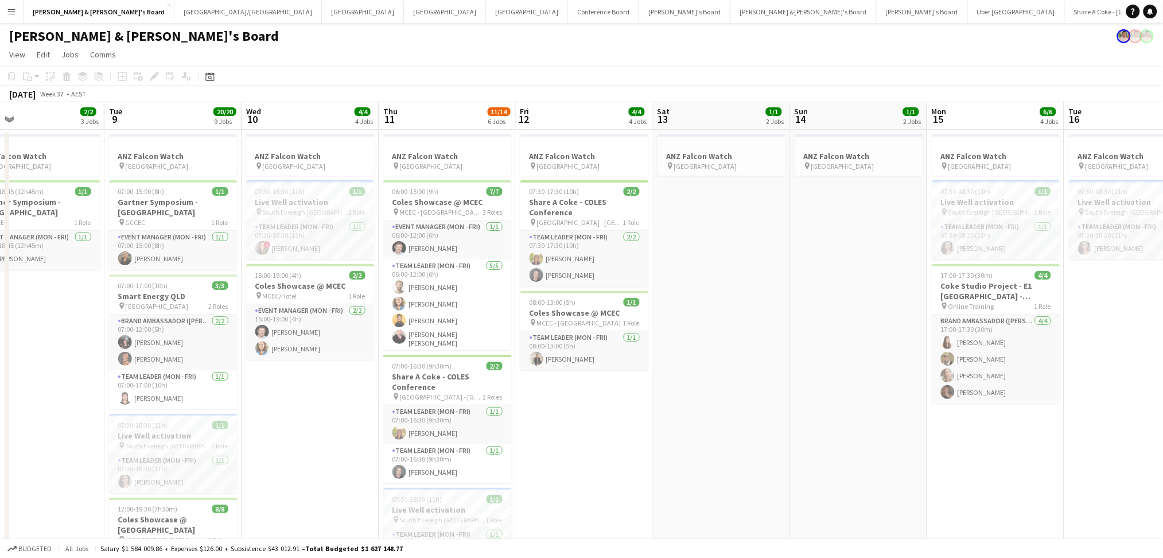
drag, startPoint x: 641, startPoint y: 432, endPoint x: 722, endPoint y: 421, distance: 81.6
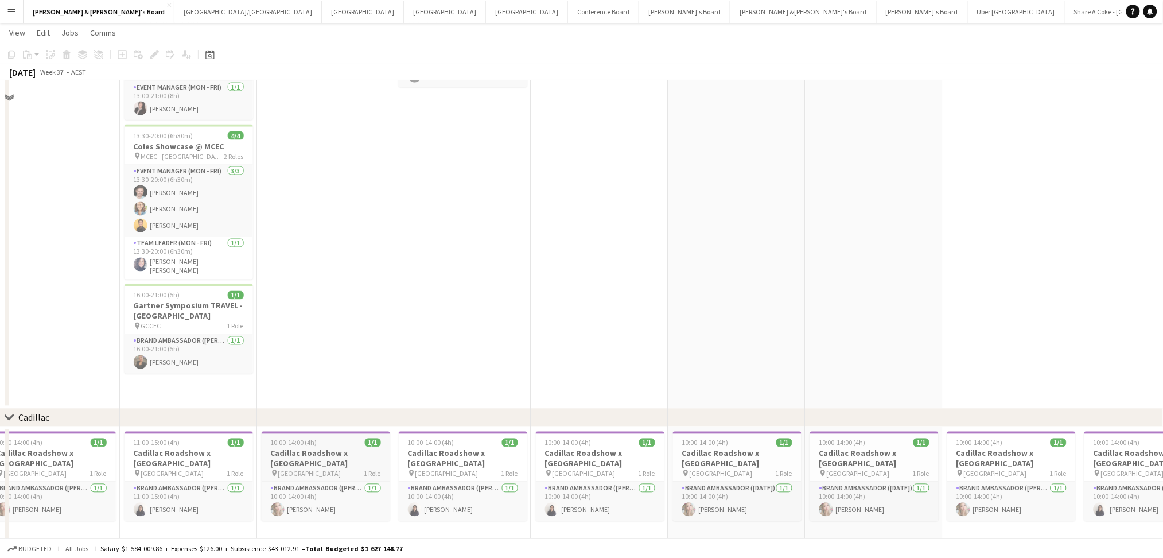
scroll to position [646, 0]
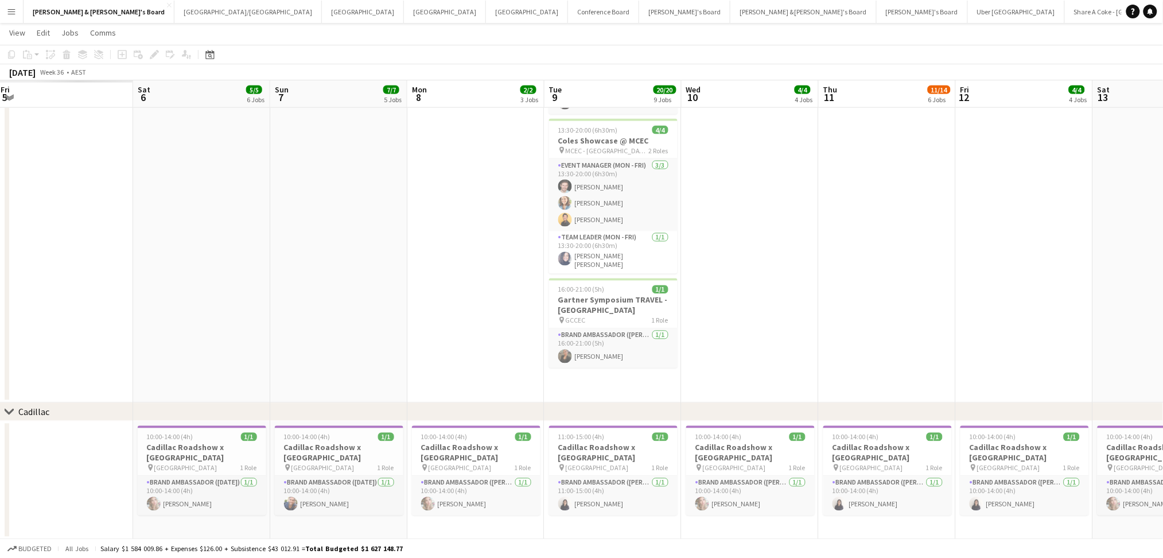
drag, startPoint x: 53, startPoint y: 354, endPoint x: 489, endPoint y: 357, distance: 435.9
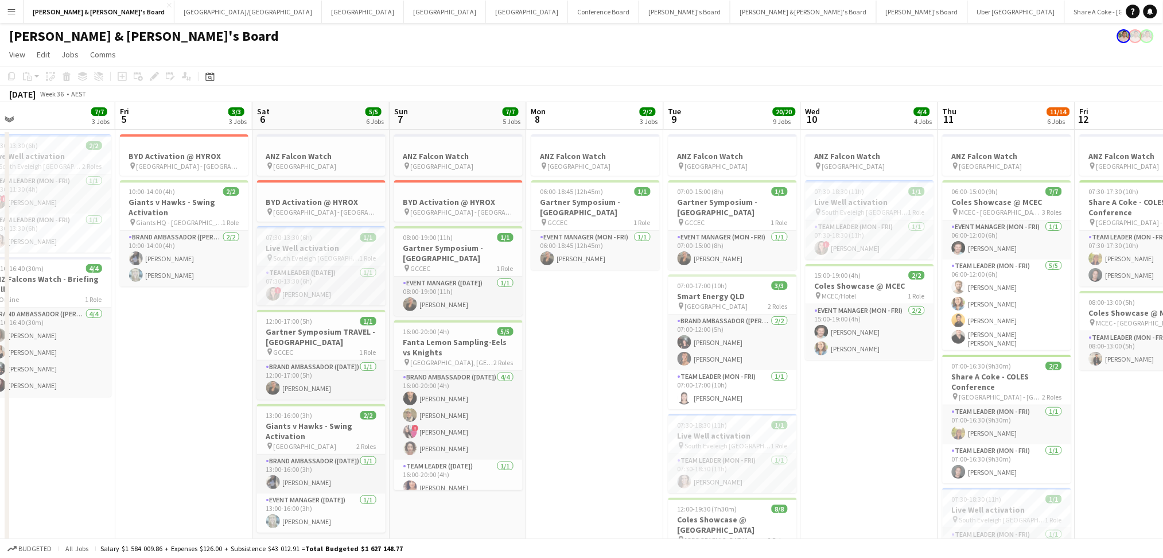
scroll to position [0, 290]
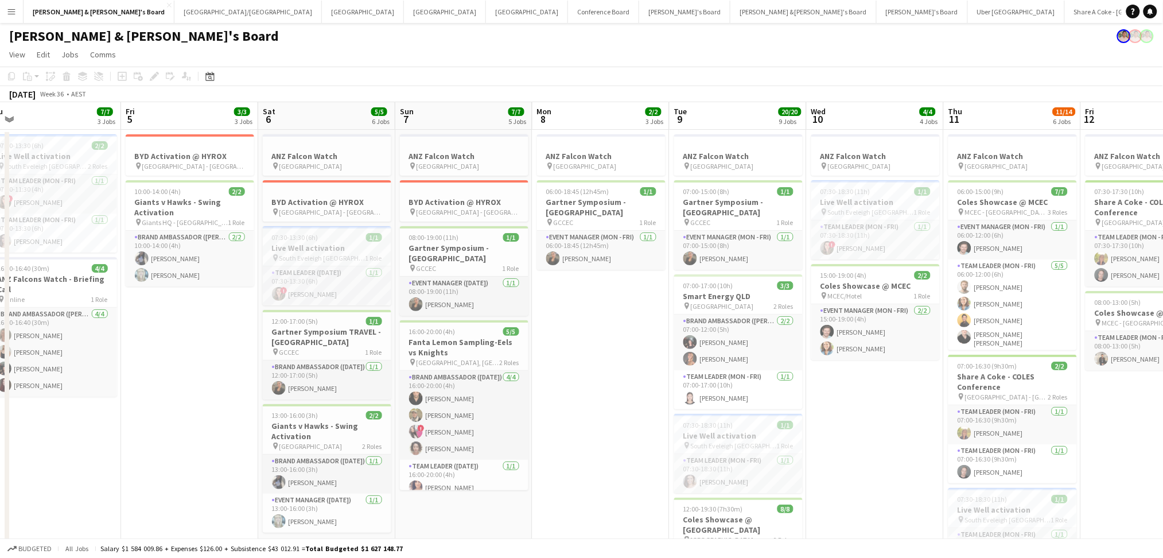
drag, startPoint x: 336, startPoint y: 524, endPoint x: 450, endPoint y: 520, distance: 114.8
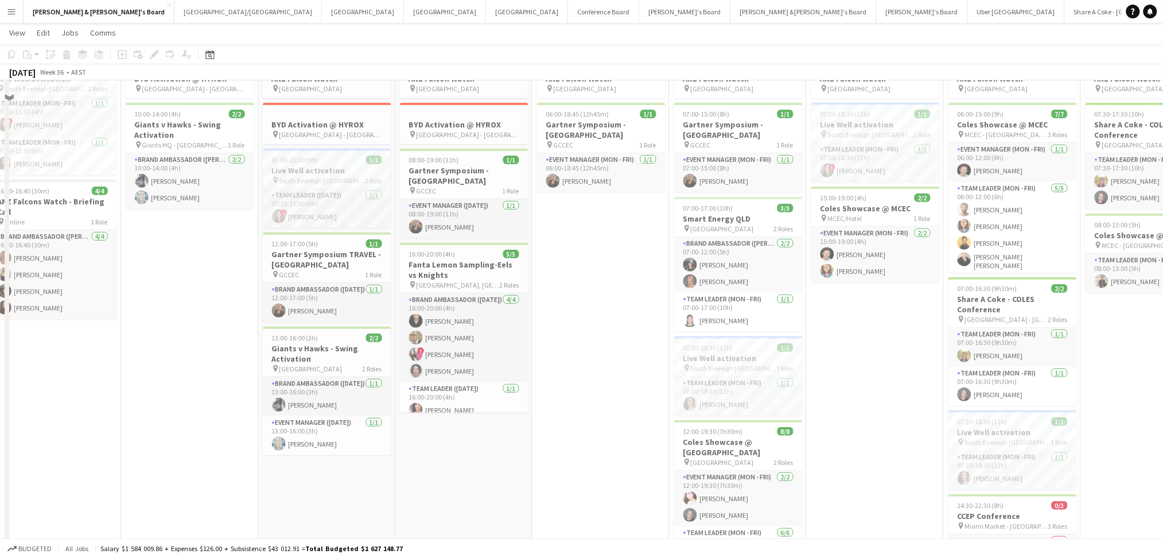
scroll to position [0, 0]
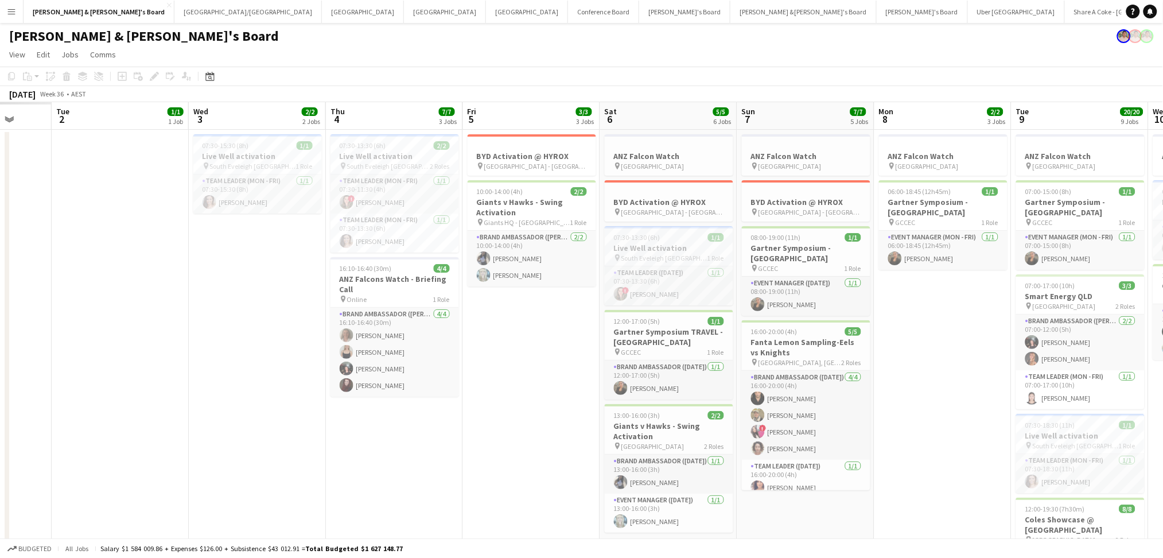
drag, startPoint x: 173, startPoint y: 470, endPoint x: 516, endPoint y: 459, distance: 342.6
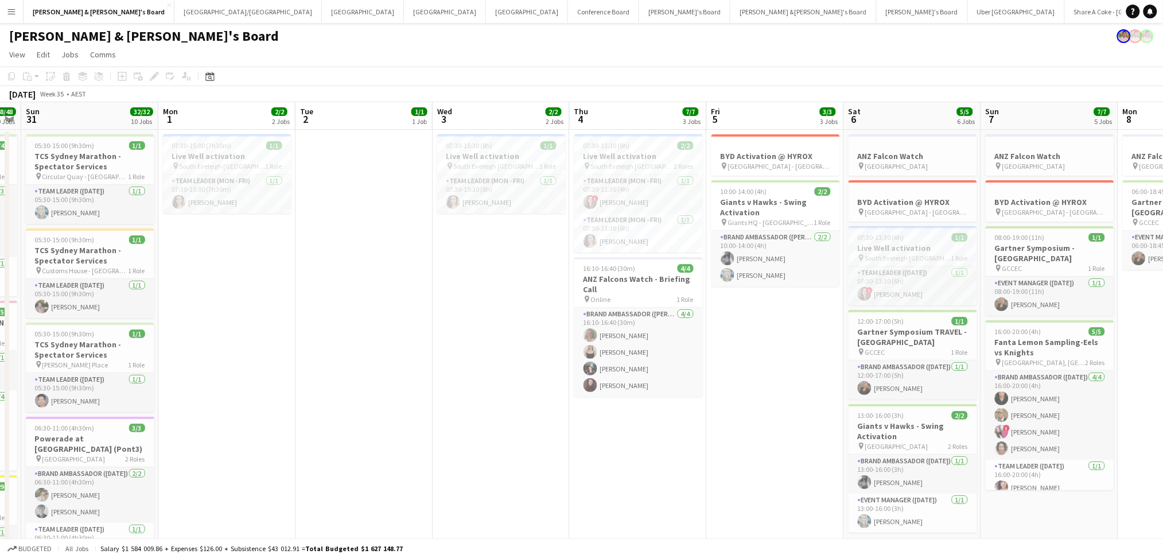
drag, startPoint x: 255, startPoint y: 467, endPoint x: 502, endPoint y: 458, distance: 248.0
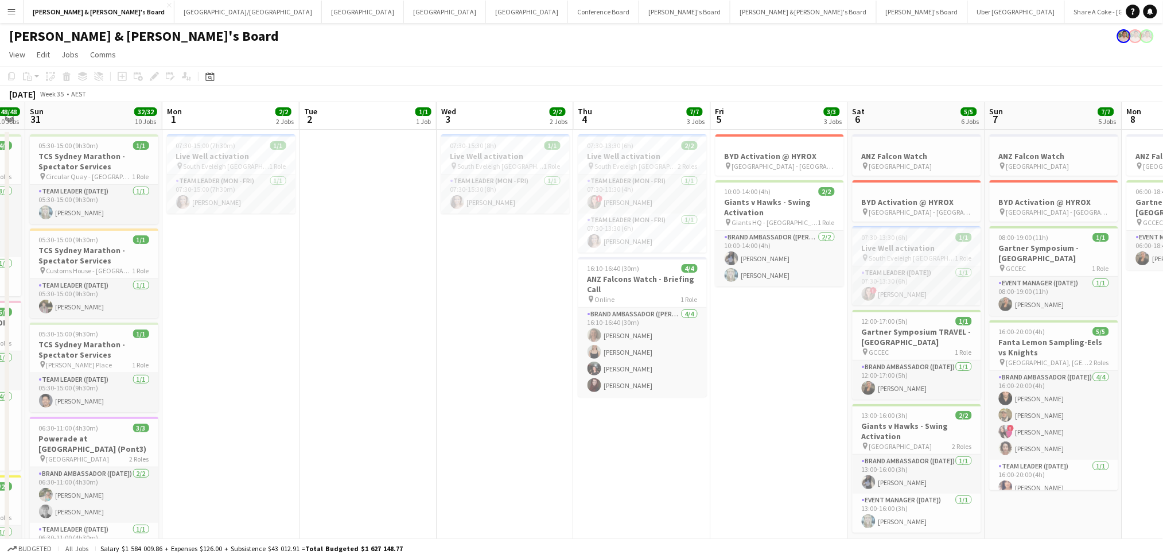
drag, startPoint x: 275, startPoint y: 478, endPoint x: 583, endPoint y: 462, distance: 308.4
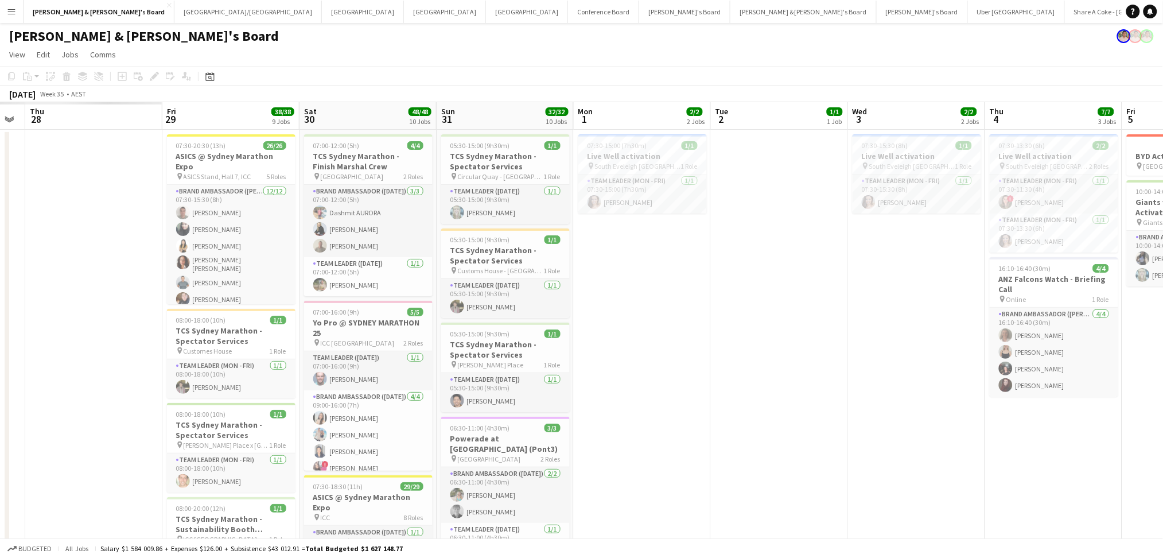
scroll to position [0, 352]
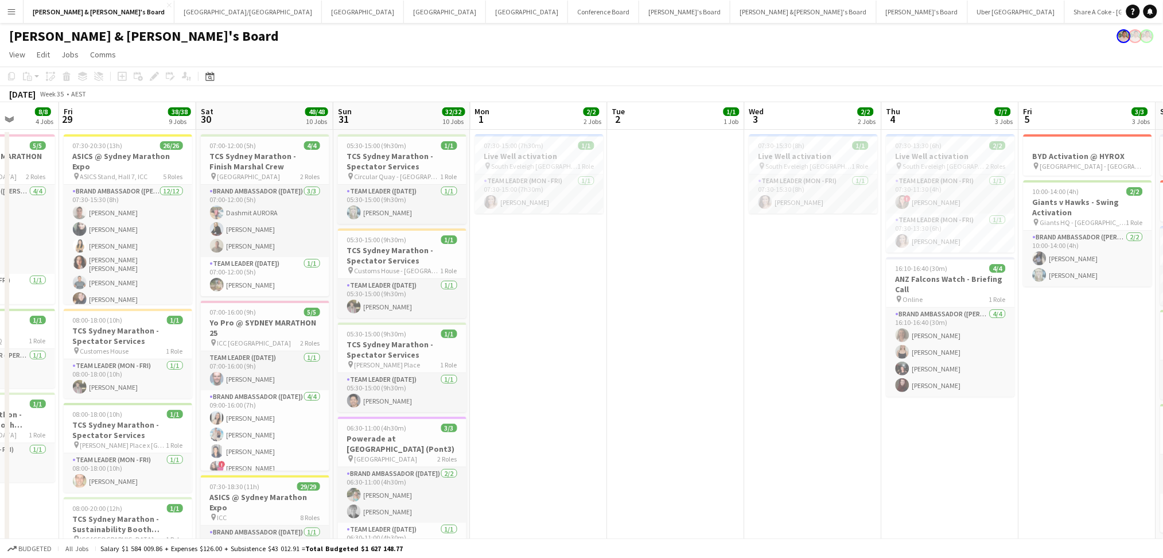
drag, startPoint x: 564, startPoint y: 452, endPoint x: 831, endPoint y: 423, distance: 267.7
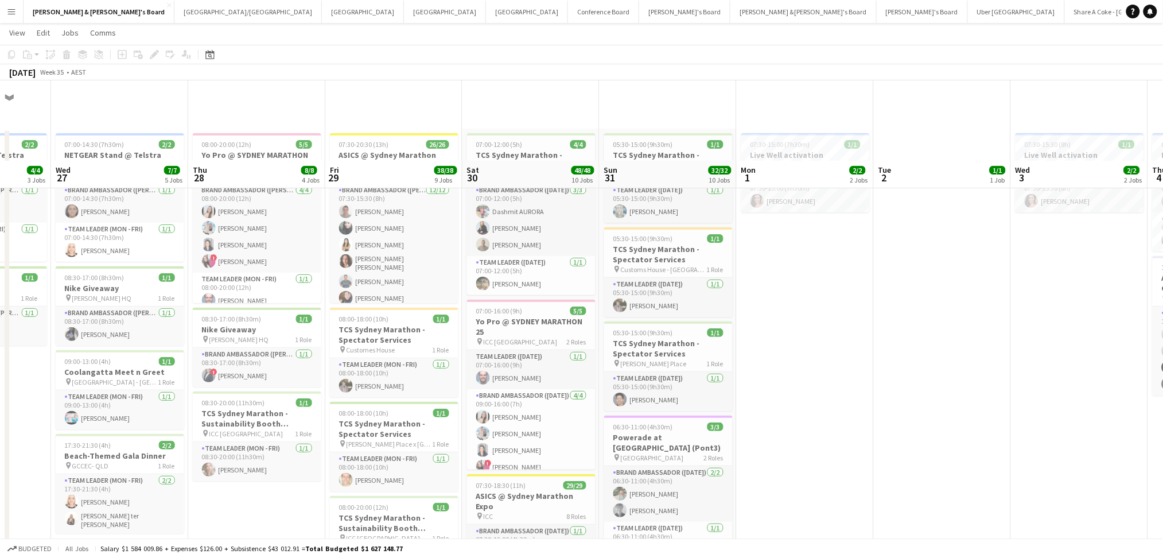
scroll to position [153, 0]
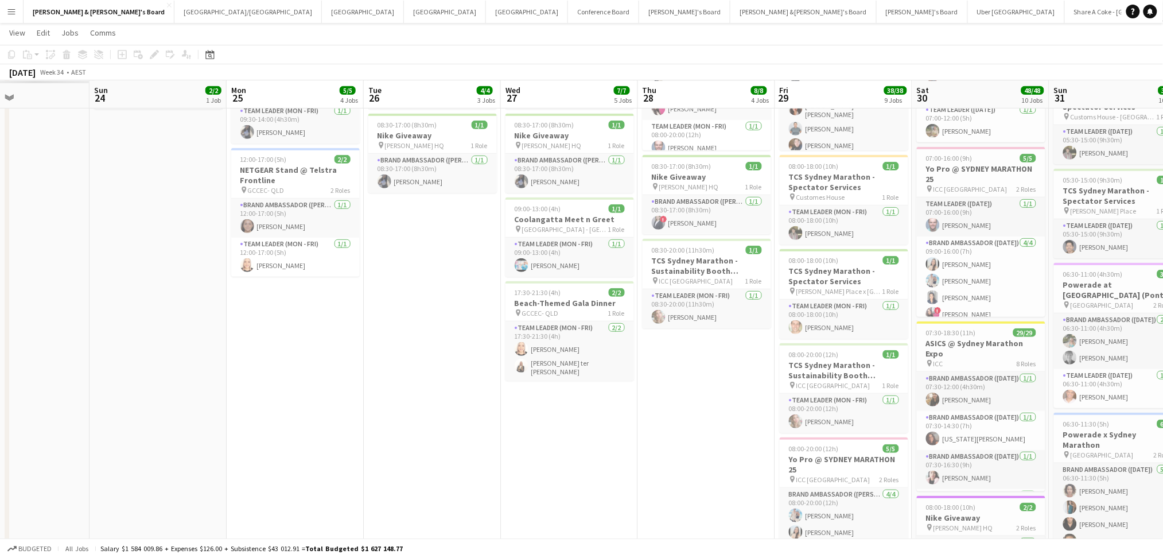
drag, startPoint x: 226, startPoint y: 409, endPoint x: 607, endPoint y: 411, distance: 380.9
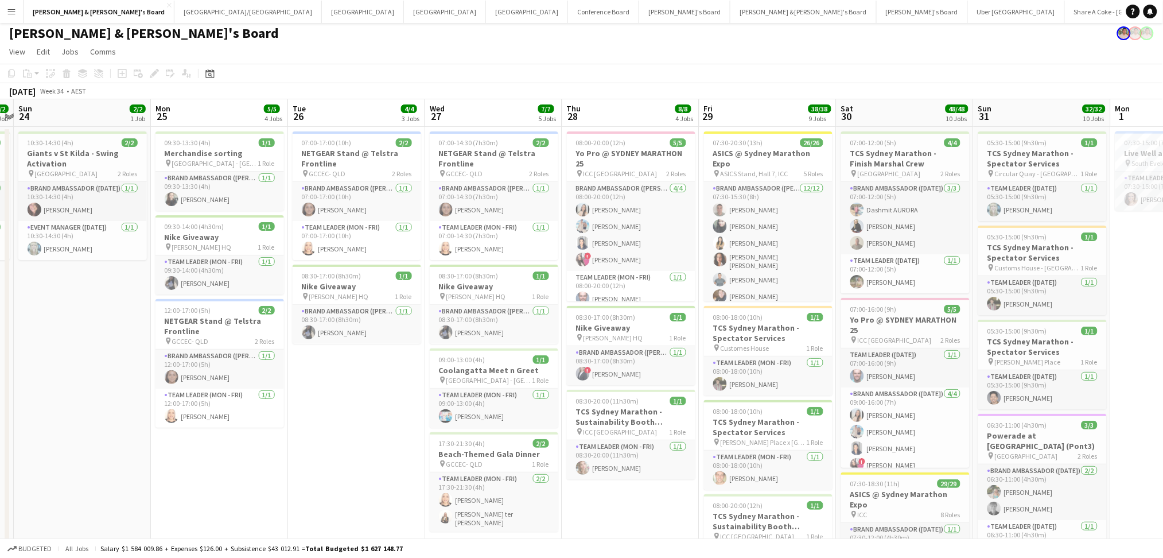
scroll to position [0, 0]
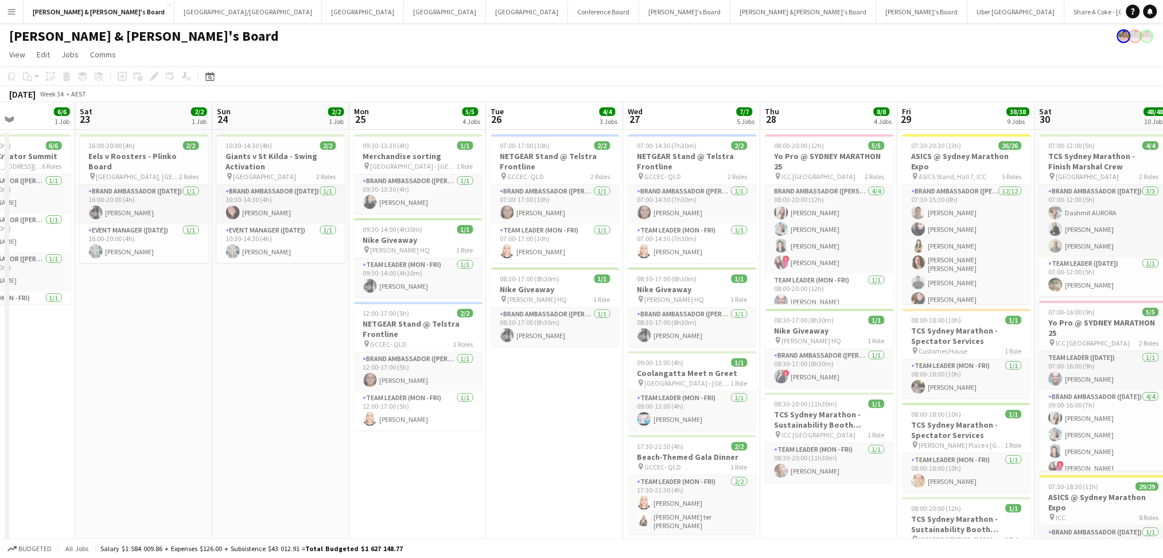
drag, startPoint x: 356, startPoint y: 436, endPoint x: 692, endPoint y: 447, distance: 335.7
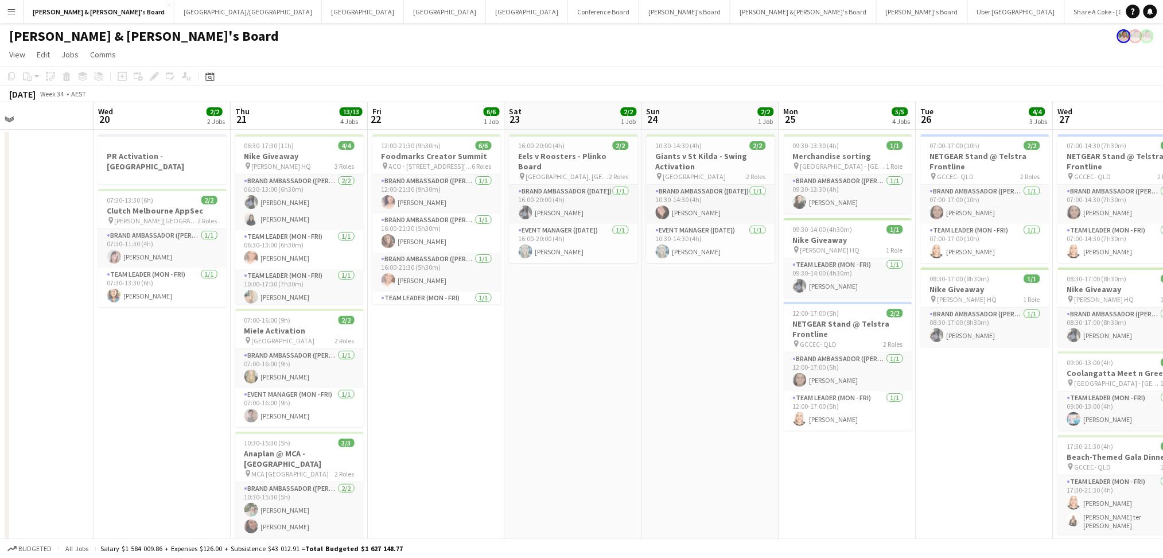
scroll to position [0, 251]
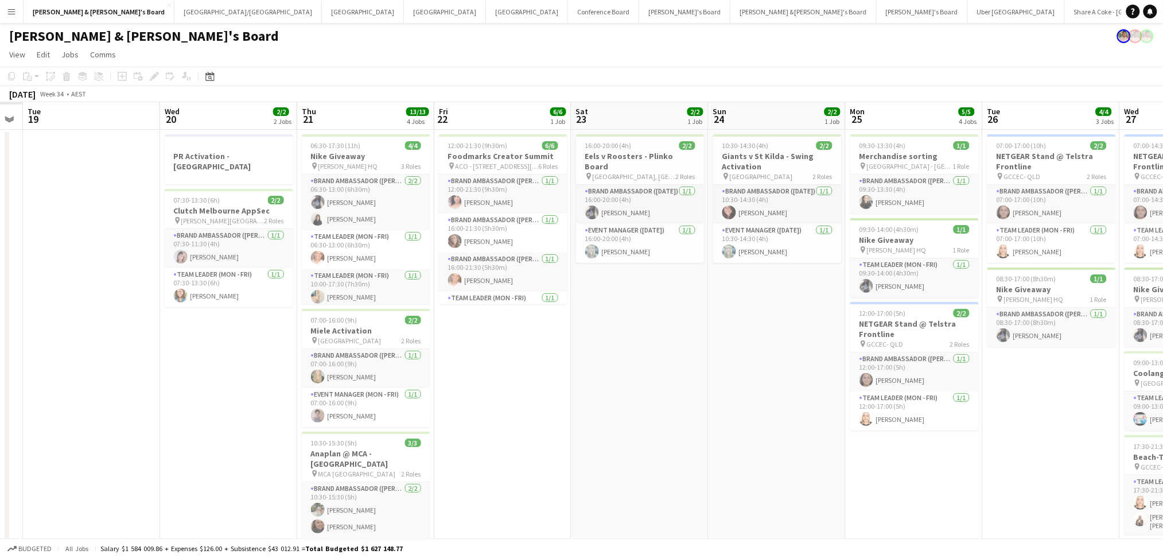
drag, startPoint x: 409, startPoint y: 451, endPoint x: 768, endPoint y: 436, distance: 359.3
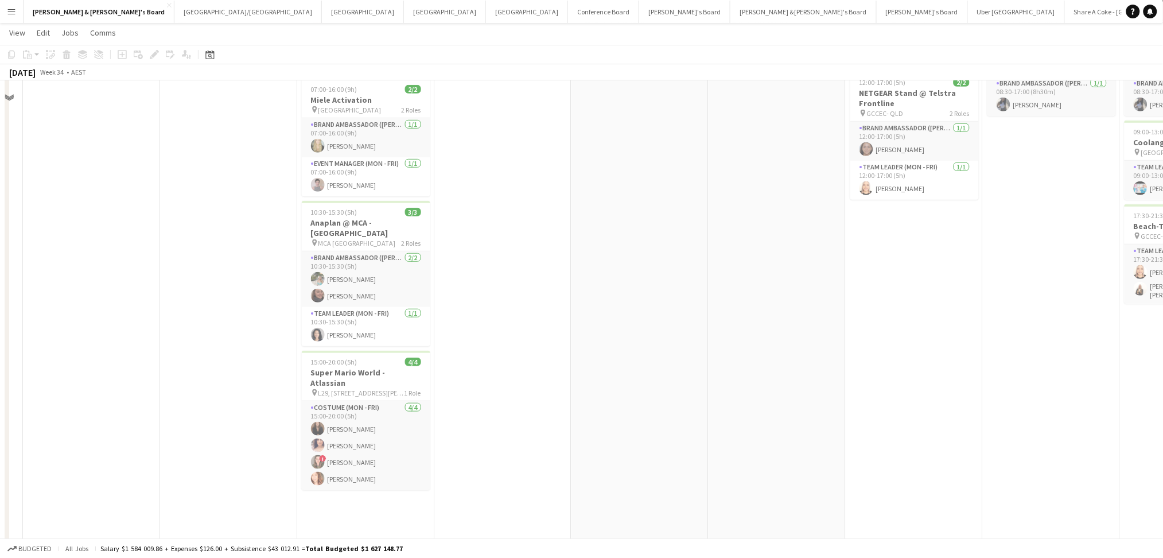
scroll to position [0, 0]
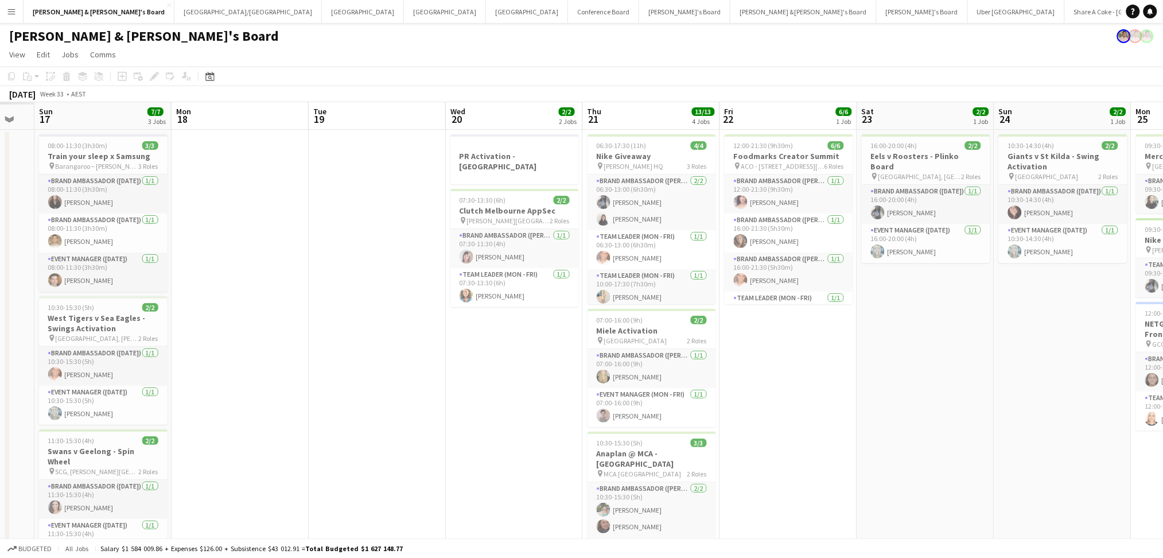
drag, startPoint x: 478, startPoint y: 381, endPoint x: 919, endPoint y: 385, distance: 441.1
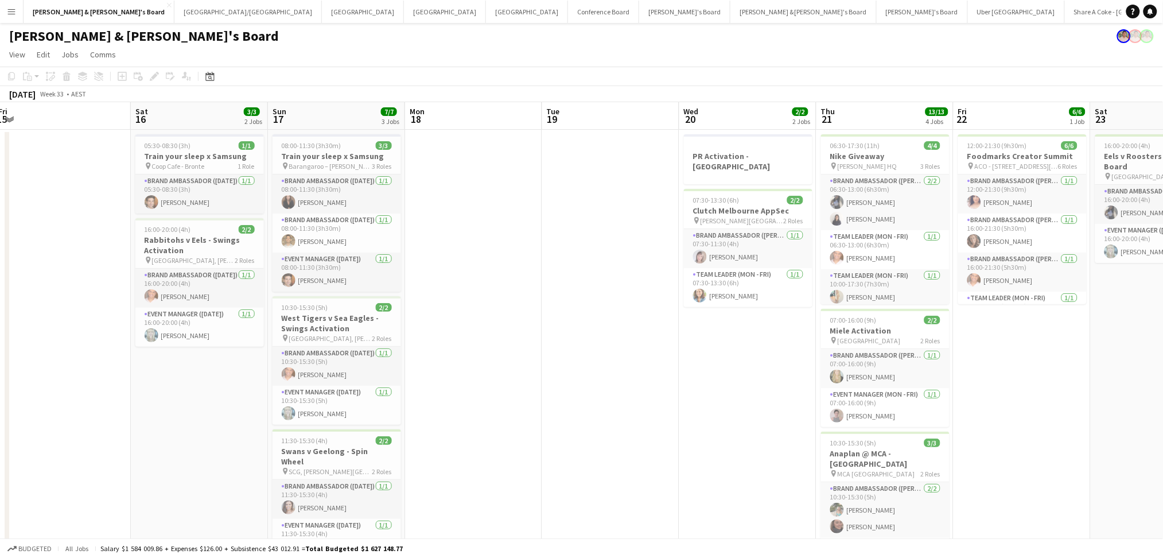
drag, startPoint x: 532, startPoint y: 408, endPoint x: 728, endPoint y: 408, distance: 196.2
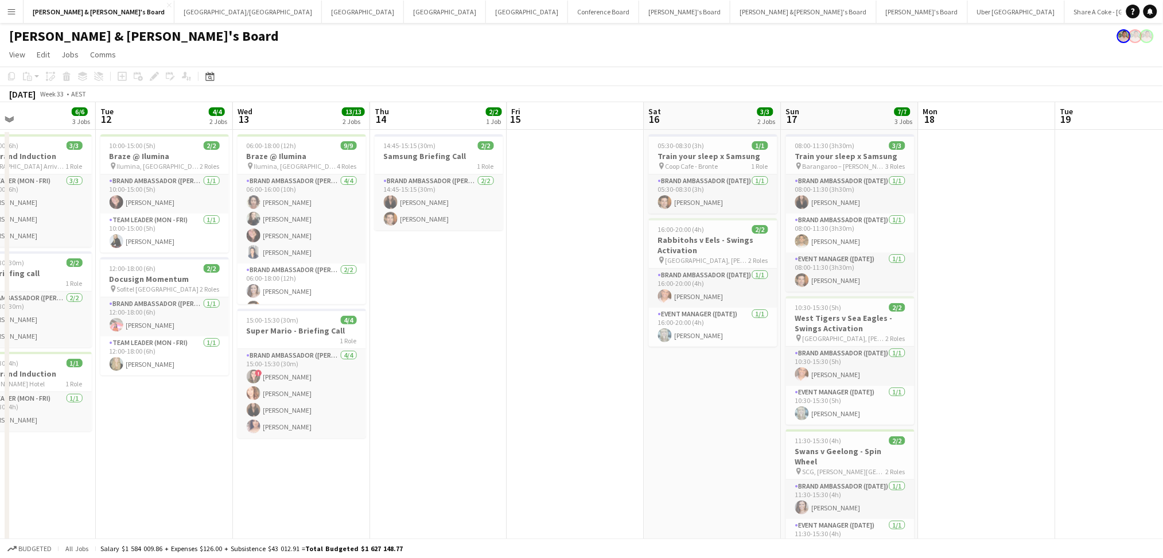
drag, startPoint x: 653, startPoint y: 380, endPoint x: 1021, endPoint y: 377, distance: 368.2
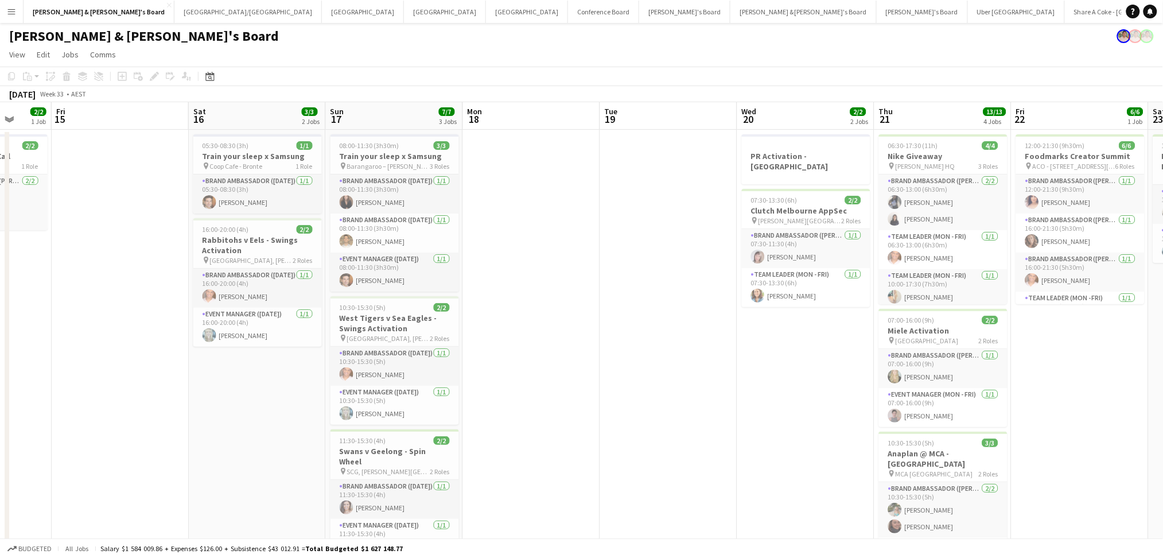
drag, startPoint x: 1021, startPoint y: 377, endPoint x: 441, endPoint y: 367, distance: 580.0
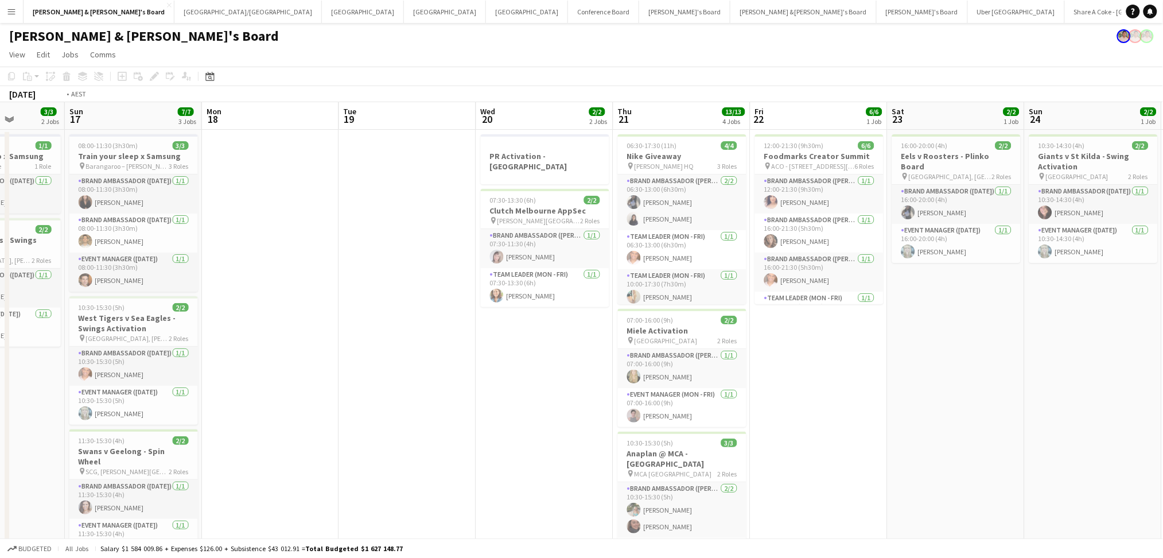
drag, startPoint x: 1012, startPoint y: 409, endPoint x: 478, endPoint y: 369, distance: 534.9
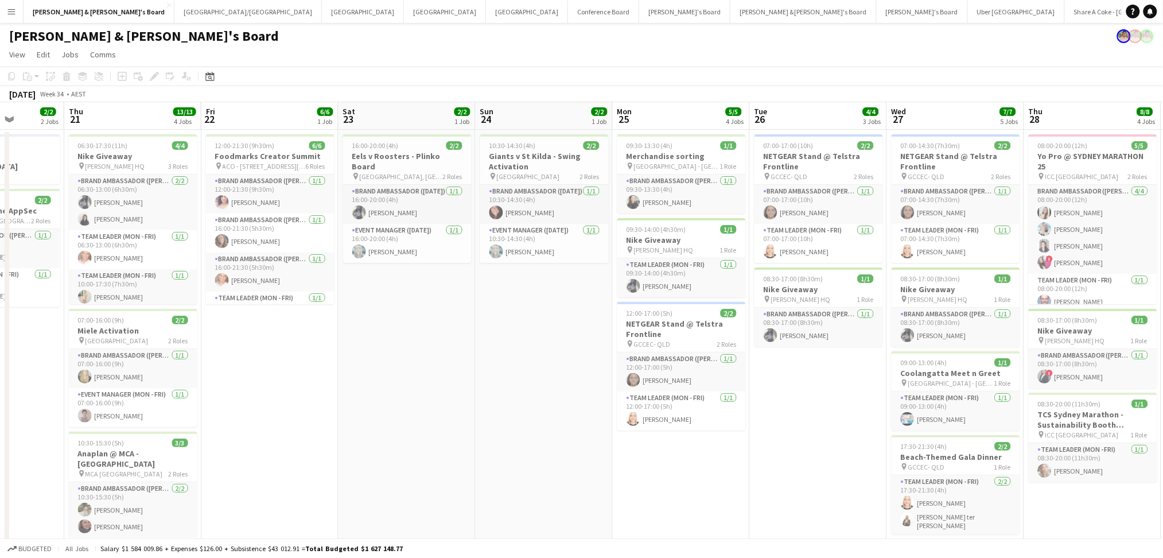
drag, startPoint x: 731, startPoint y: 422, endPoint x: 429, endPoint y: 390, distance: 303.9
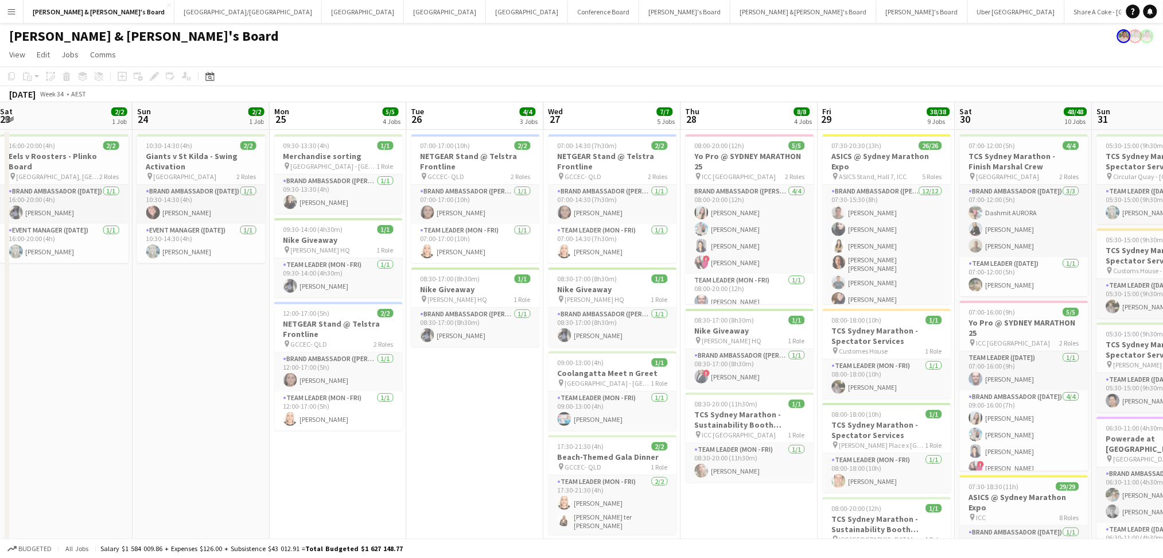
drag, startPoint x: 637, startPoint y: 406, endPoint x: 459, endPoint y: 400, distance: 178.5
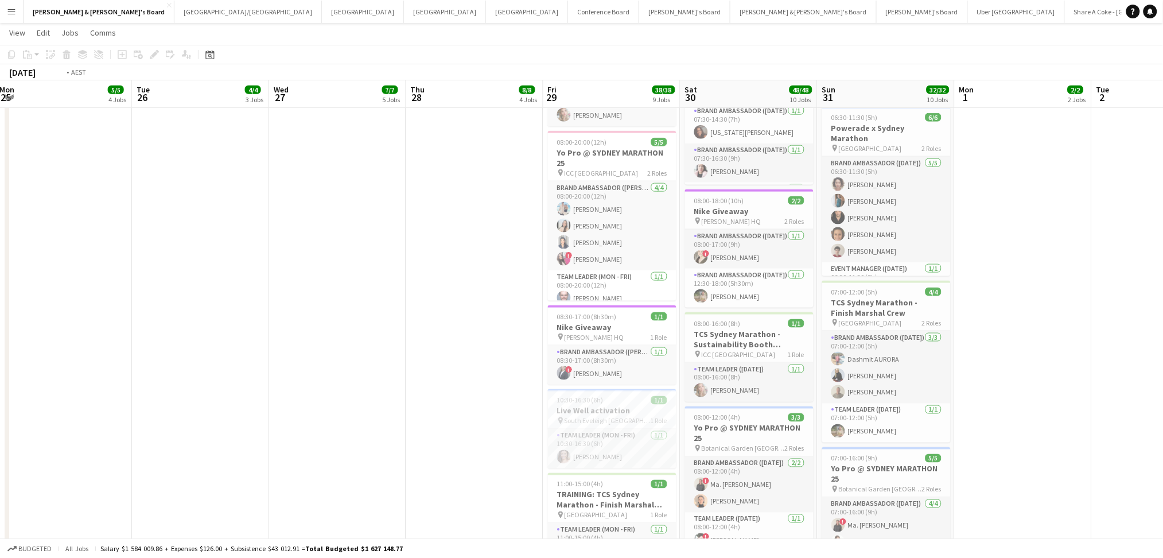
scroll to position [0, 297]
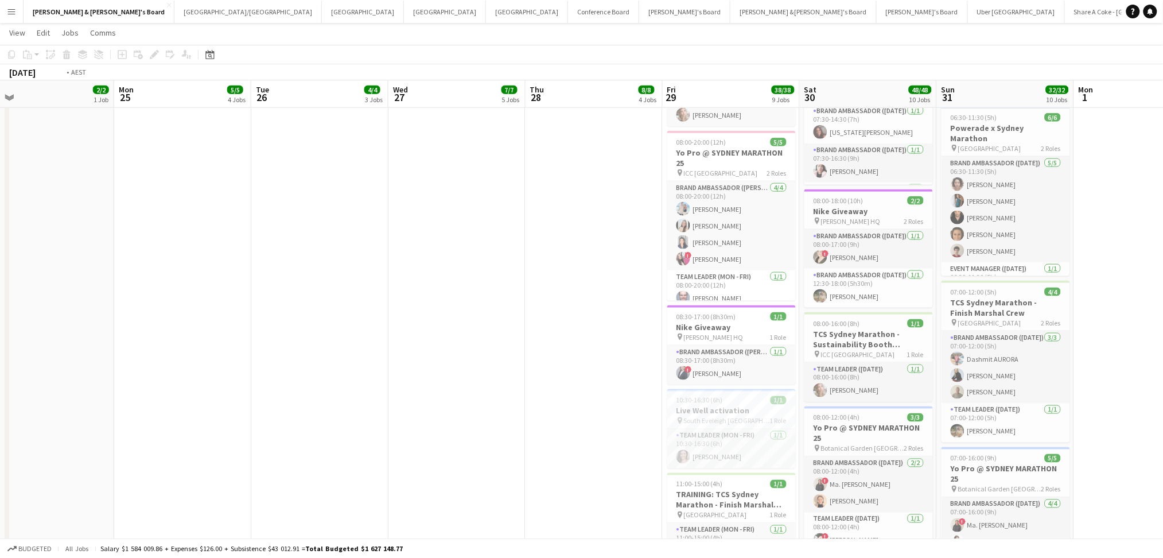
drag, startPoint x: 721, startPoint y: 429, endPoint x: 292, endPoint y: 383, distance: 431.5
click at [292, 383] on app-calendar-viewport "Fri 22 6/6 1 Job Sat 23 2/2 1 Job Sun 24 2/2 1 Job Mon 25 5/5 4 Jobs Tue 26 4/4…" at bounding box center [581, 337] width 1163 height 1503
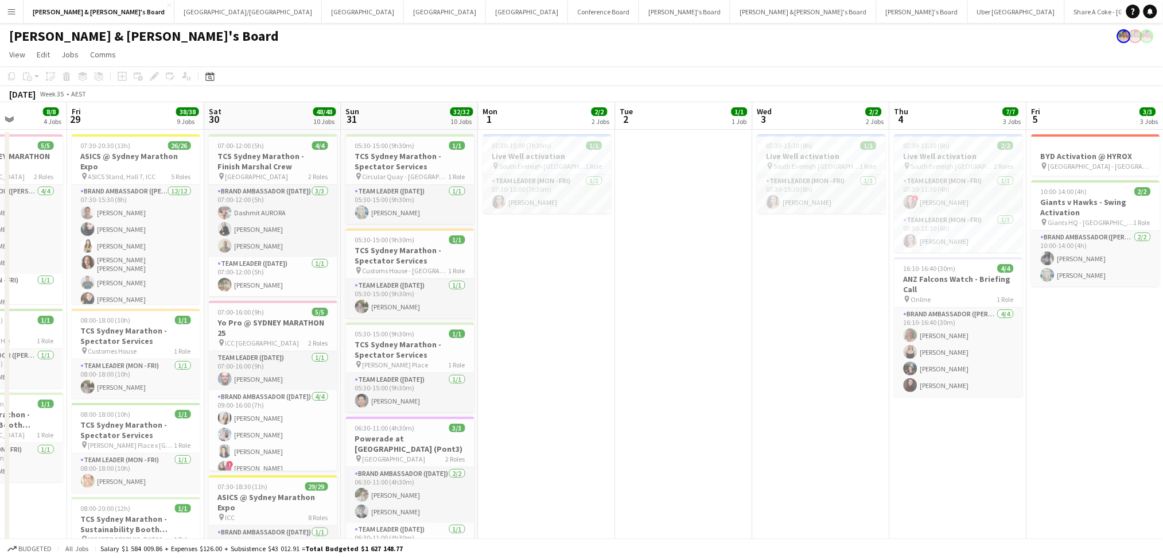
scroll to position [0, 426]
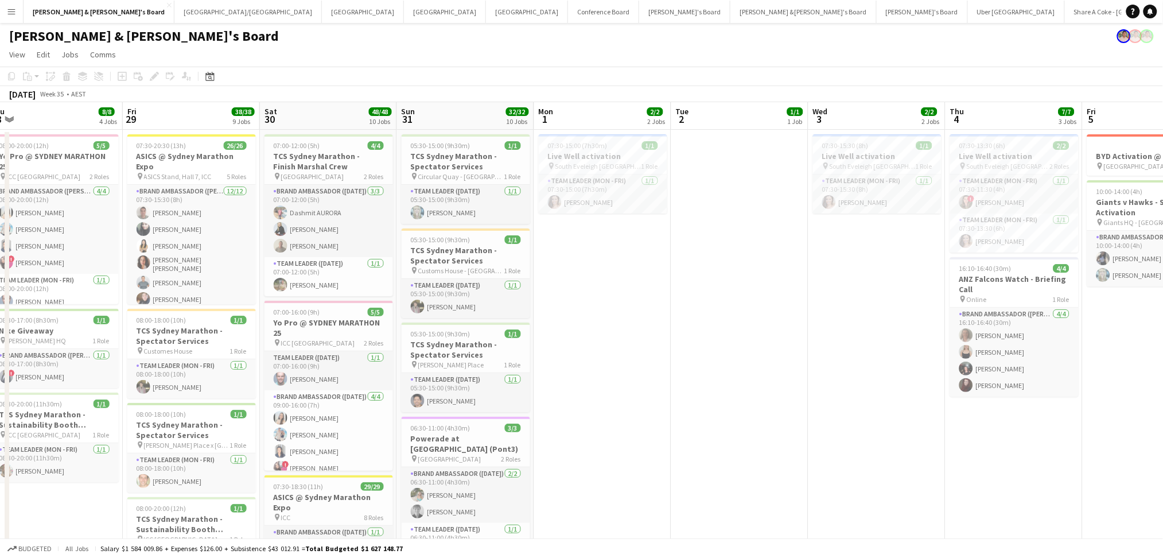
drag, startPoint x: 985, startPoint y: 291, endPoint x: 720, endPoint y: 293, distance: 265.0
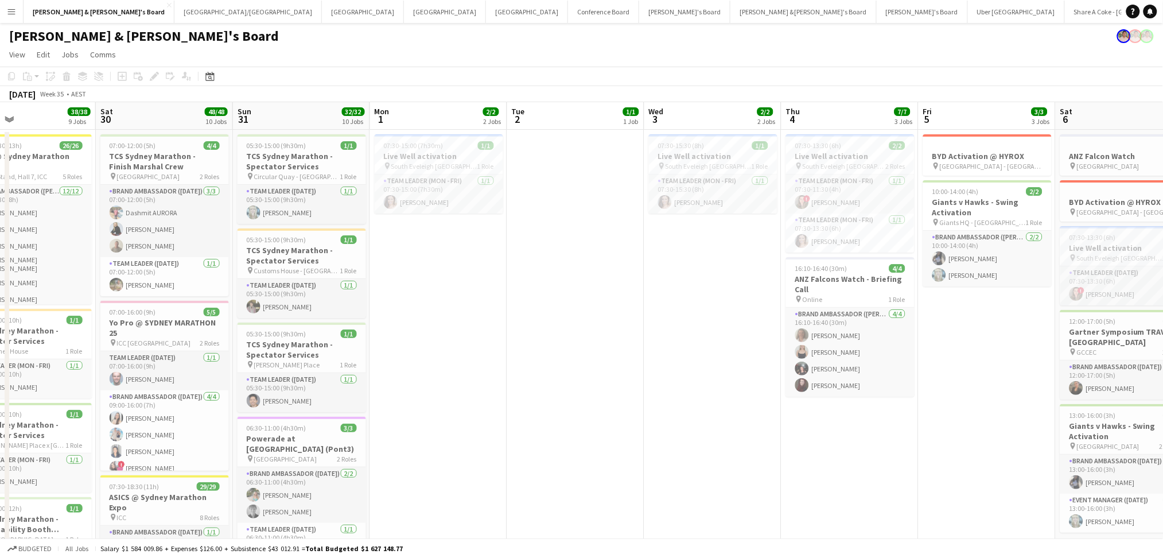
scroll to position [0, 455]
drag, startPoint x: 832, startPoint y: 332, endPoint x: 665, endPoint y: 327, distance: 167.0
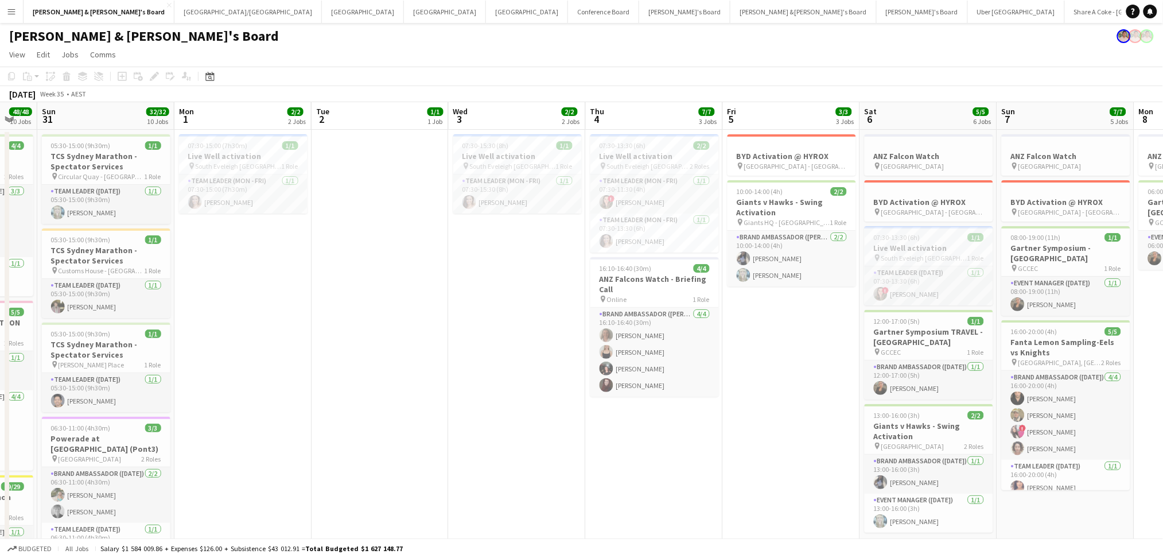
scroll to position [0, 378]
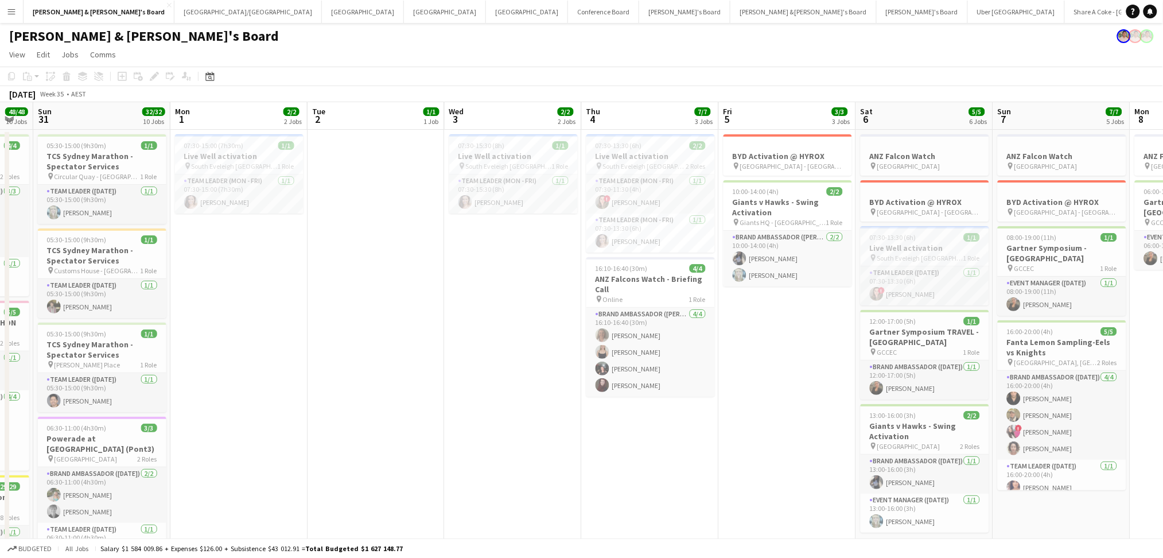
drag, startPoint x: 757, startPoint y: 344, endPoint x: 561, endPoint y: 337, distance: 196.3
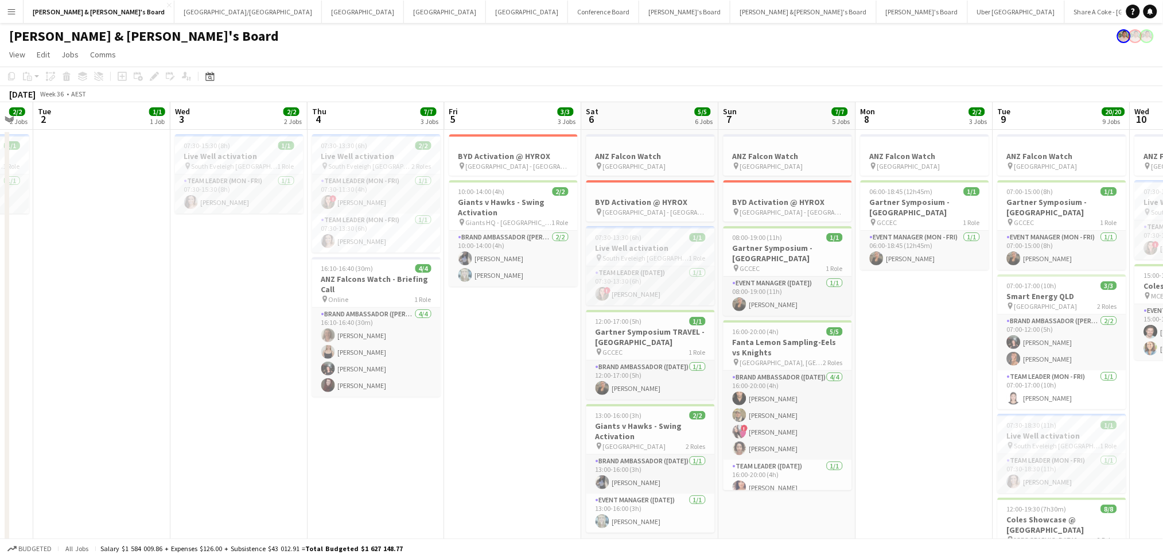
scroll to position [0, 444]
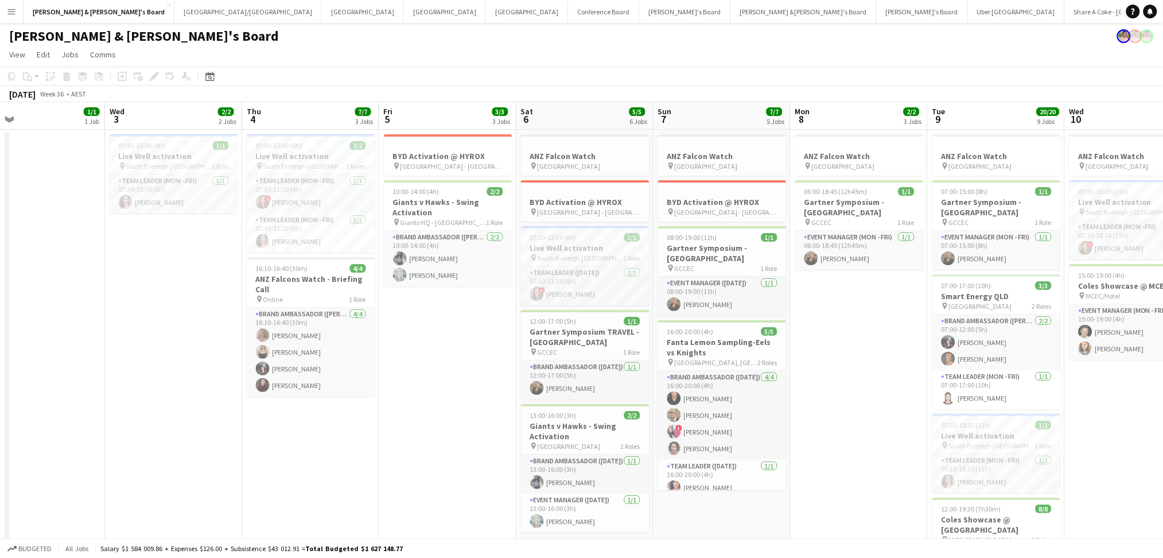
drag, startPoint x: 653, startPoint y: 462, endPoint x: 313, endPoint y: 412, distance: 343.9
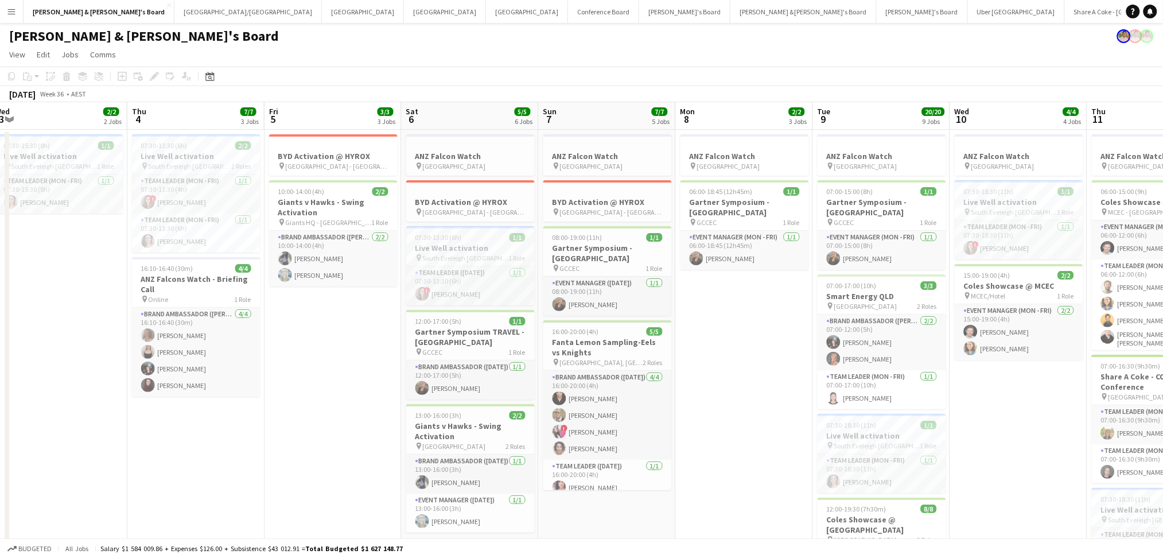
scroll to position [0, 423]
drag, startPoint x: 404, startPoint y: 443, endPoint x: 288, endPoint y: 423, distance: 117.5
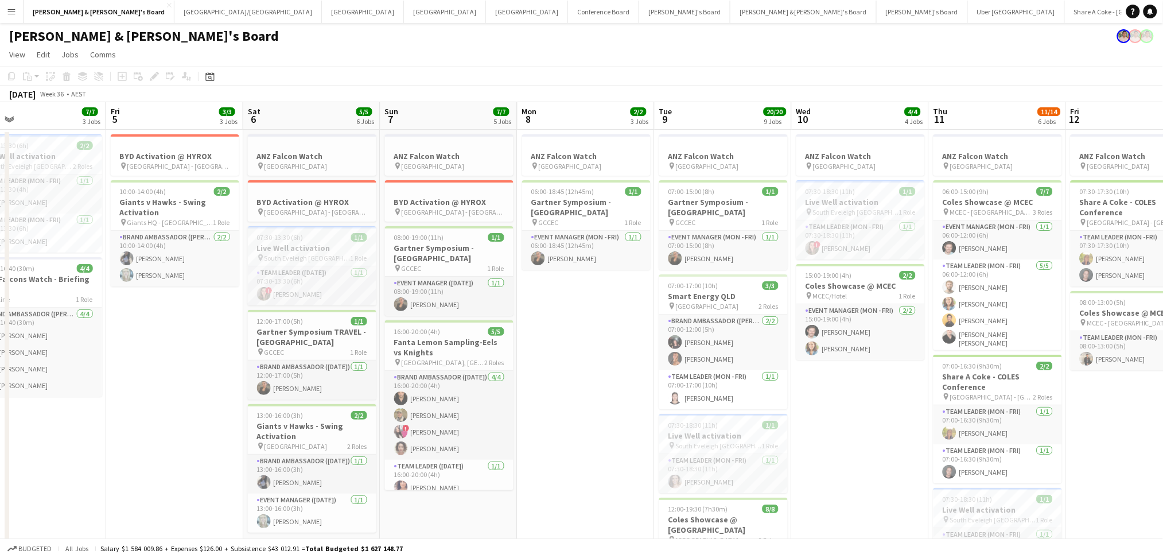
scroll to position [0, 462]
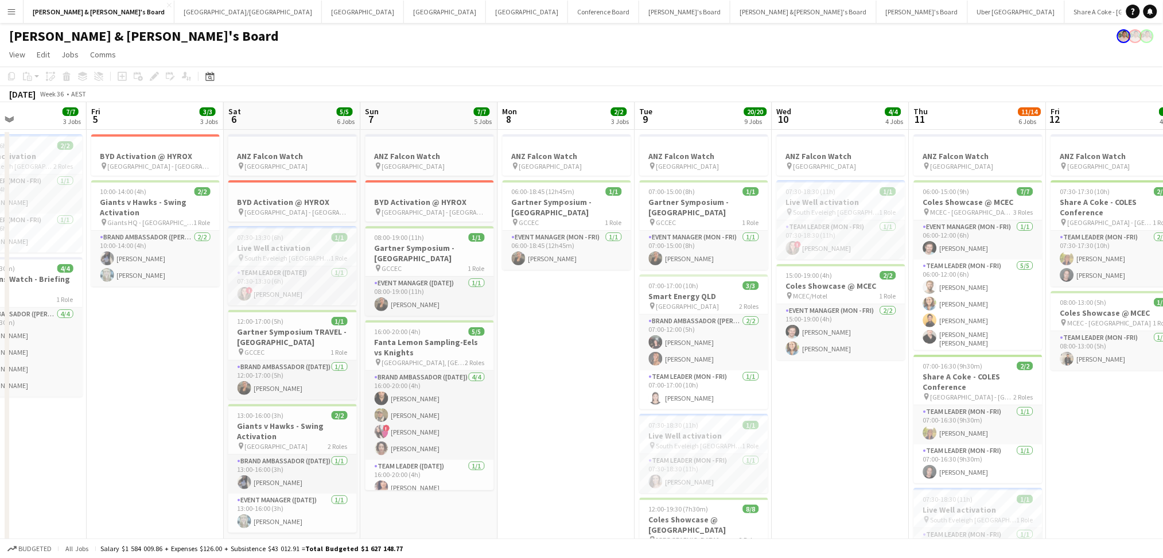
drag, startPoint x: 288, startPoint y: 423, endPoint x: 112, endPoint y: 396, distance: 177.7
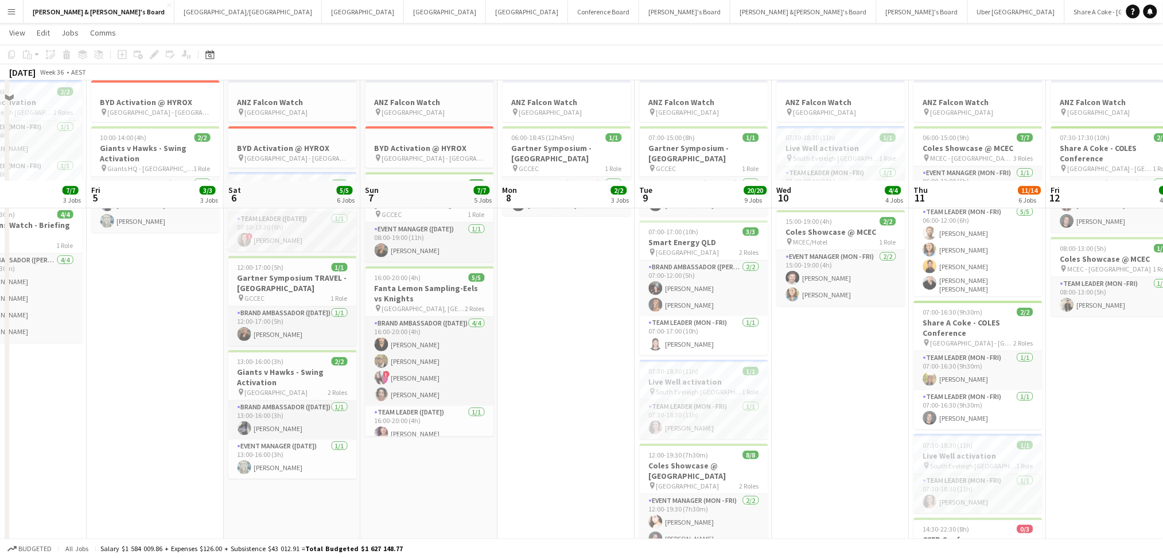
scroll to position [0, 0]
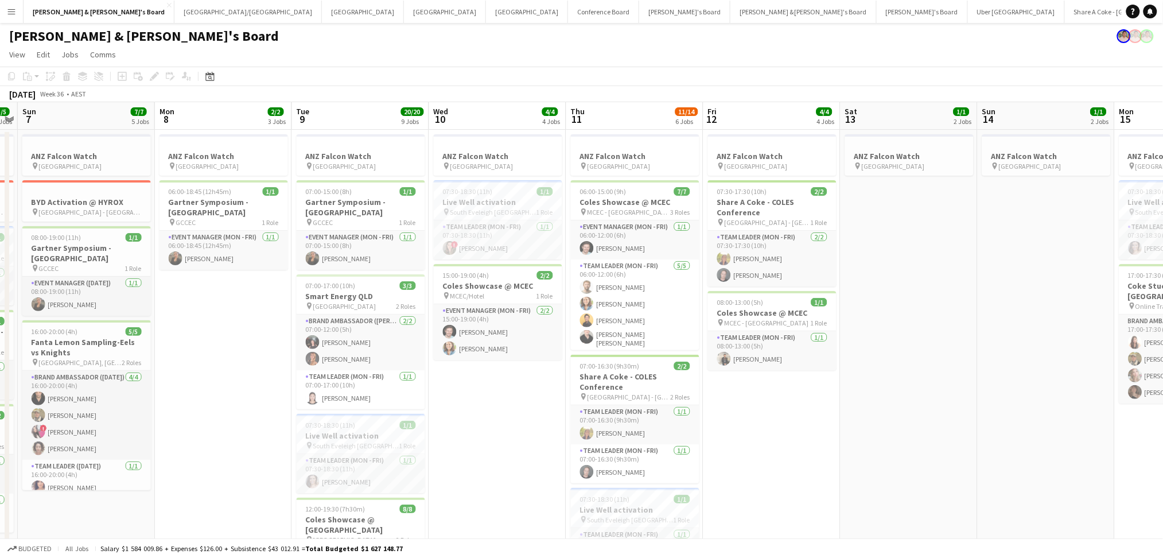
drag, startPoint x: 835, startPoint y: 439, endPoint x: 484, endPoint y: 413, distance: 352.0
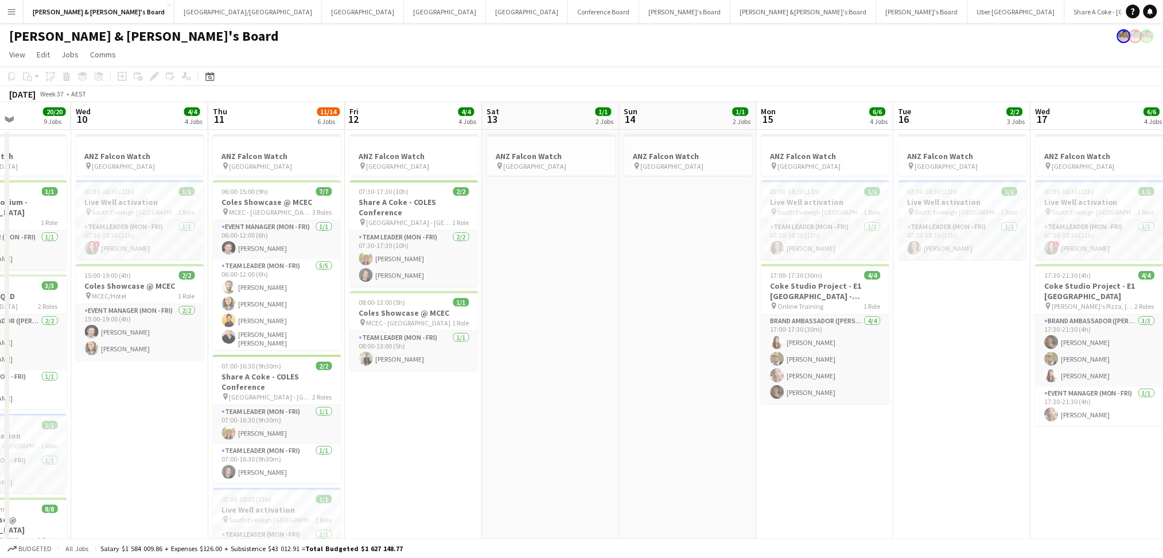
drag, startPoint x: 923, startPoint y: 448, endPoint x: 574, endPoint y: 415, distance: 350.9
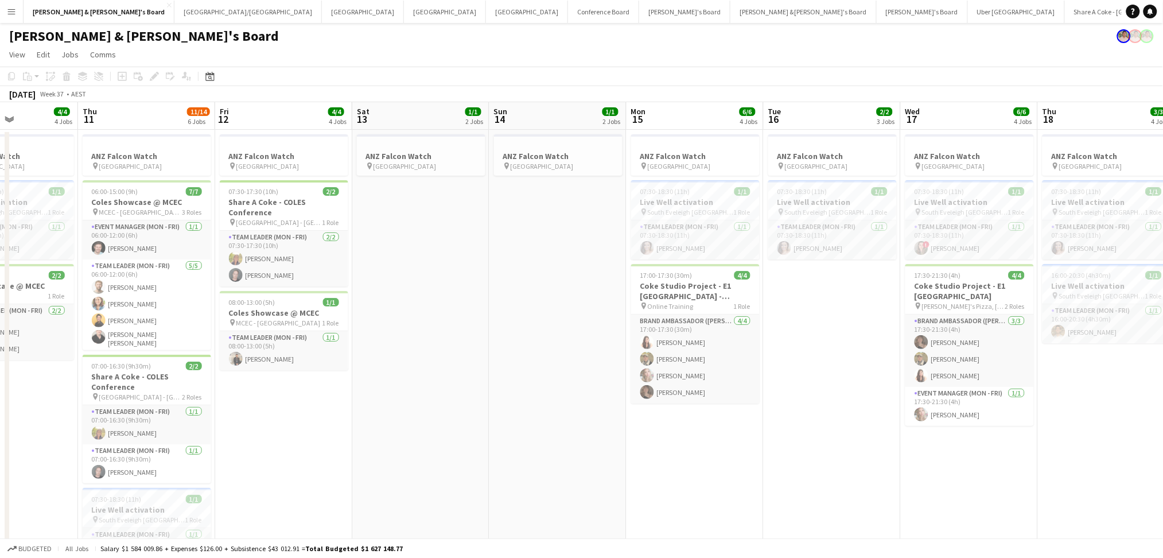
drag, startPoint x: 902, startPoint y: 465, endPoint x: 773, endPoint y: 451, distance: 130.3
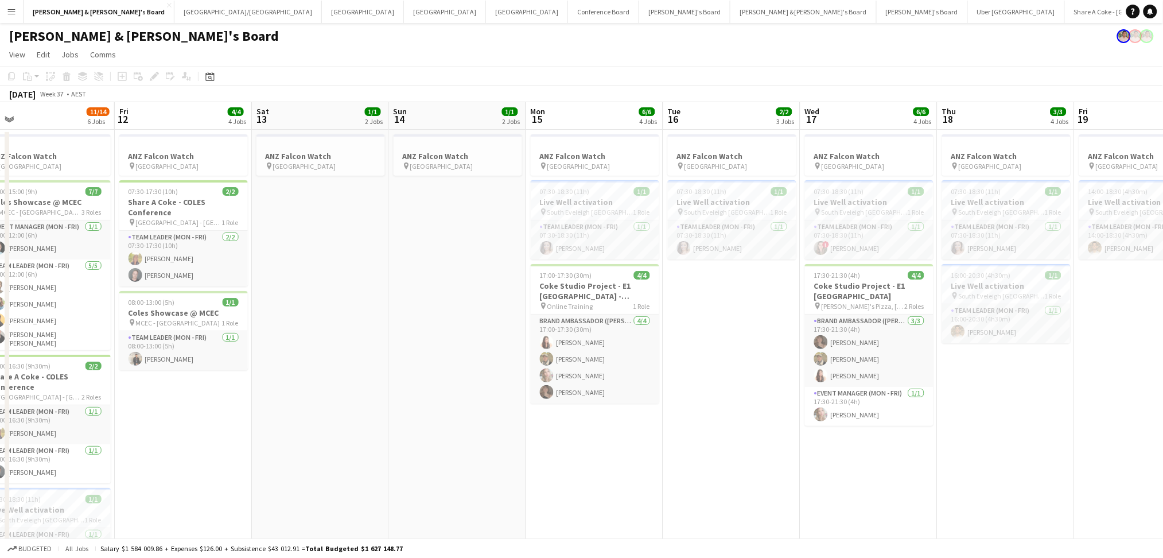
drag, startPoint x: 893, startPoint y: 460, endPoint x: 653, endPoint y: 441, distance: 241.1
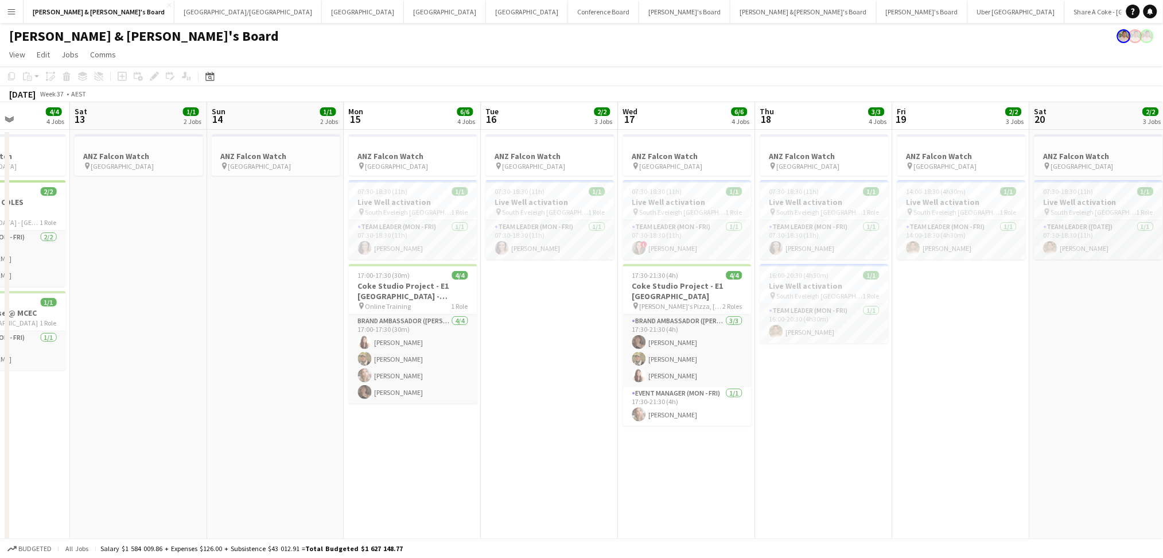
drag, startPoint x: 922, startPoint y: 451, endPoint x: 599, endPoint y: 430, distance: 323.0
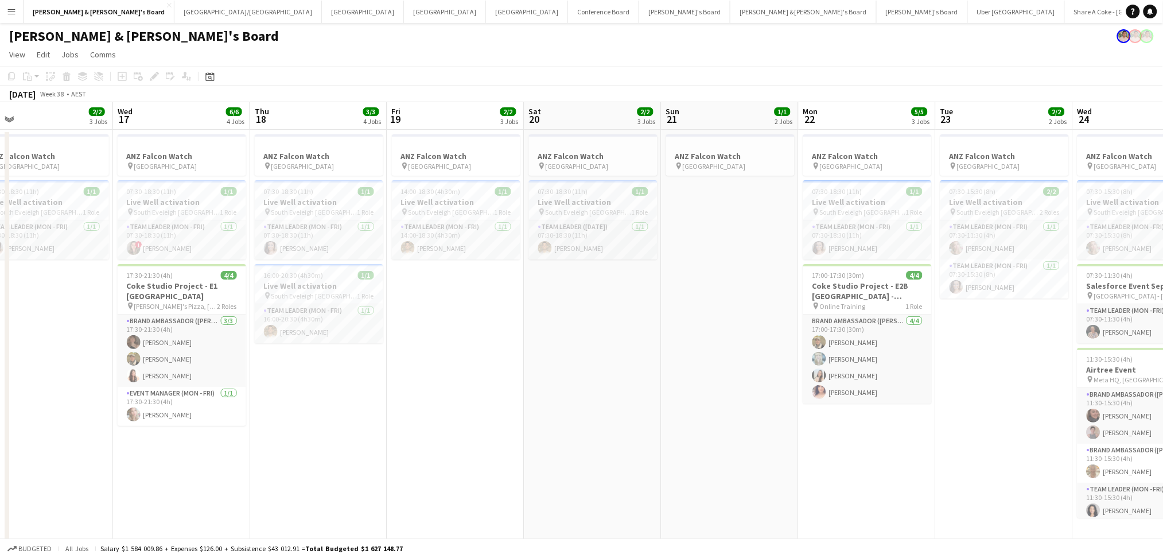
scroll to position [0, 521]
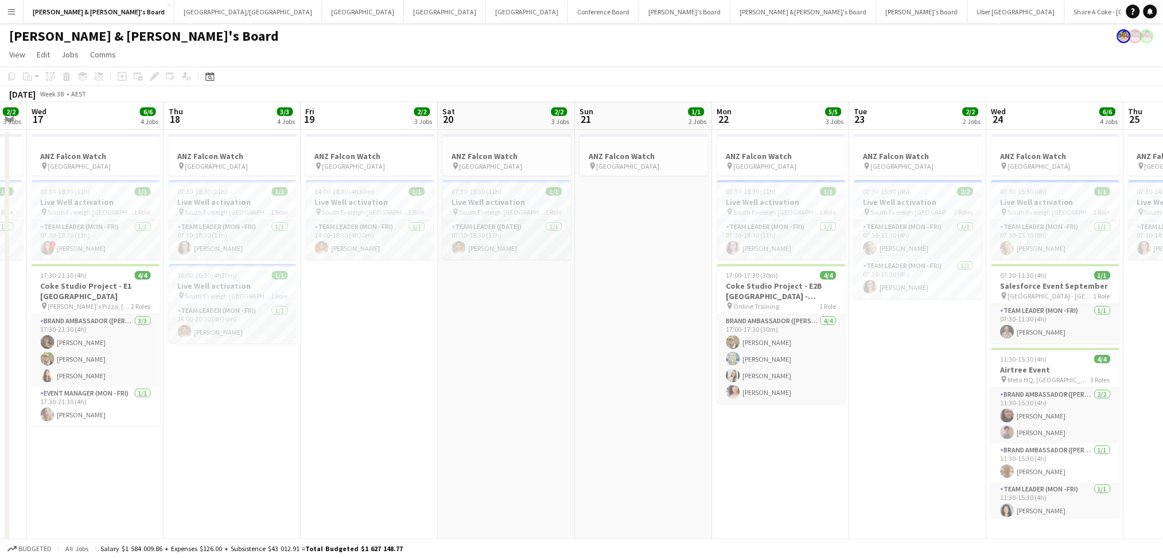
drag, startPoint x: 817, startPoint y: 428, endPoint x: 506, endPoint y: 423, distance: 310.9
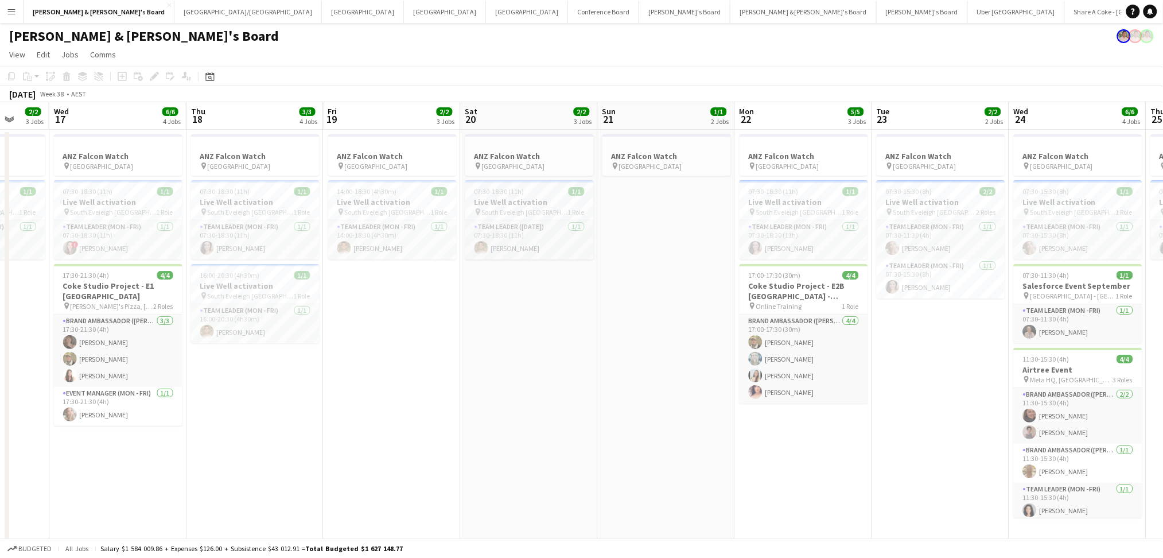
drag, startPoint x: 770, startPoint y: 463, endPoint x: 611, endPoint y: 443, distance: 160.1
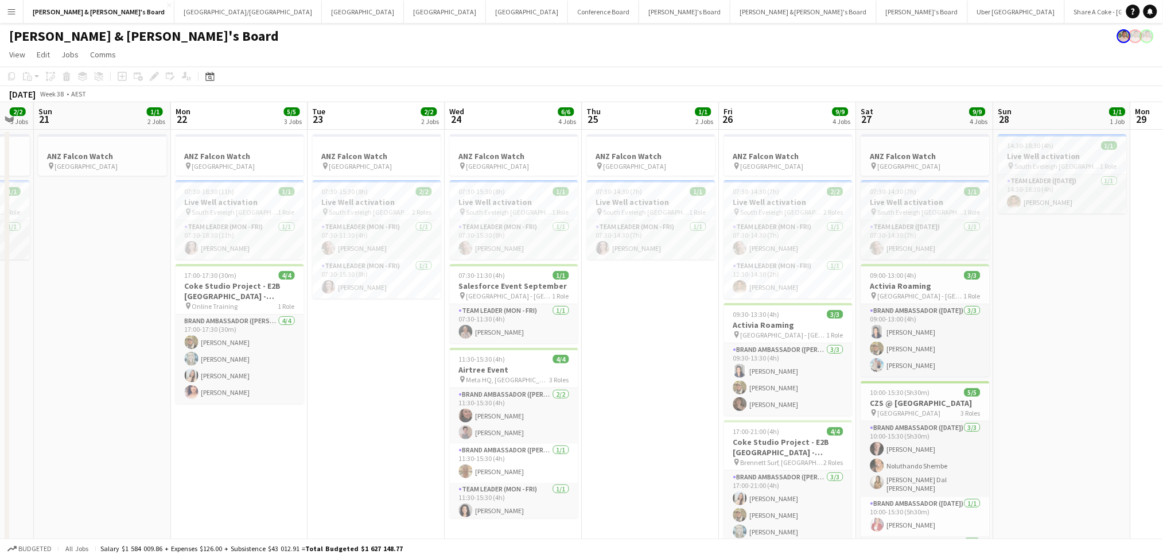
drag, startPoint x: 677, startPoint y: 442, endPoint x: 388, endPoint y: 436, distance: 289.1
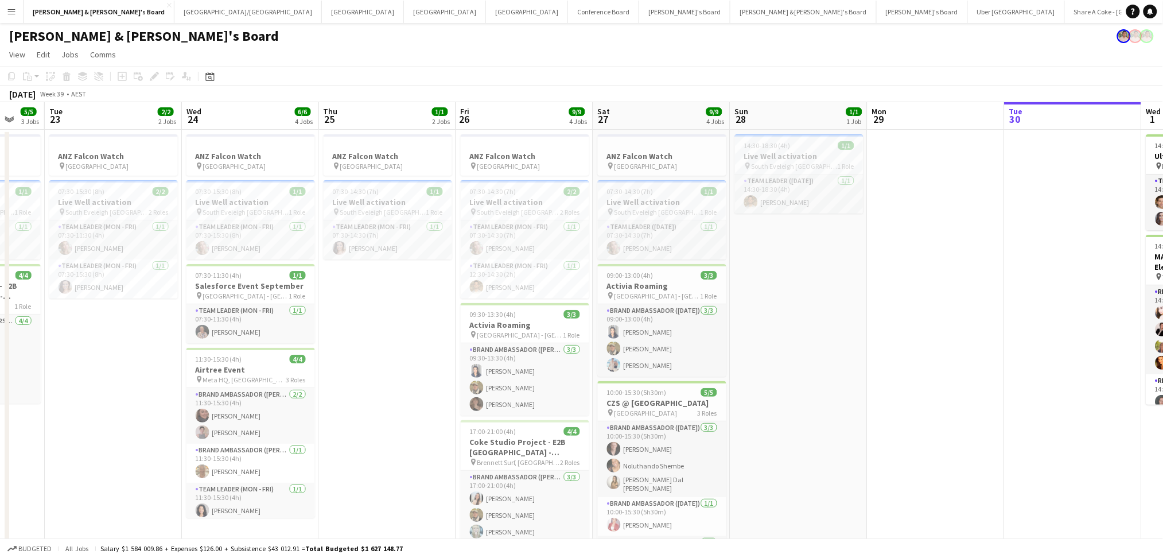
drag, startPoint x: 680, startPoint y: 435, endPoint x: 418, endPoint y: 434, distance: 262.7
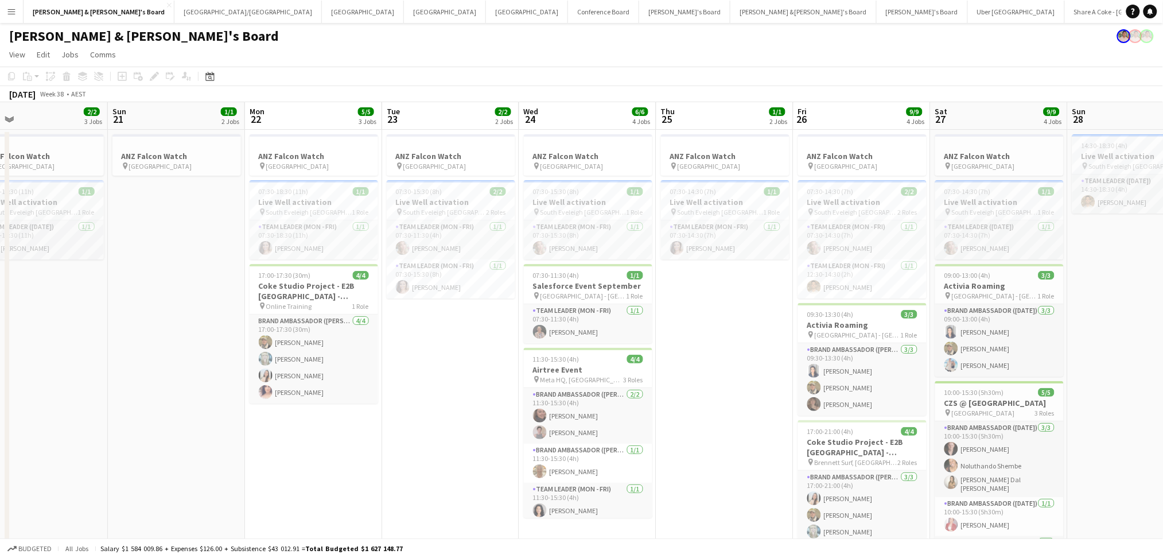
drag, startPoint x: 116, startPoint y: 310, endPoint x: 582, endPoint y: 372, distance: 469.9
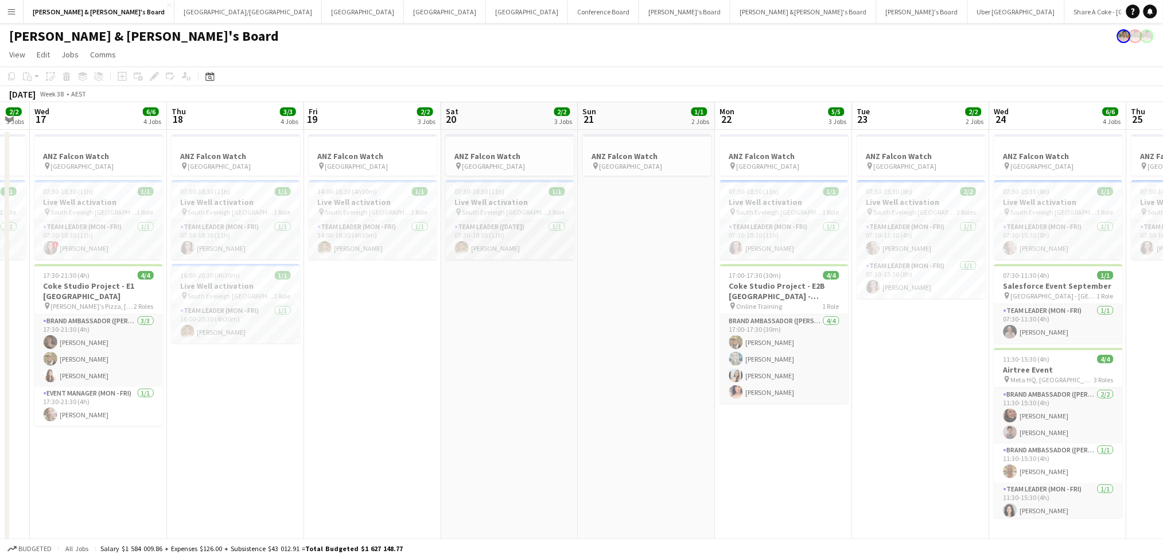
drag, startPoint x: 272, startPoint y: 351, endPoint x: 616, endPoint y: 343, distance: 343.7
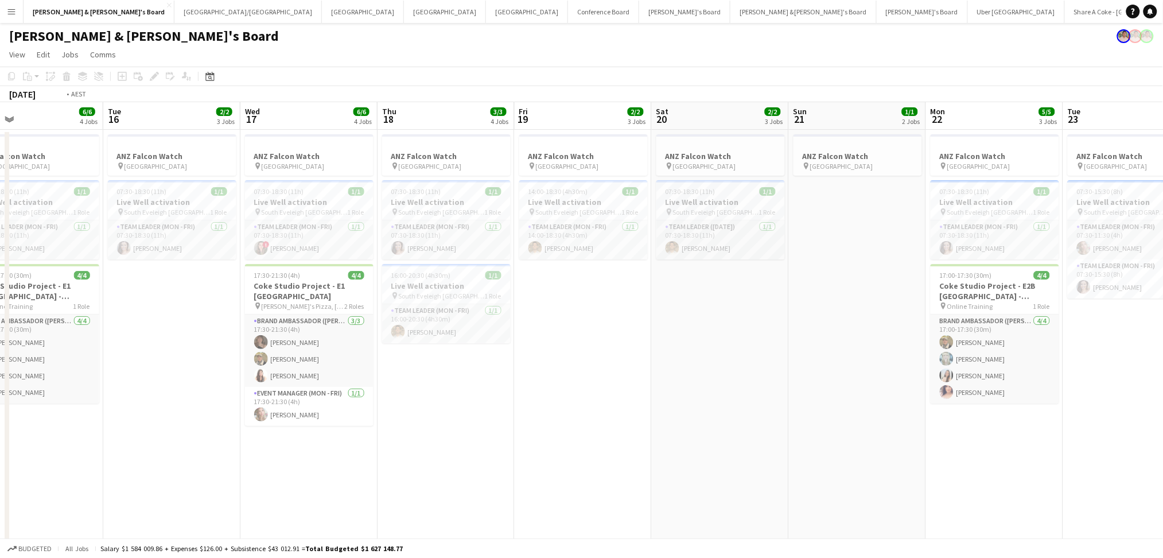
drag, startPoint x: 176, startPoint y: 382, endPoint x: 490, endPoint y: 380, distance: 314.9
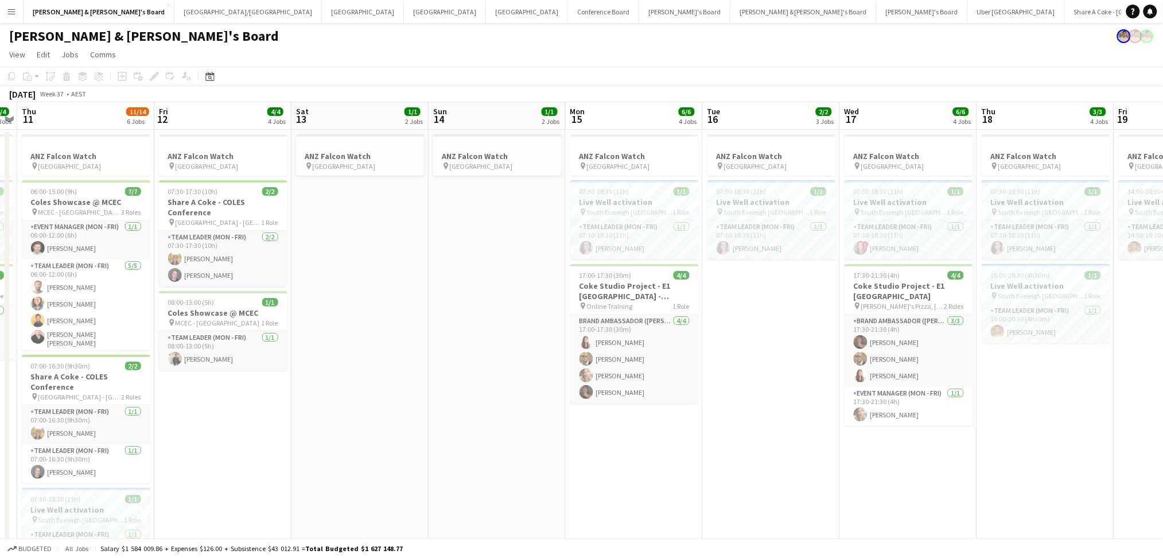
drag, startPoint x: 251, startPoint y: 379, endPoint x: 786, endPoint y: 406, distance: 535.3
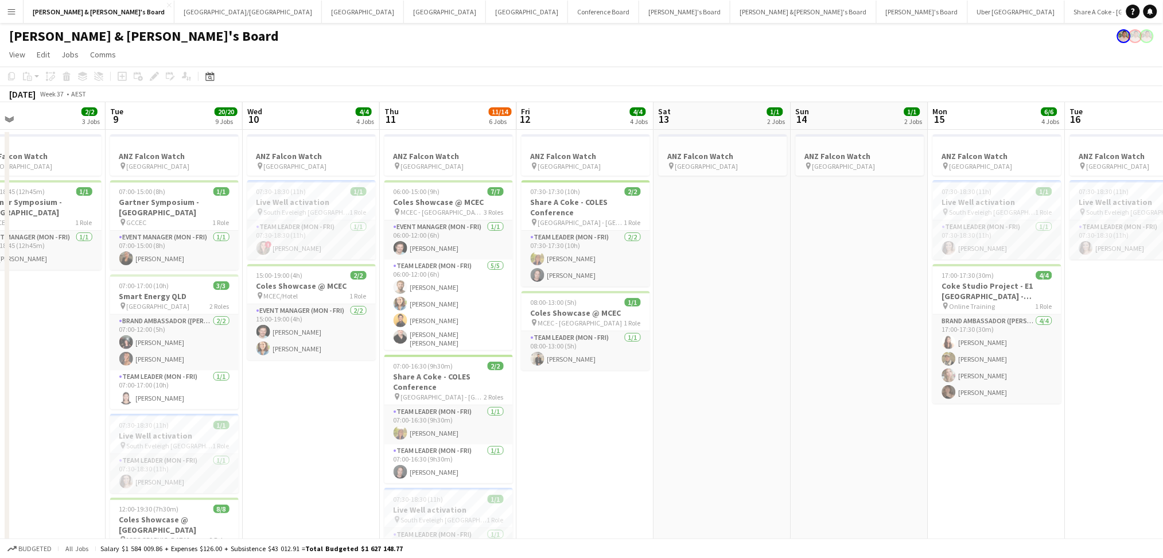
drag, startPoint x: 453, startPoint y: 377, endPoint x: 738, endPoint y: 391, distance: 285.4
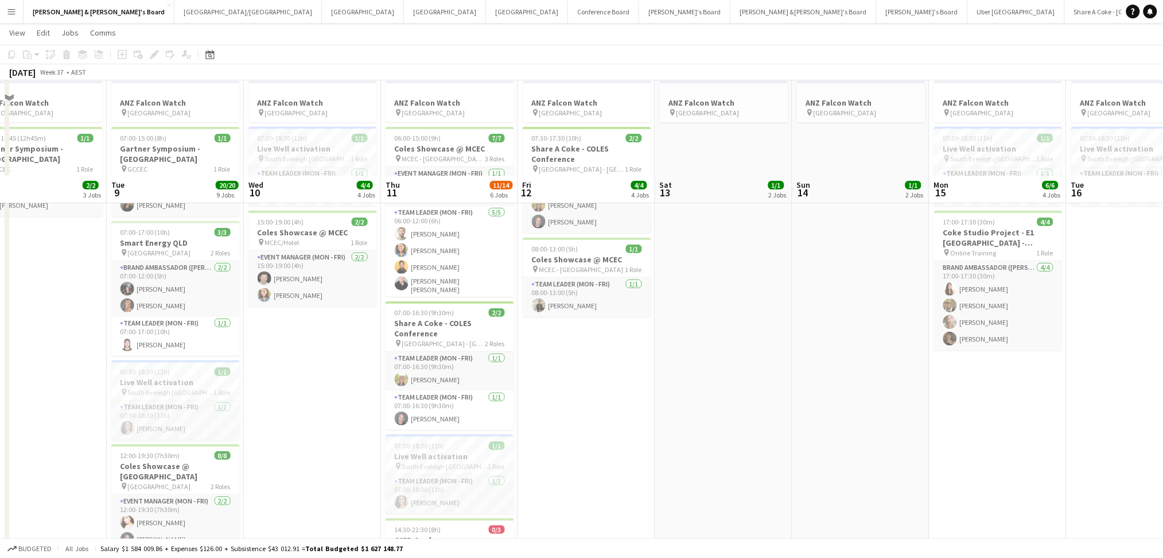
scroll to position [0, 0]
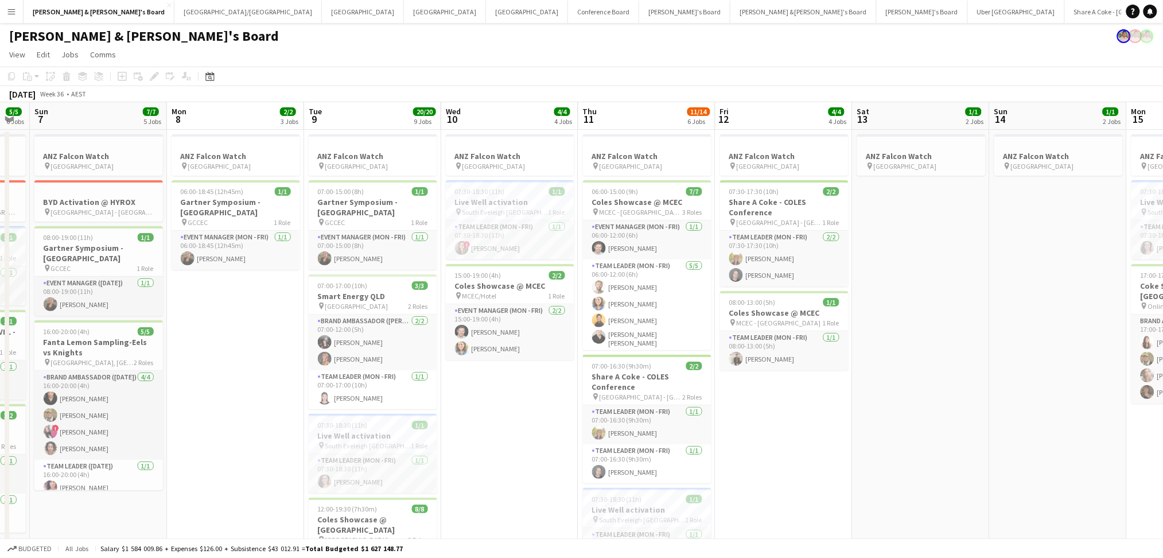
drag, startPoint x: 318, startPoint y: 429, endPoint x: 517, endPoint y: 428, distance: 198.5
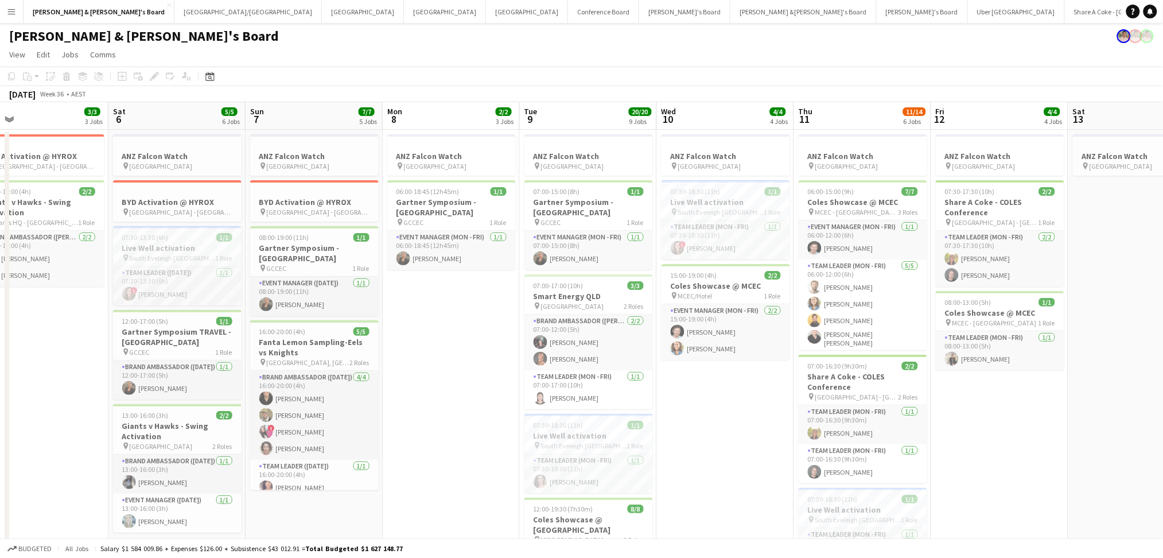
scroll to position [0, 268]
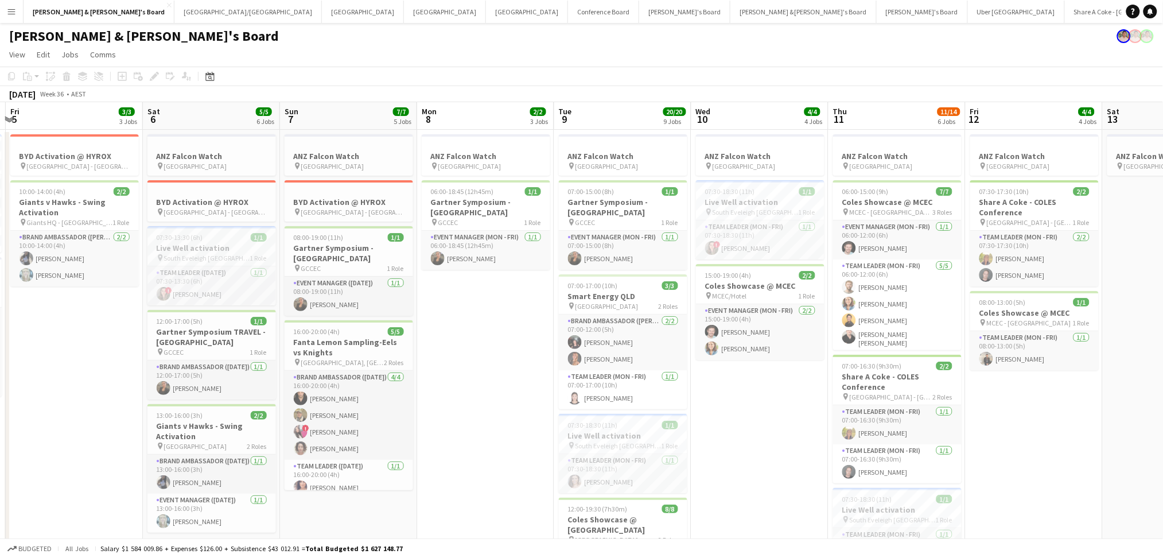
drag, startPoint x: 511, startPoint y: 438, endPoint x: 759, endPoint y: 454, distance: 248.9
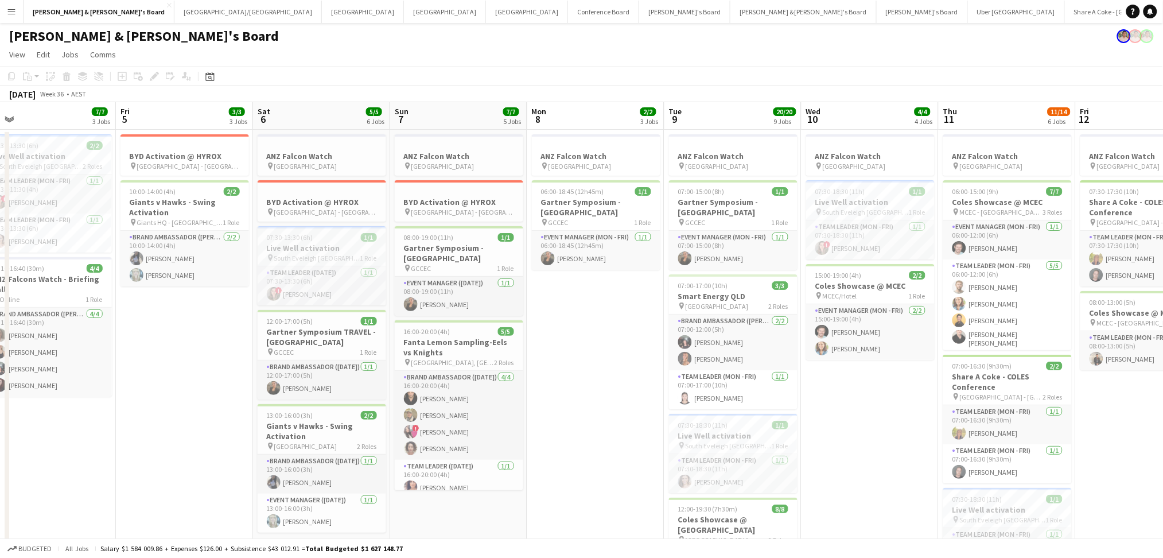
scroll to position [0, 262]
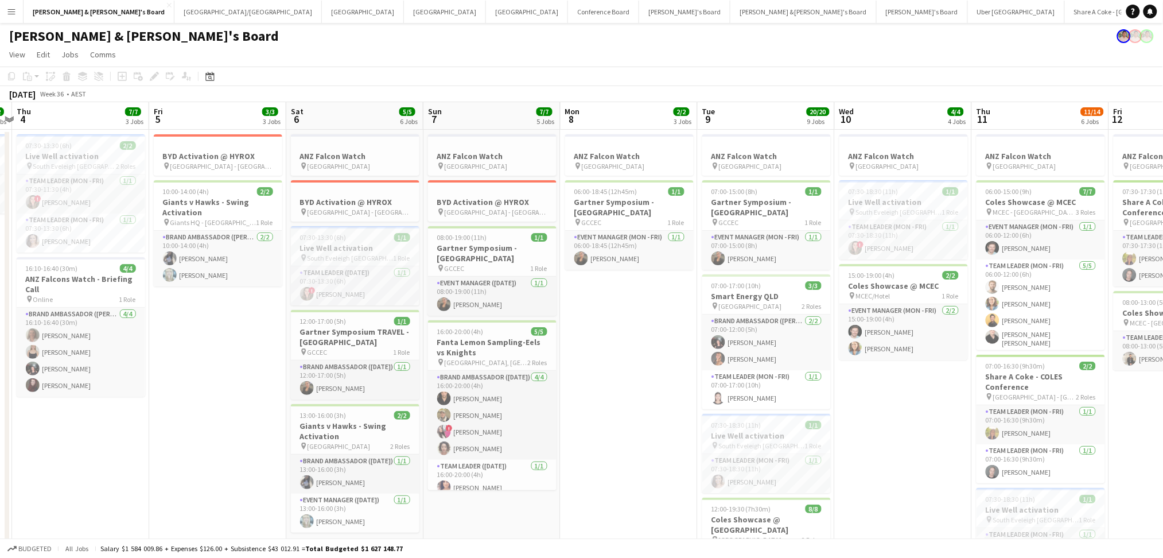
drag, startPoint x: 466, startPoint y: 424, endPoint x: 609, endPoint y: 422, distance: 143.4
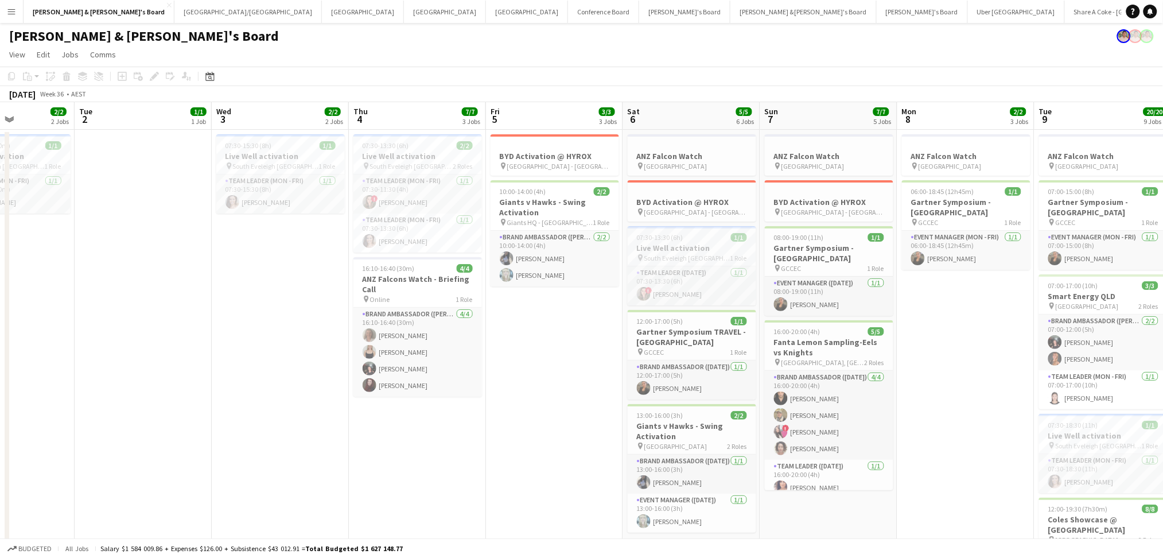
scroll to position [0, 293]
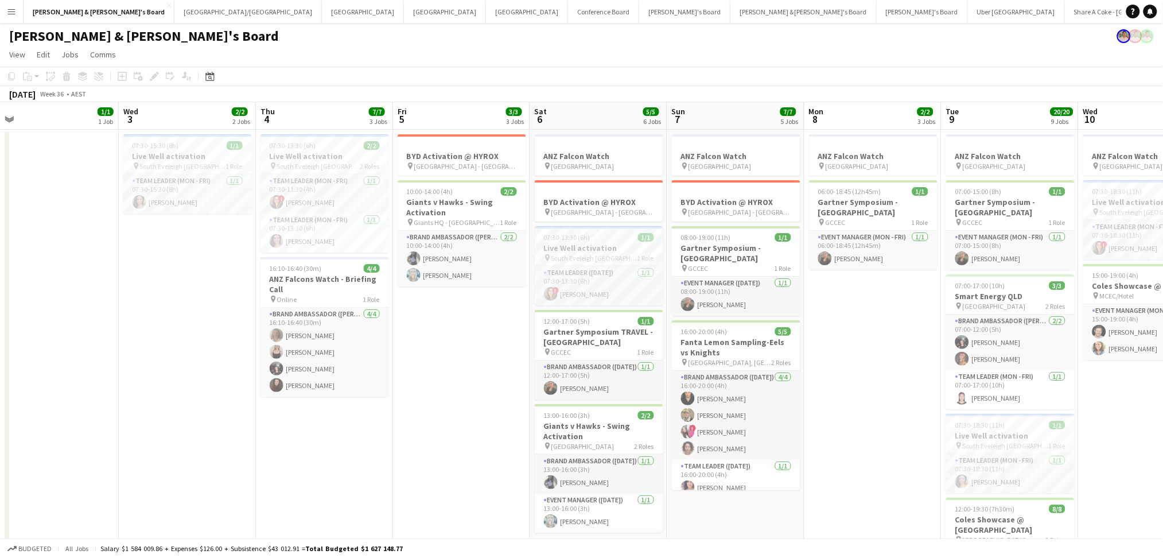
drag, startPoint x: 227, startPoint y: 394, endPoint x: 471, endPoint y: 403, distance: 243.9
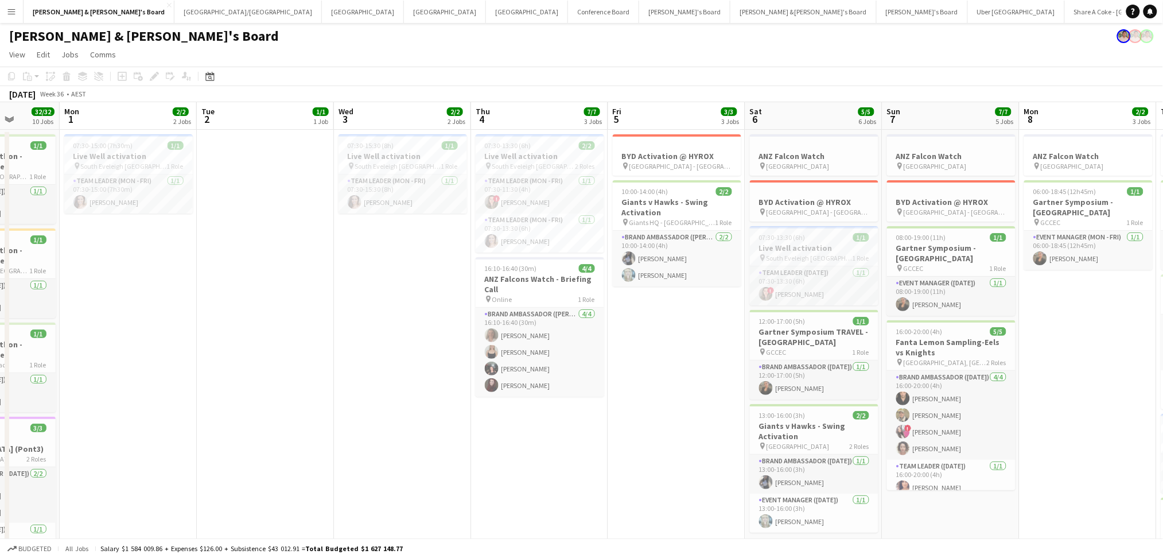
drag, startPoint x: 205, startPoint y: 282, endPoint x: 376, endPoint y: 266, distance: 171.7
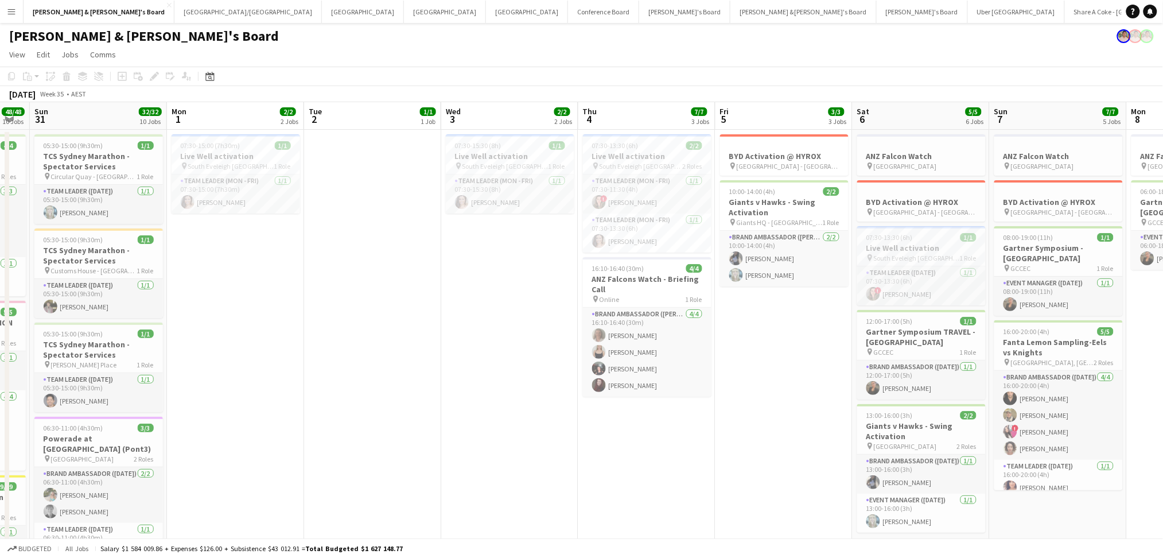
drag, startPoint x: 223, startPoint y: 306, endPoint x: 526, endPoint y: 332, distance: 304.5
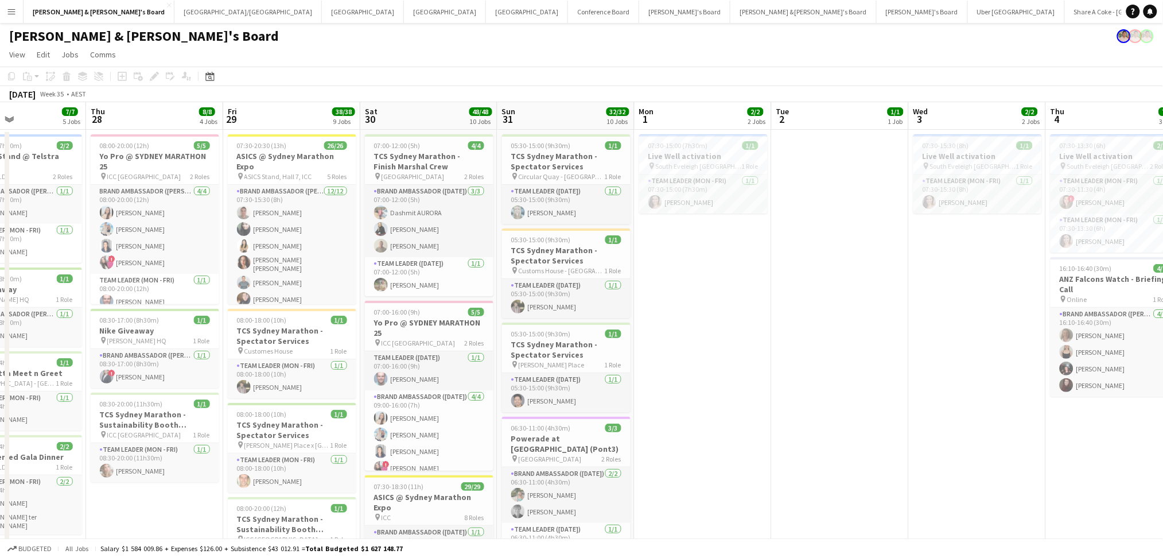
drag, startPoint x: 471, startPoint y: 344, endPoint x: 662, endPoint y: 340, distance: 191.0
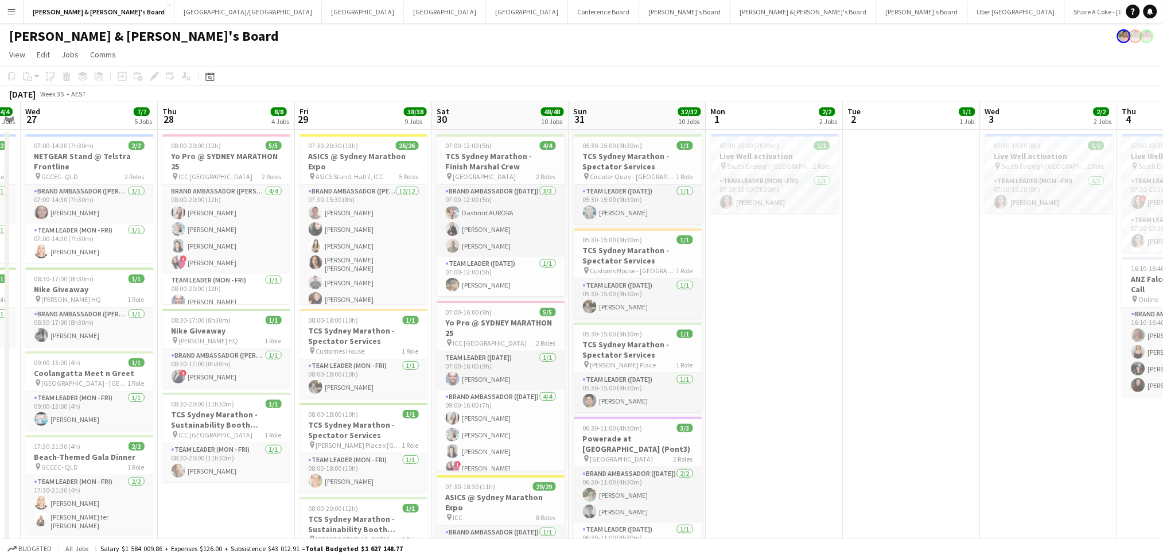
drag, startPoint x: 688, startPoint y: 365, endPoint x: 777, endPoint y: 373, distance: 88.6
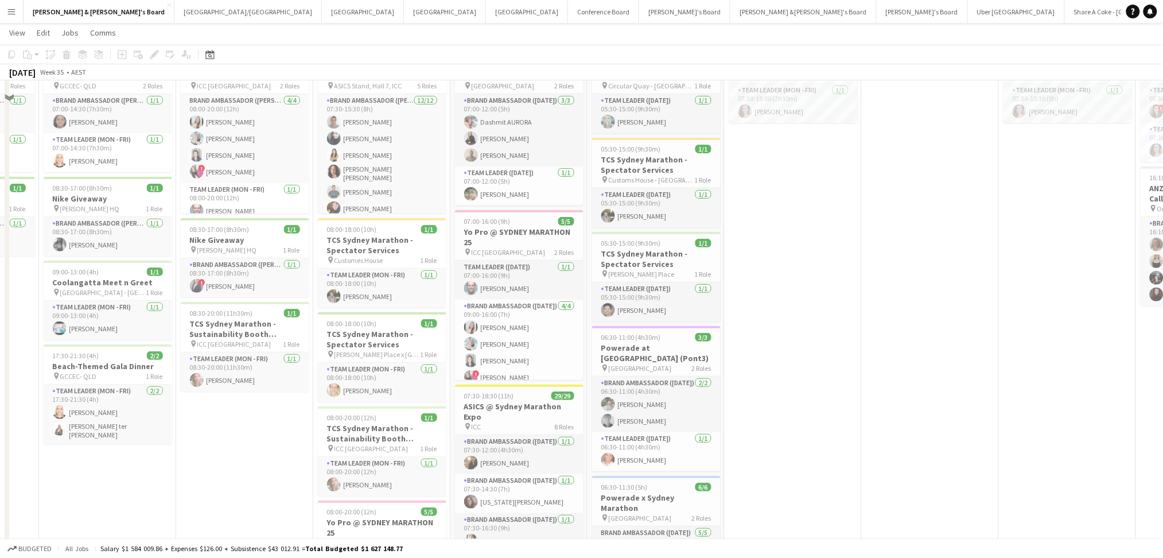
scroll to position [0, 0]
